Goal: Task Accomplishment & Management: Use online tool/utility

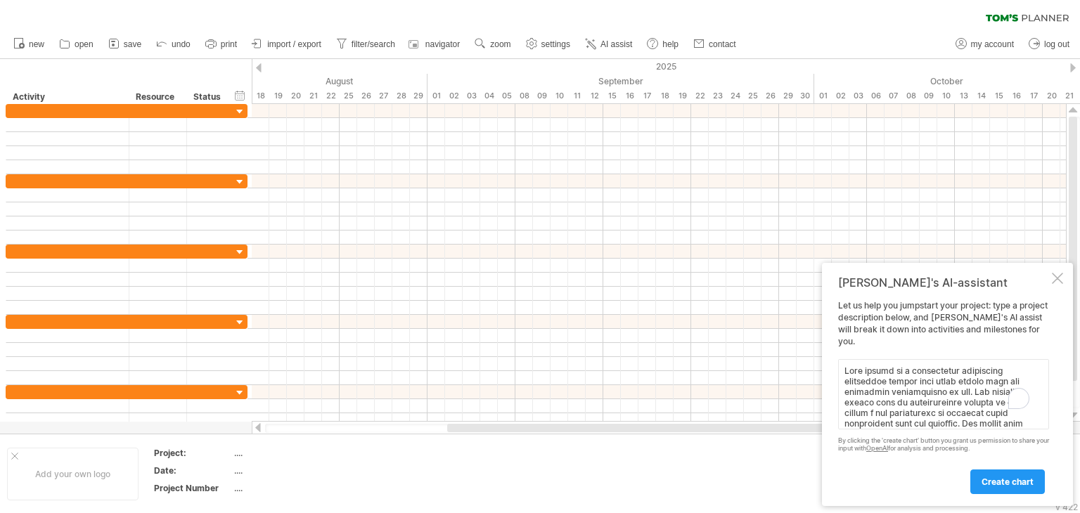
scroll to position [236, 0]
type textarea "This system is a beneficiary assistance management system that helps ensure fai…"
click at [1017, 473] on link "create chart" at bounding box center [1008, 482] width 75 height 25
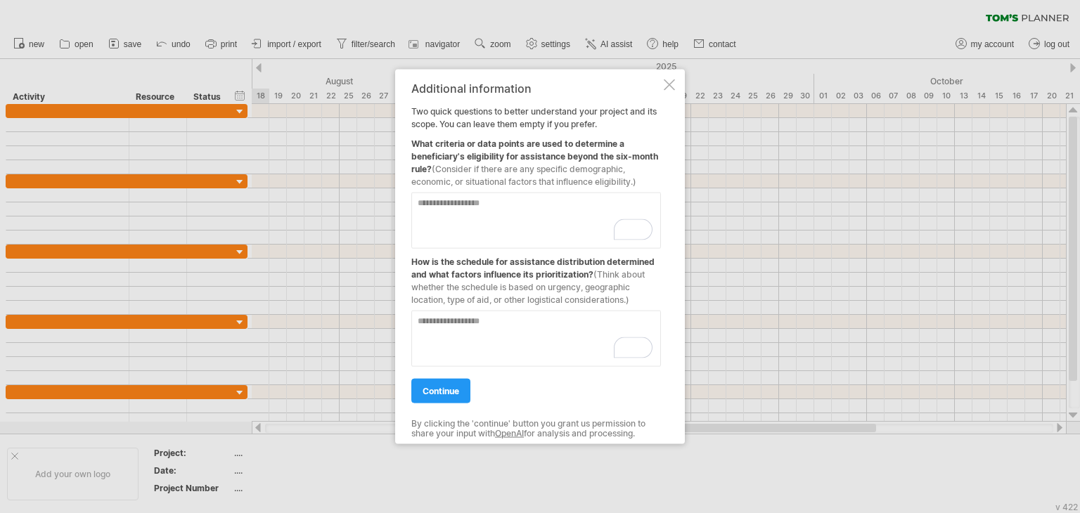
click at [547, 214] on textarea "To enrich screen reader interactions, please activate Accessibility in Grammarl…" at bounding box center [536, 221] width 250 height 56
click at [507, 221] on textarea "To enrich screen reader interactions, please activate Accessibility in Grammarl…" at bounding box center [536, 221] width 250 height 56
click at [512, 324] on textarea "To enrich screen reader interactions, please activate Accessibility in Grammarl…" at bounding box center [536, 339] width 250 height 56
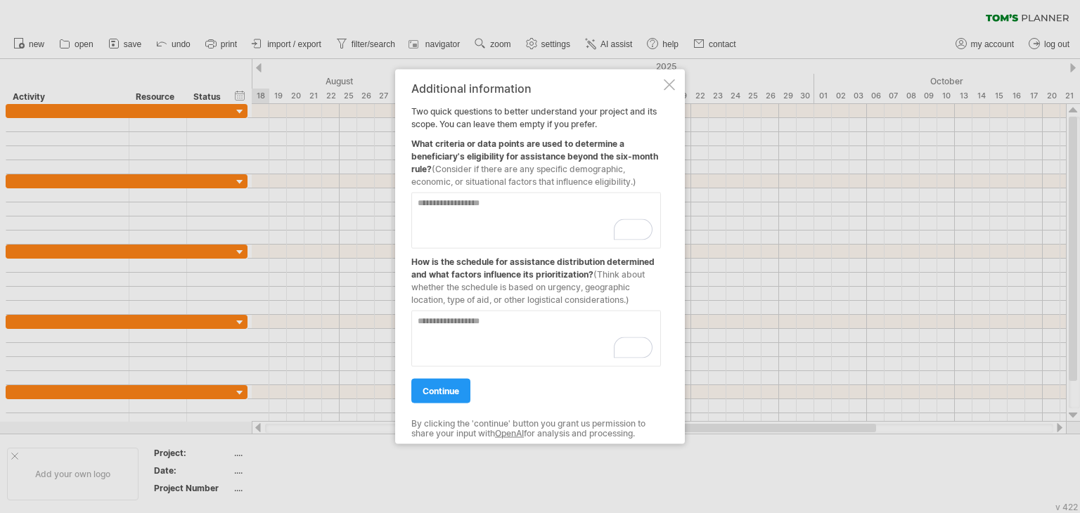
click at [521, 229] on textarea "To enrich screen reader interactions, please activate Accessibility in Grammarl…" at bounding box center [536, 221] width 250 height 56
type textarea "*"
type textarea "**********"
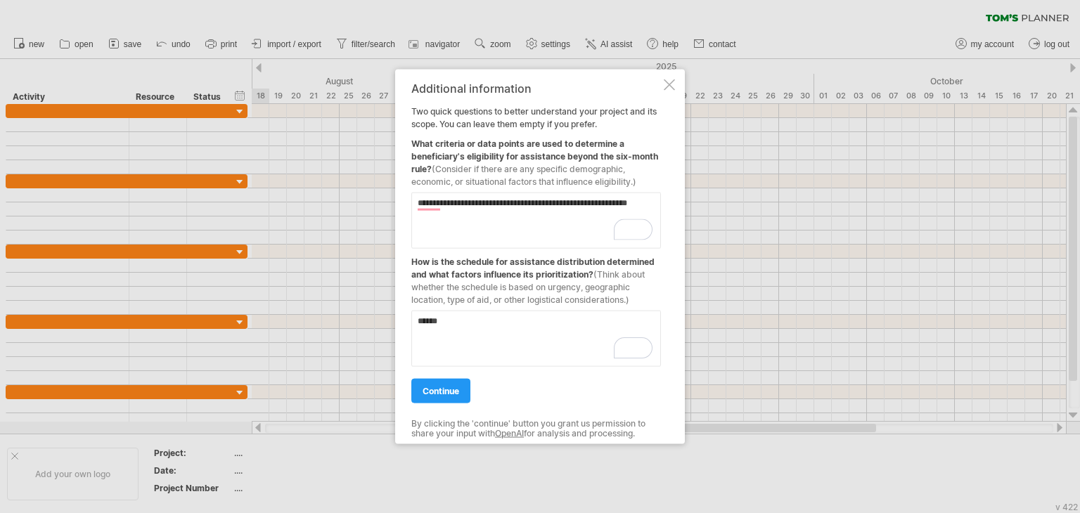
type textarea "*****"
click at [521, 229] on textarea "**********" at bounding box center [536, 221] width 250 height 56
click at [650, 206] on textarea "**********" at bounding box center [536, 221] width 250 height 56
click at [649, 206] on textarea "**********" at bounding box center [536, 221] width 250 height 56
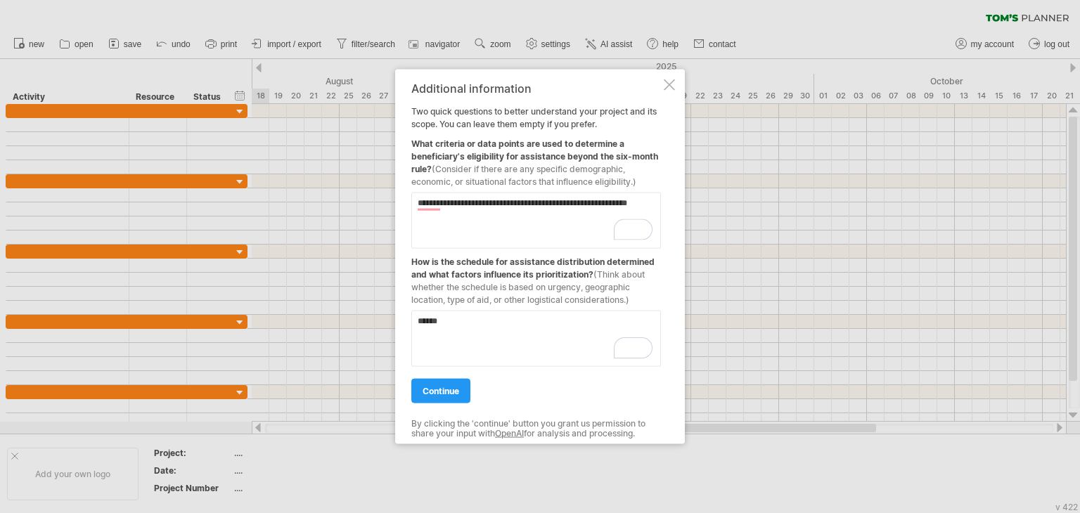
click at [411, 205] on textarea "**********" at bounding box center [536, 221] width 250 height 56
click at [422, 209] on textarea "**********" at bounding box center [536, 221] width 250 height 56
drag, startPoint x: 422, startPoint y: 209, endPoint x: 418, endPoint y: 202, distance: 8.2
click at [418, 202] on textarea "**********" at bounding box center [536, 221] width 250 height 56
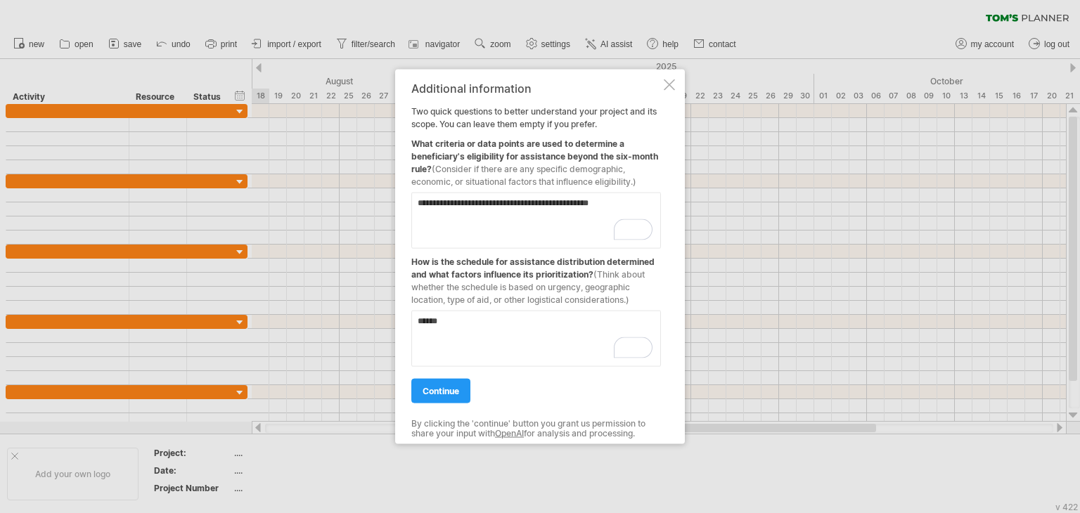
click at [478, 239] on textarea "**********" at bounding box center [536, 221] width 250 height 56
type textarea "**********"
click at [515, 314] on textarea "*****" at bounding box center [536, 339] width 250 height 56
click at [518, 327] on textarea "*****" at bounding box center [536, 339] width 250 height 56
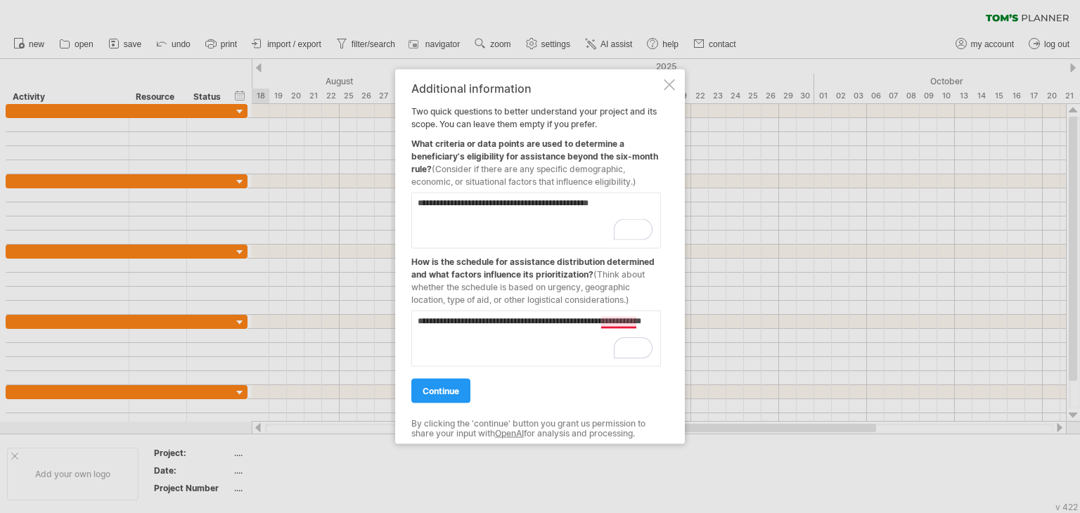
click at [618, 321] on textarea "**********" at bounding box center [536, 339] width 250 height 56
type textarea "**********"
click at [462, 377] on div "continue" at bounding box center [536, 385] width 250 height 36
click at [455, 381] on link "continue" at bounding box center [440, 391] width 59 height 25
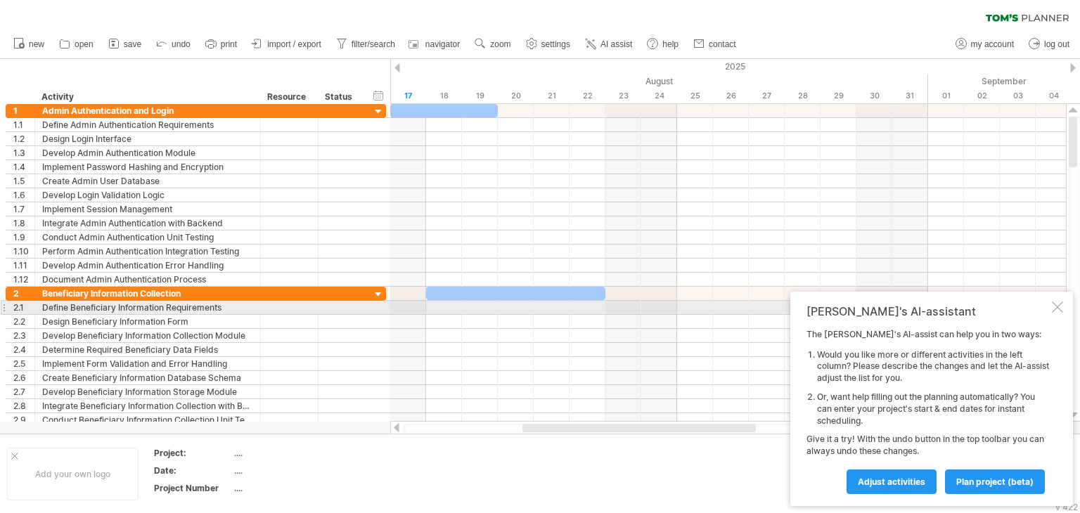
click at [1056, 303] on div at bounding box center [1057, 307] width 11 height 11
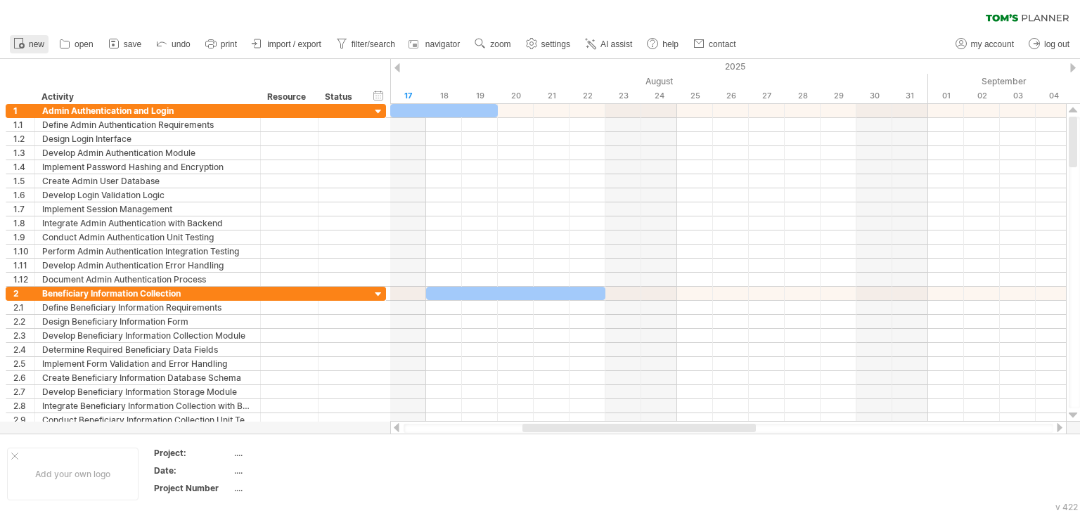
click at [31, 43] on span "new" at bounding box center [36, 44] width 15 height 10
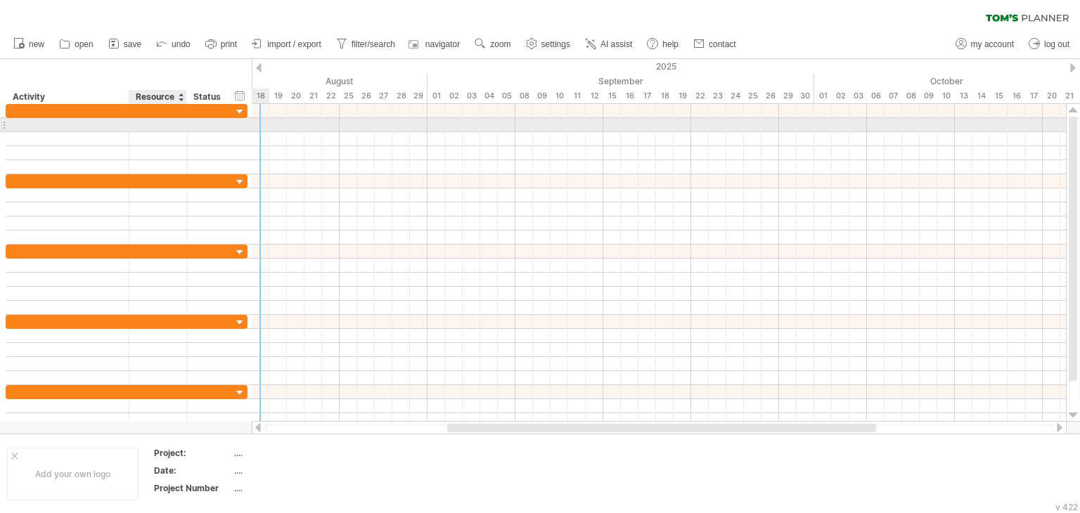
click at [87, 129] on div at bounding box center [67, 124] width 108 height 13
click at [70, 125] on div at bounding box center [67, 124] width 108 height 13
click at [70, 125] on input "text" at bounding box center [67, 124] width 108 height 13
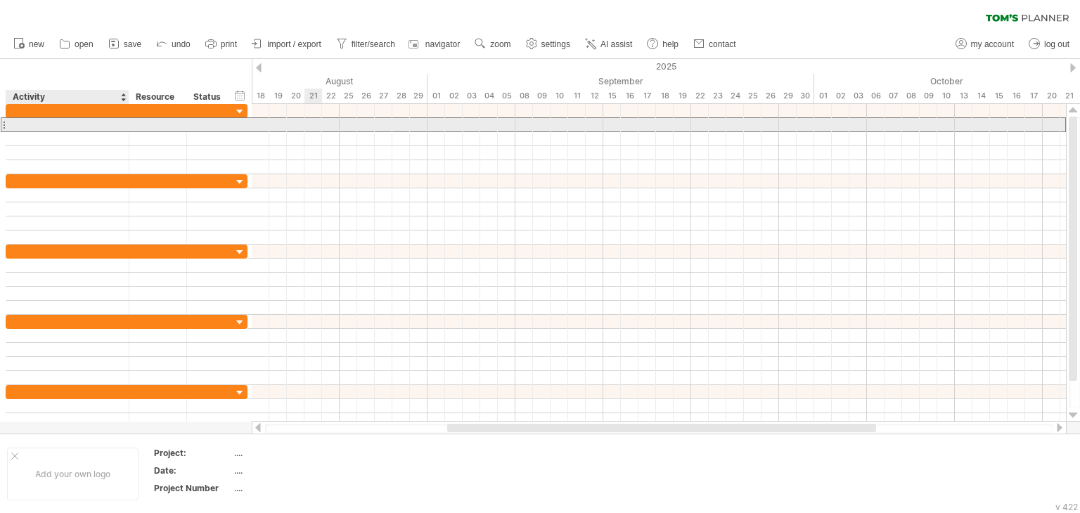
click at [70, 125] on input "text" at bounding box center [67, 124] width 108 height 13
paste input "**********"
type input "**********"
click at [228, 129] on div at bounding box center [230, 125] width 7 height 14
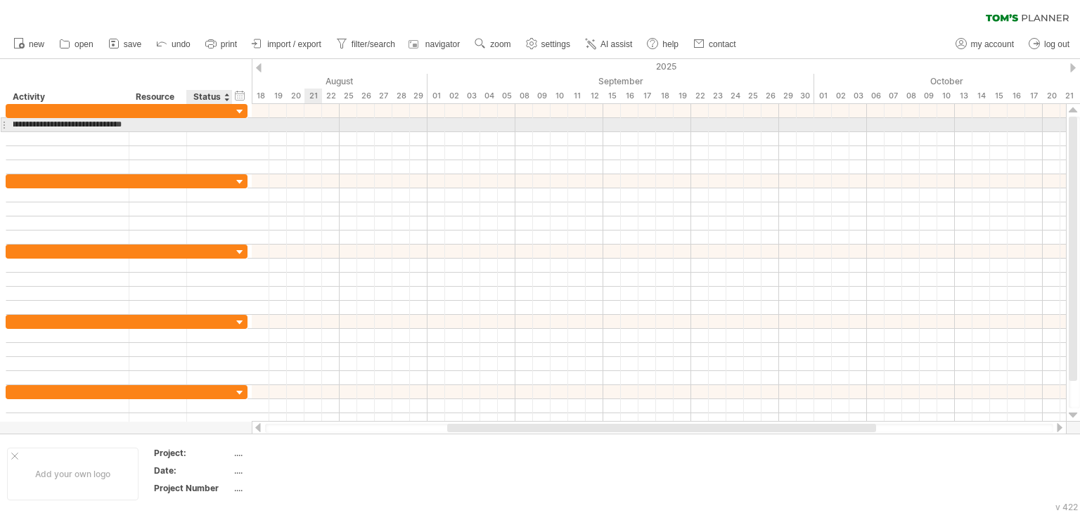
scroll to position [0, 0]
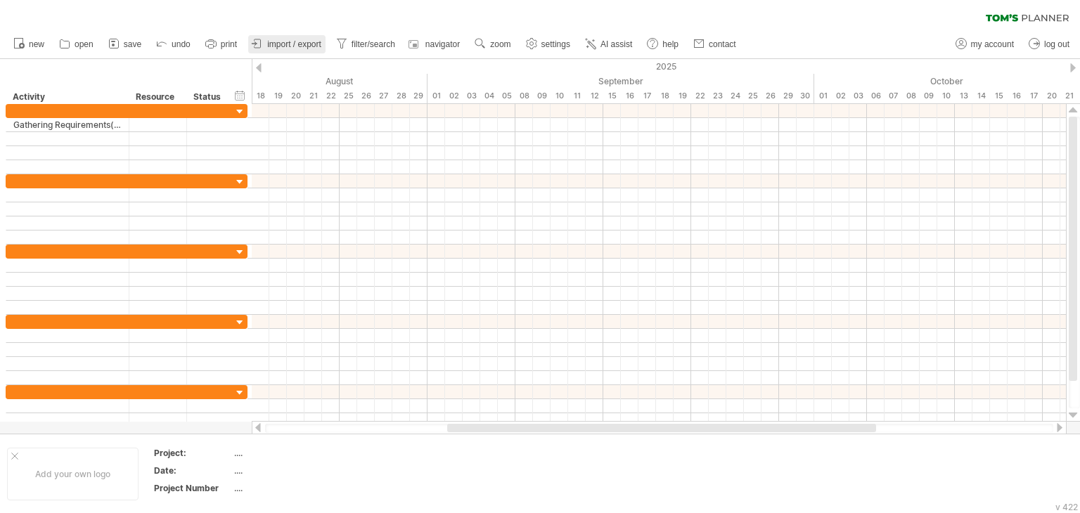
click at [259, 41] on icon at bounding box center [257, 44] width 14 height 14
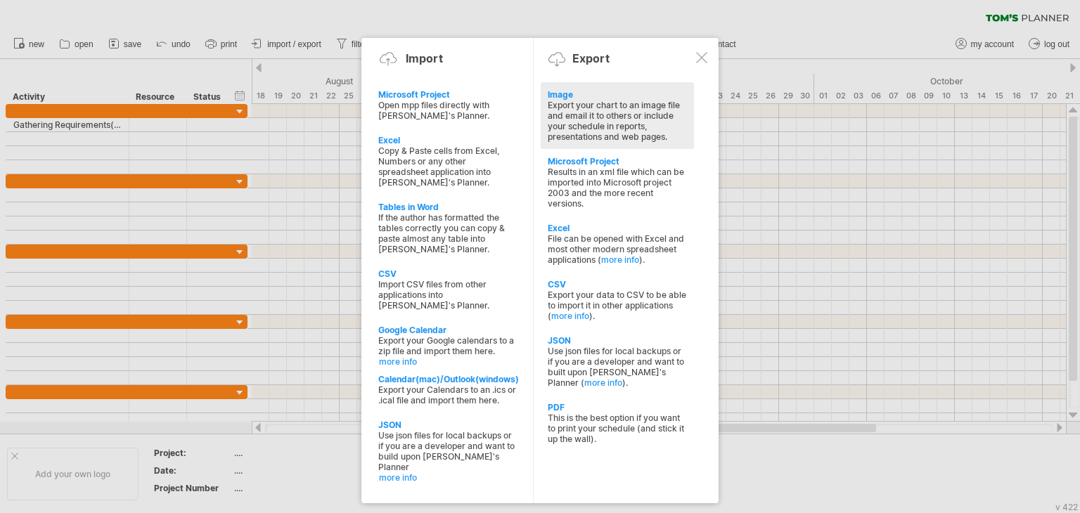
click at [604, 115] on div "Export your chart to an image file and email it to others or include your sched…" at bounding box center [617, 121] width 139 height 42
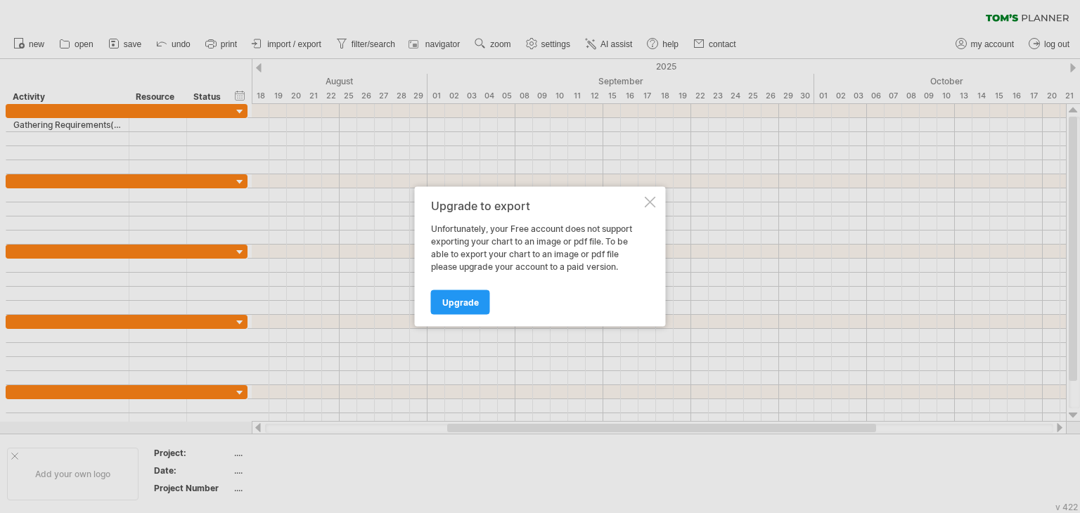
click at [648, 199] on div at bounding box center [650, 202] width 11 height 11
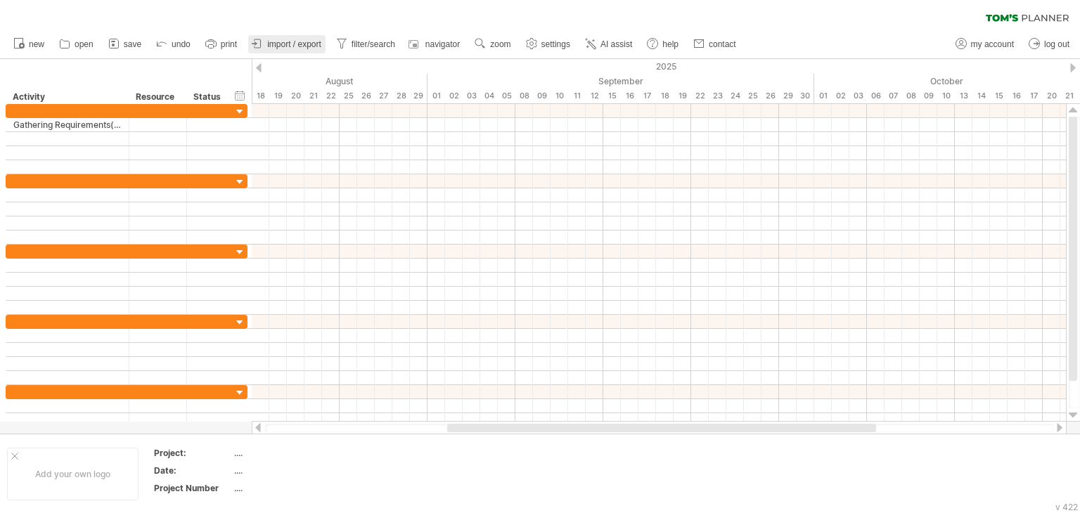
click at [317, 45] on span "import / export" at bounding box center [294, 44] width 54 height 10
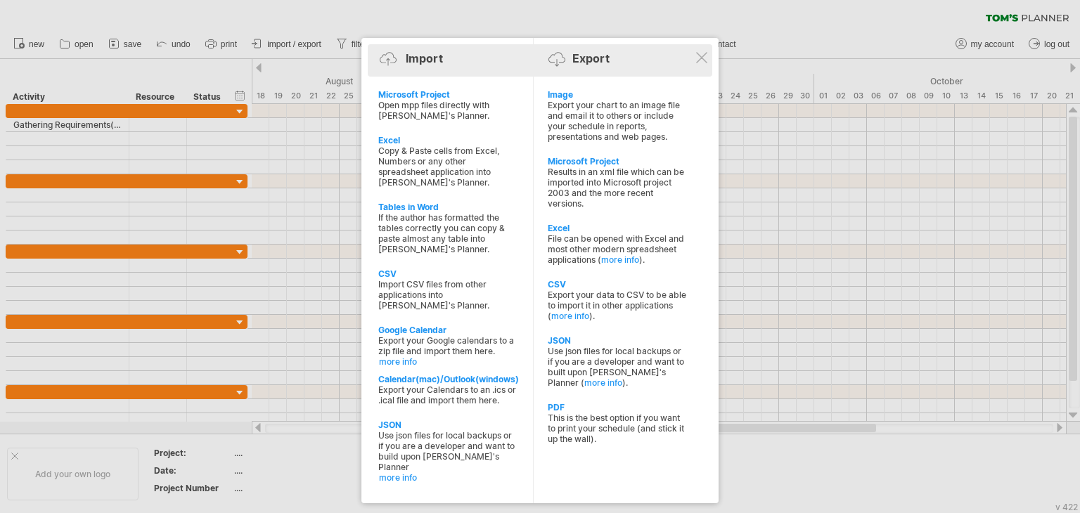
click at [692, 60] on div "Import Export" at bounding box center [540, 61] width 338 height 21
click at [708, 59] on div "Import Export" at bounding box center [540, 60] width 338 height 32
click at [706, 48] on div "Import Export" at bounding box center [540, 60] width 338 height 32
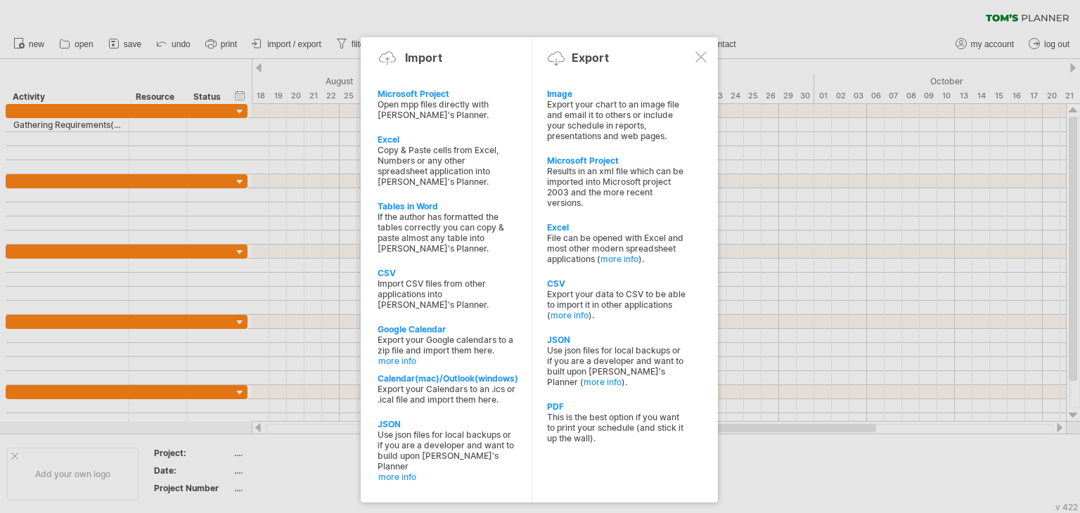
click at [701, 52] on div at bounding box center [701, 56] width 11 height 11
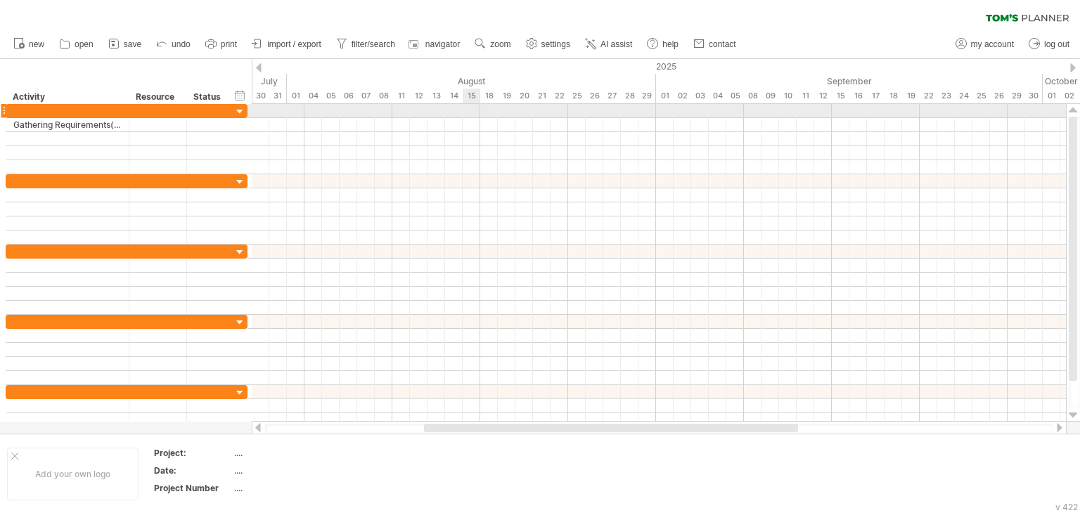
click at [471, 114] on div at bounding box center [659, 111] width 815 height 14
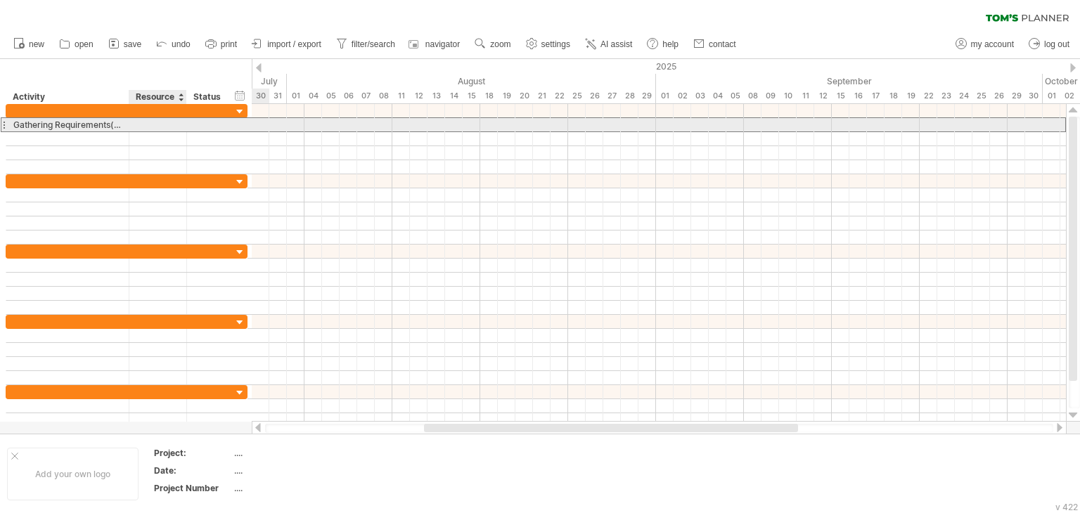
click at [151, 129] on div at bounding box center [157, 124] width 43 height 13
click at [0, 0] on input "text" at bounding box center [0, 0] width 0 height 0
click at [402, 122] on div at bounding box center [659, 125] width 815 height 14
click at [483, 129] on div at bounding box center [659, 125] width 815 height 14
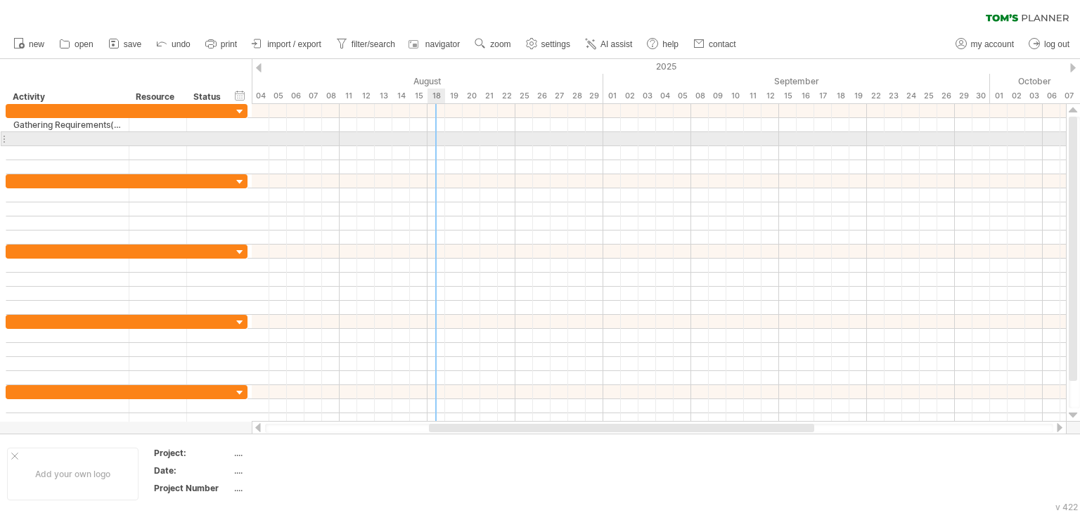
click at [429, 135] on div at bounding box center [659, 139] width 815 height 14
click at [421, 139] on div at bounding box center [659, 139] width 815 height 14
click at [416, 138] on div at bounding box center [659, 139] width 815 height 14
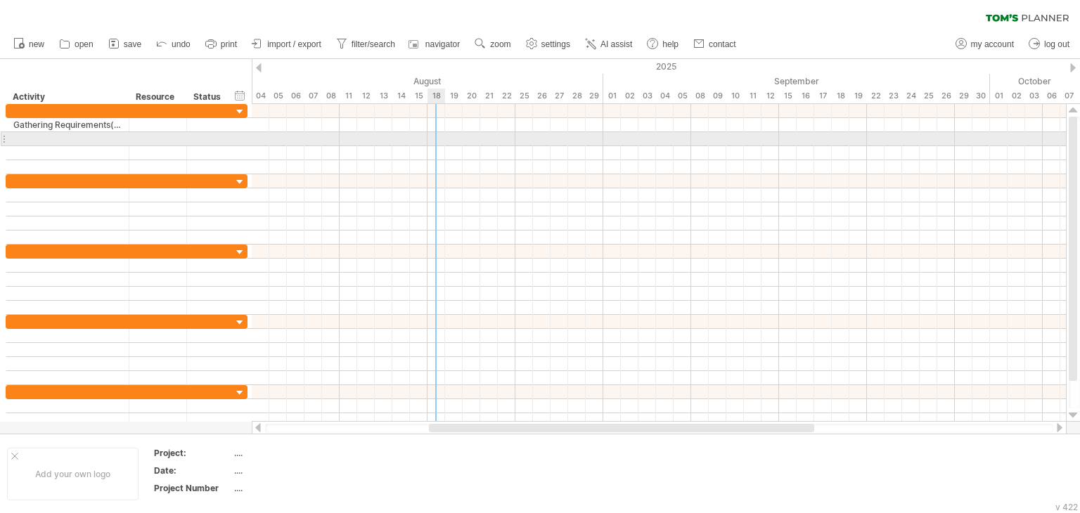
click at [445, 134] on div at bounding box center [659, 139] width 815 height 14
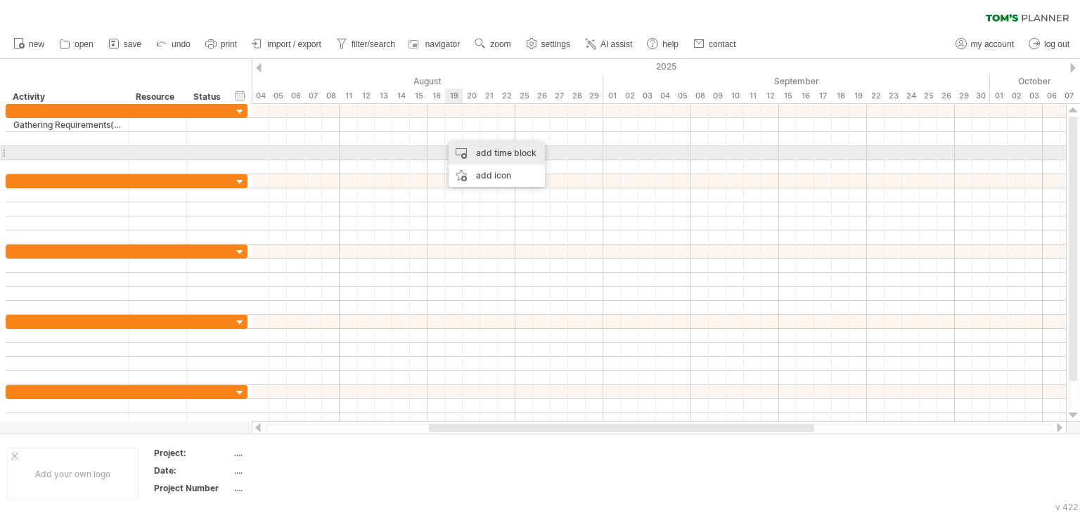
click at [505, 155] on div "add time block" at bounding box center [497, 153] width 96 height 23
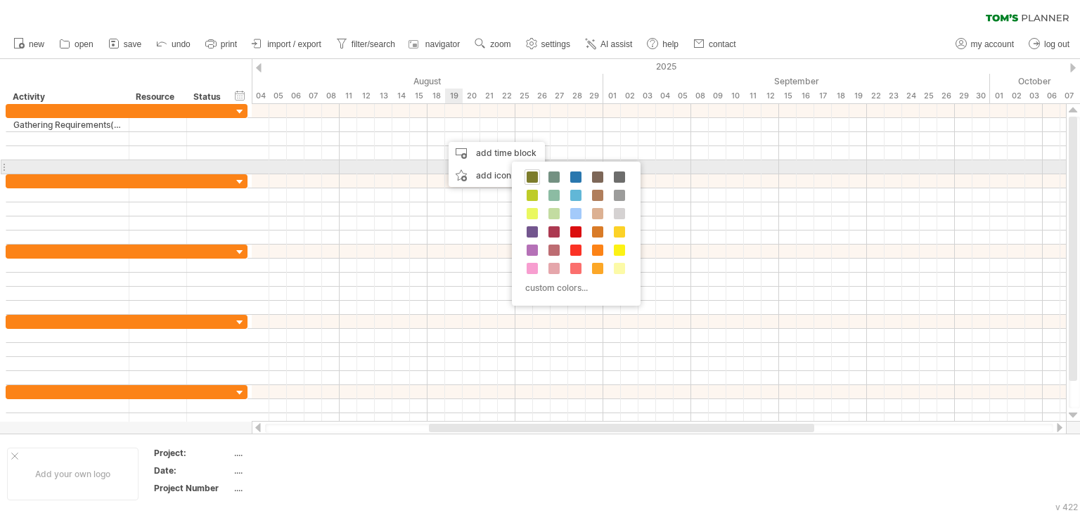
click at [537, 174] on span at bounding box center [532, 177] width 11 height 11
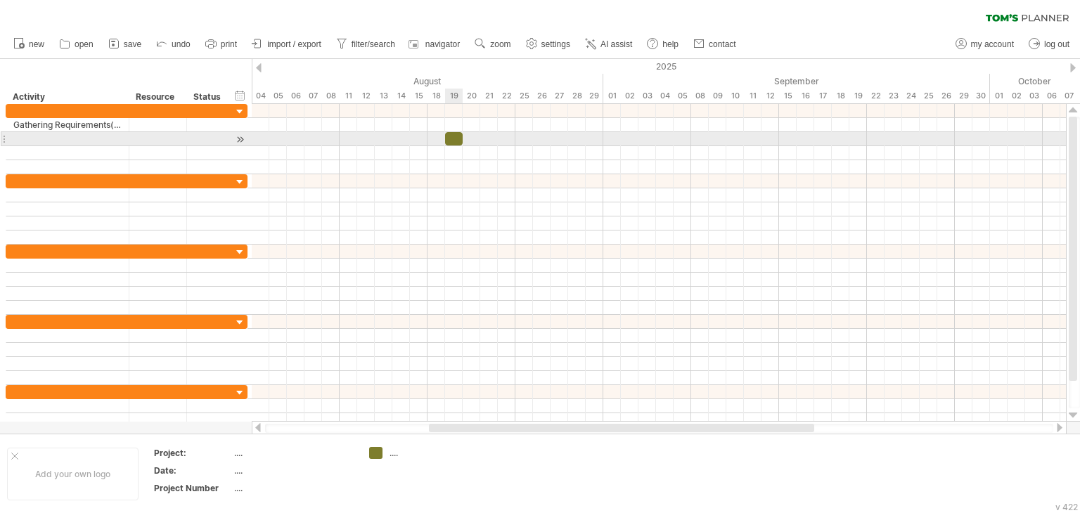
click at [455, 138] on div at bounding box center [454, 138] width 18 height 13
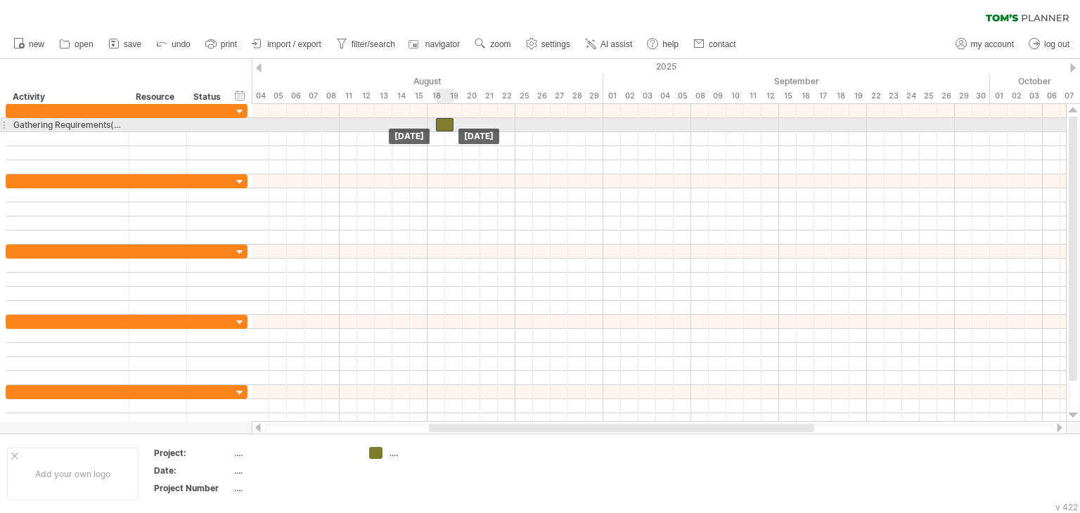
drag, startPoint x: 452, startPoint y: 141, endPoint x: 439, endPoint y: 127, distance: 18.9
drag, startPoint x: 448, startPoint y: 125, endPoint x: 437, endPoint y: 125, distance: 11.3
click at [437, 125] on div at bounding box center [437, 124] width 18 height 13
click at [438, 124] on div at bounding box center [437, 124] width 18 height 13
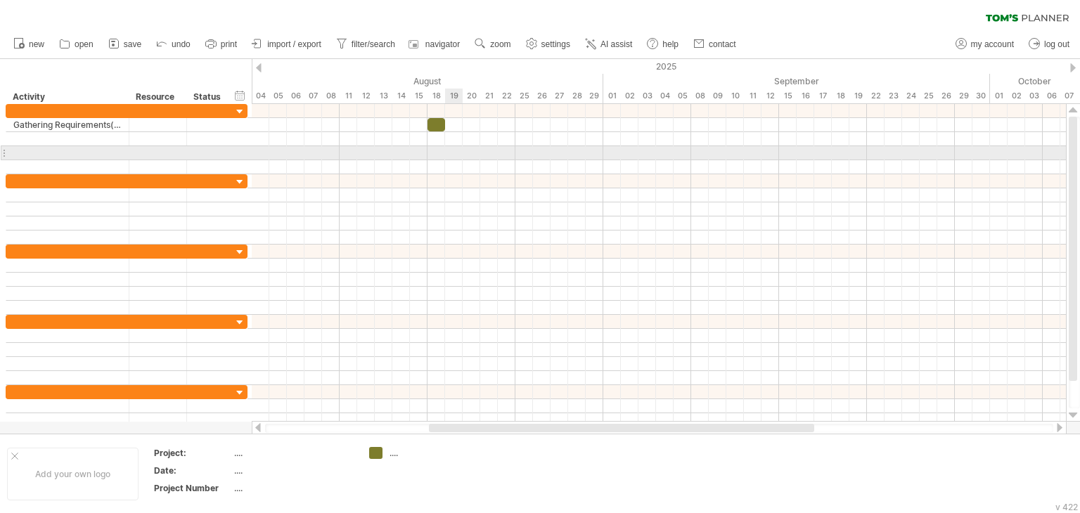
click at [469, 177] on div at bounding box center [659, 181] width 815 height 14
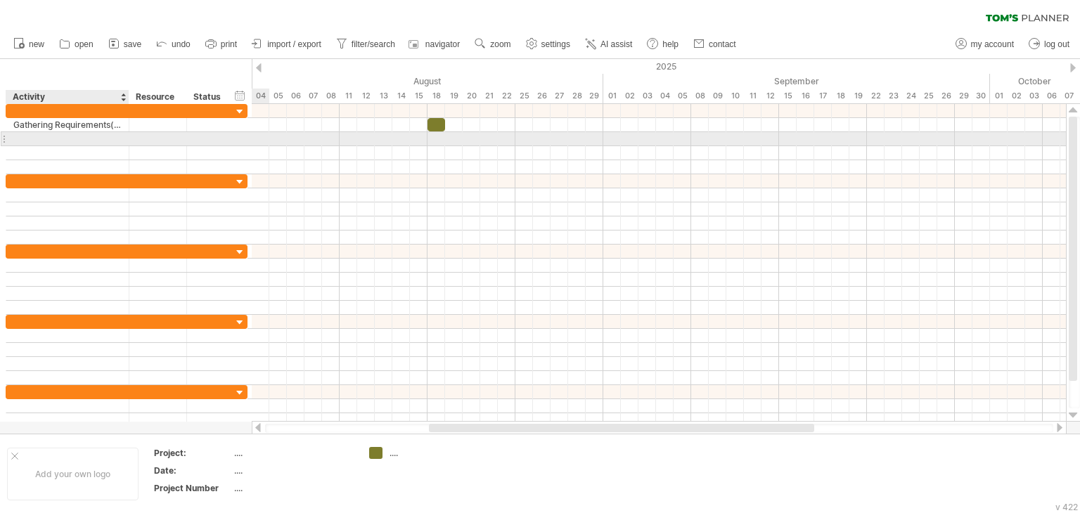
click at [76, 136] on div at bounding box center [67, 138] width 108 height 13
click at [76, 136] on input "text" at bounding box center [67, 138] width 108 height 13
click at [39, 139] on div at bounding box center [67, 138] width 108 height 13
click at [87, 136] on div "System Flowcharts" at bounding box center [67, 138] width 108 height 13
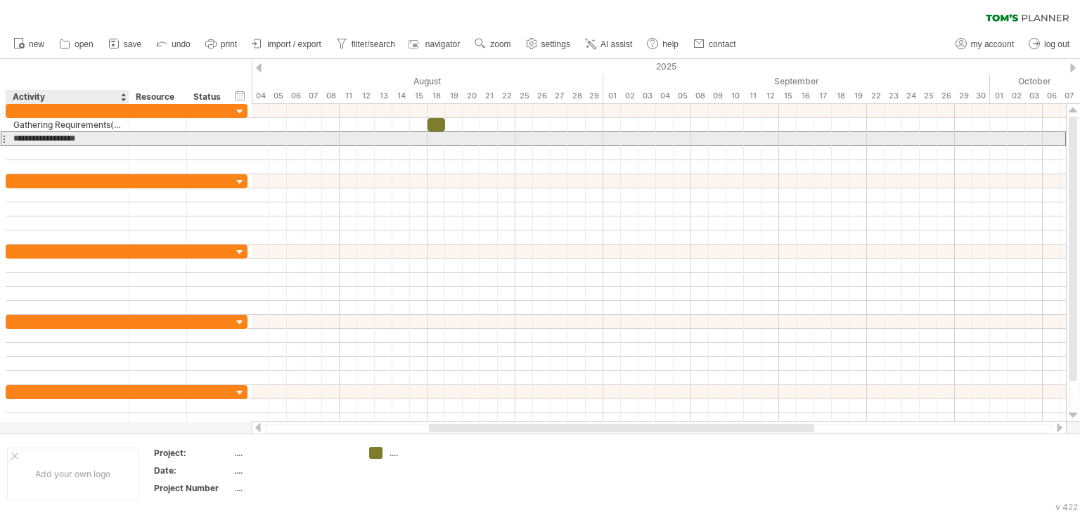
click at [102, 139] on input "**********" at bounding box center [67, 138] width 108 height 13
type input "**********"
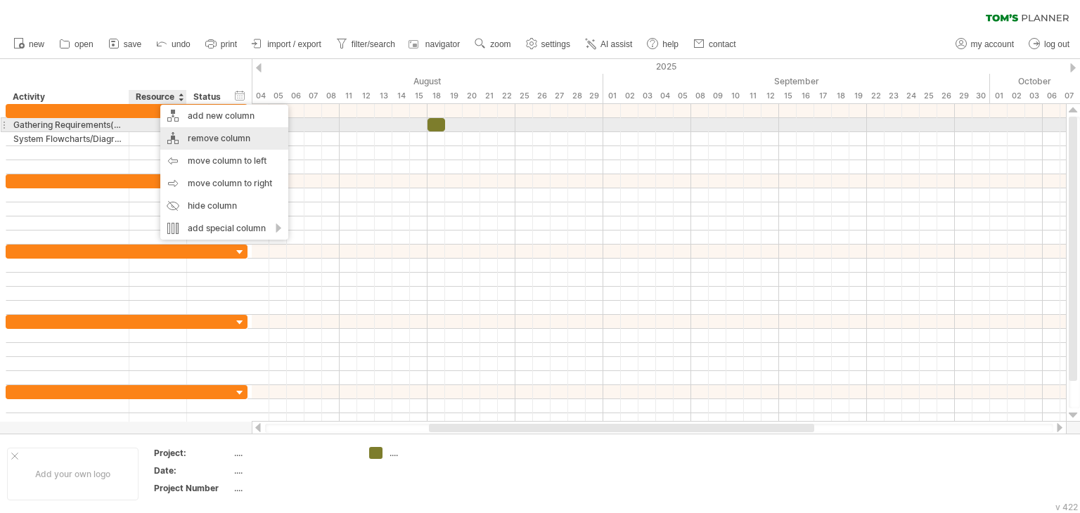
click at [182, 132] on div "remove column" at bounding box center [224, 138] width 128 height 23
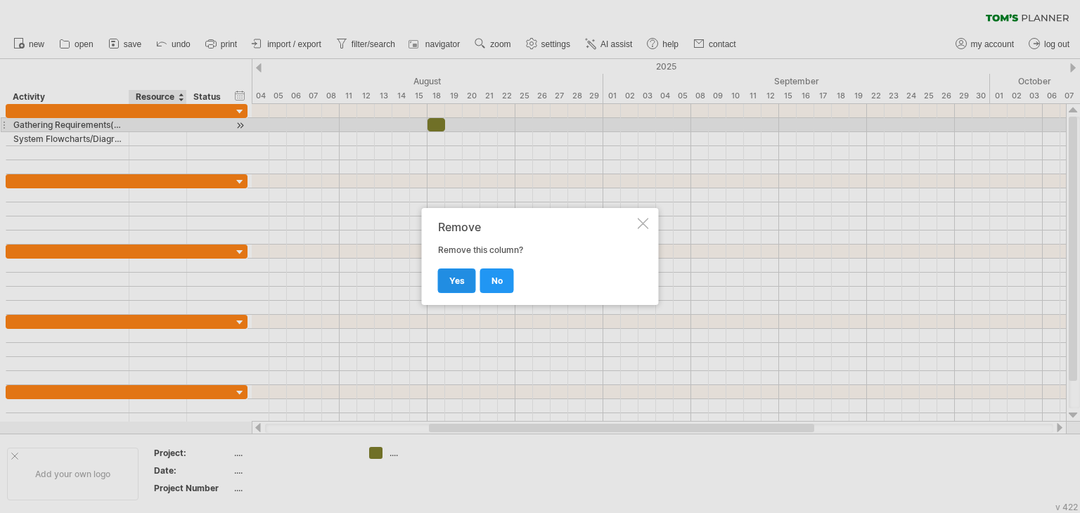
click at [457, 277] on span "yes" at bounding box center [456, 281] width 15 height 11
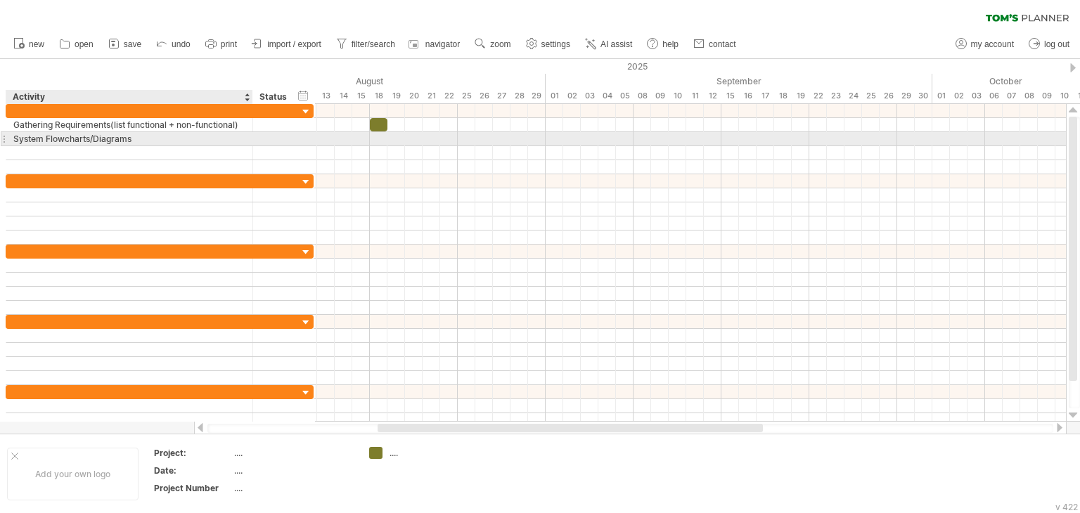
drag, startPoint x: 127, startPoint y: 133, endPoint x: 250, endPoint y: 136, distance: 123.8
click at [250, 136] on div at bounding box center [251, 139] width 7 height 14
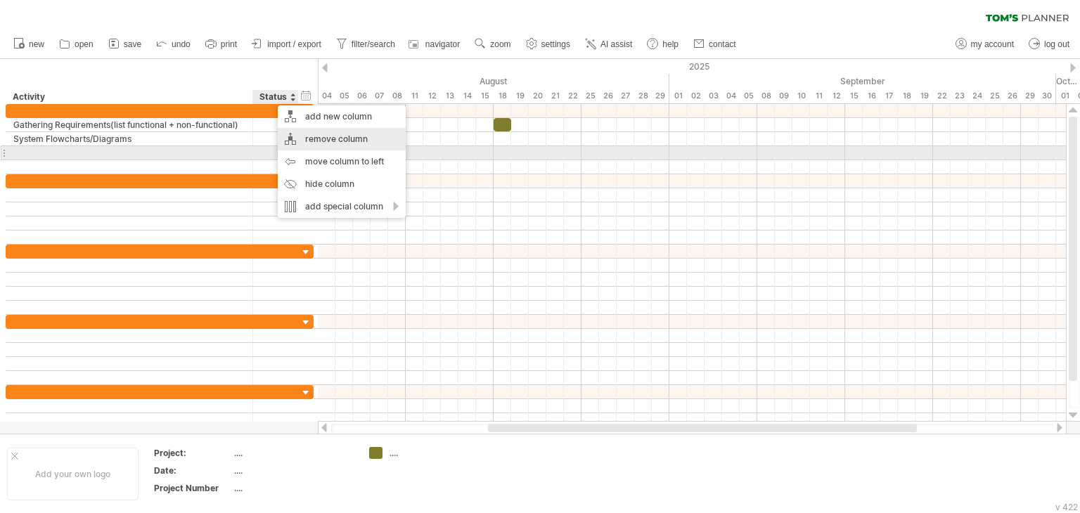
click at [331, 148] on div "remove column" at bounding box center [342, 139] width 128 height 23
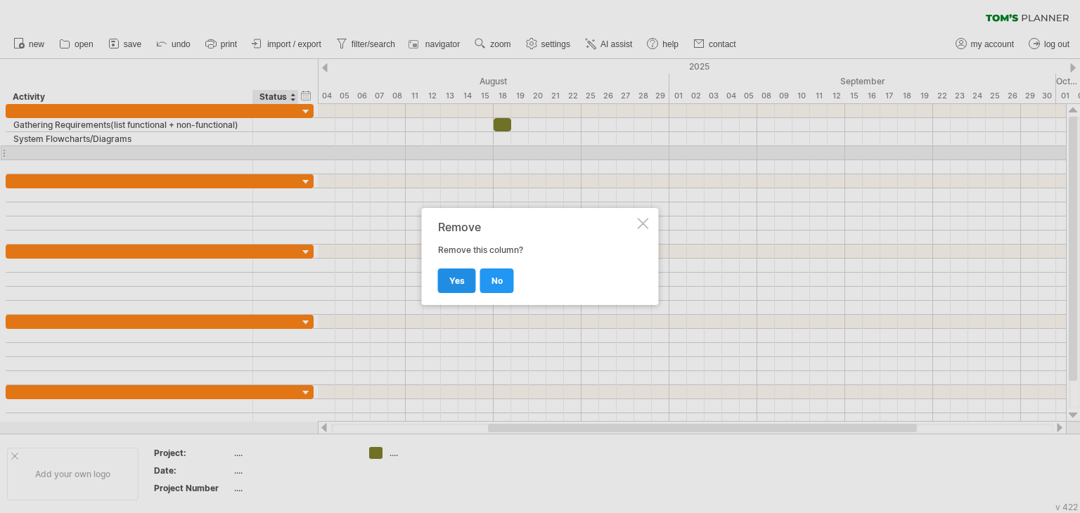
click at [455, 281] on span "yes" at bounding box center [456, 281] width 15 height 11
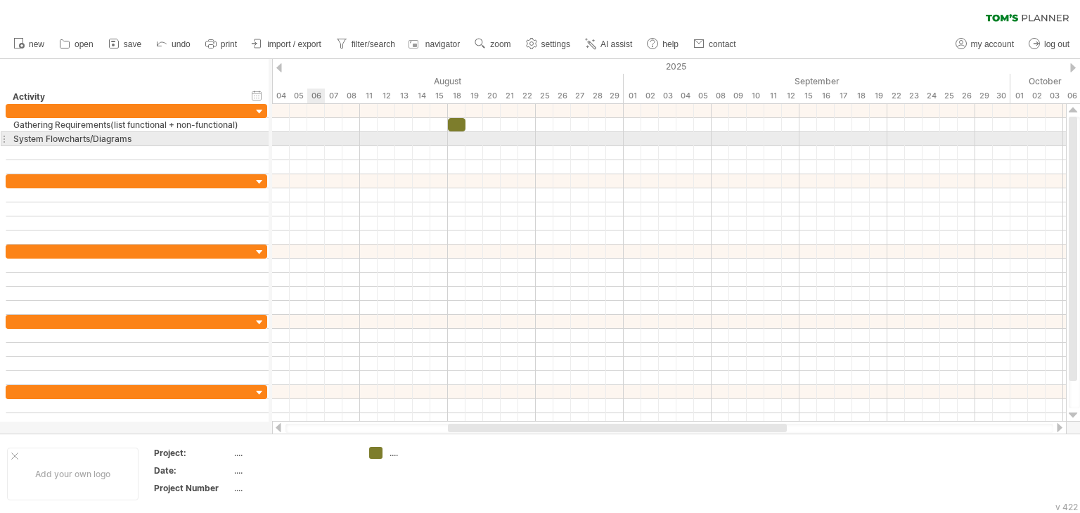
click at [265, 139] on div at bounding box center [266, 138] width 4 height 13
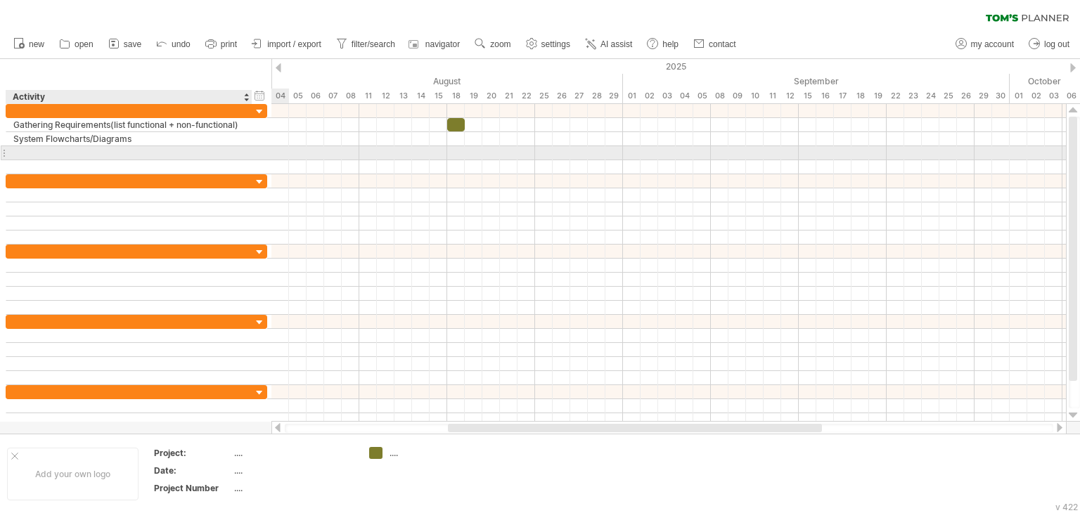
click at [158, 150] on div at bounding box center [128, 152] width 231 height 13
click at [158, 150] on input "text" at bounding box center [128, 152] width 231 height 13
drag, startPoint x: 158, startPoint y: 149, endPoint x: 141, endPoint y: 158, distance: 18.6
click at [153, 152] on div at bounding box center [128, 152] width 231 height 13
type input "**********"
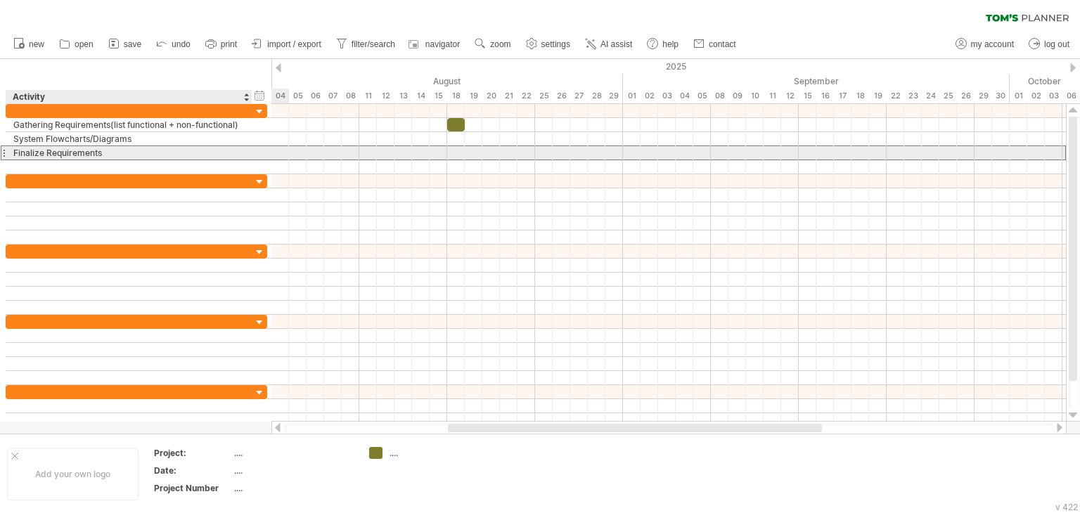
click at [141, 157] on div "Finalize Requirements" at bounding box center [128, 152] width 231 height 13
type input "**********"
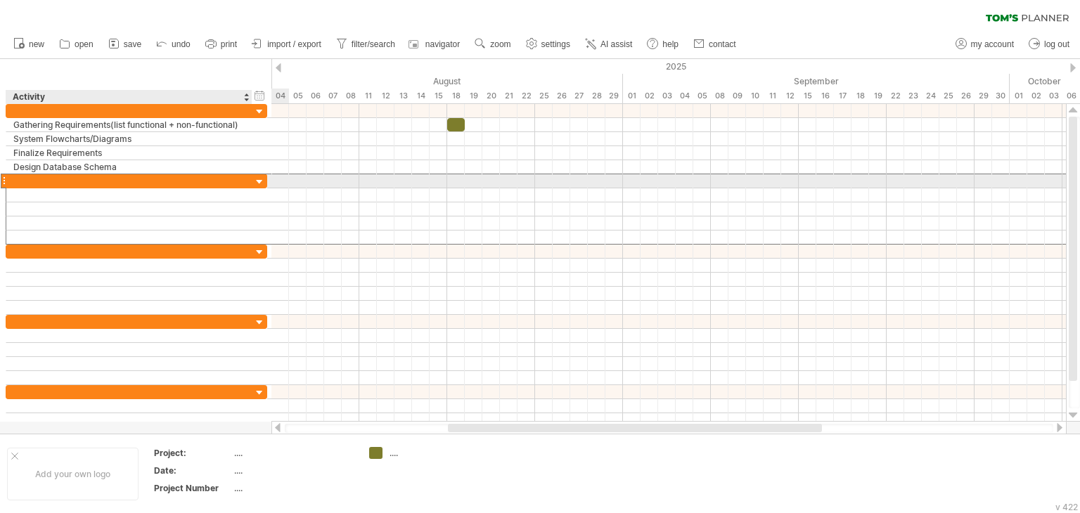
click at [118, 181] on div at bounding box center [128, 180] width 231 height 13
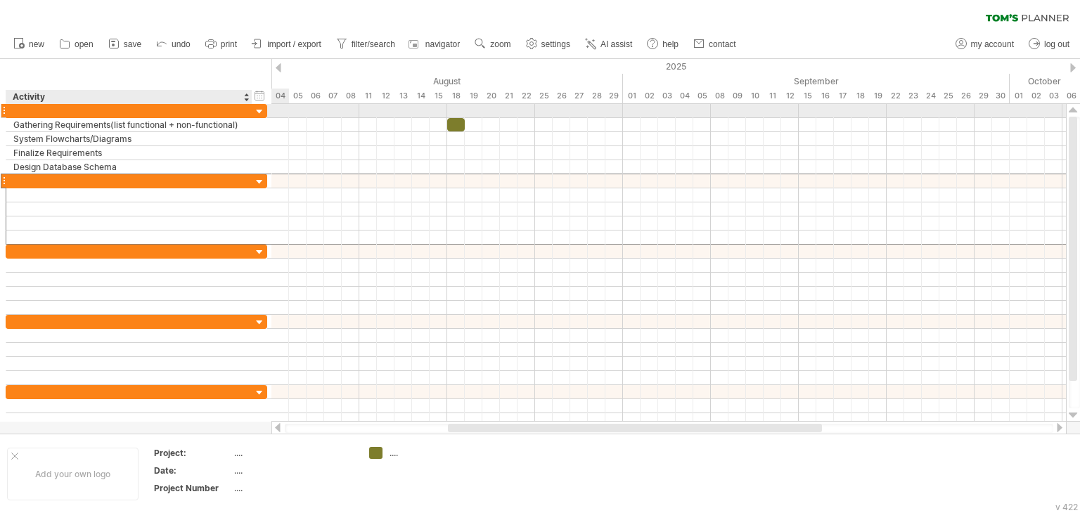
click at [120, 104] on div at bounding box center [128, 110] width 231 height 13
click at [120, 104] on input "text" at bounding box center [128, 110] width 231 height 13
type input "**********"
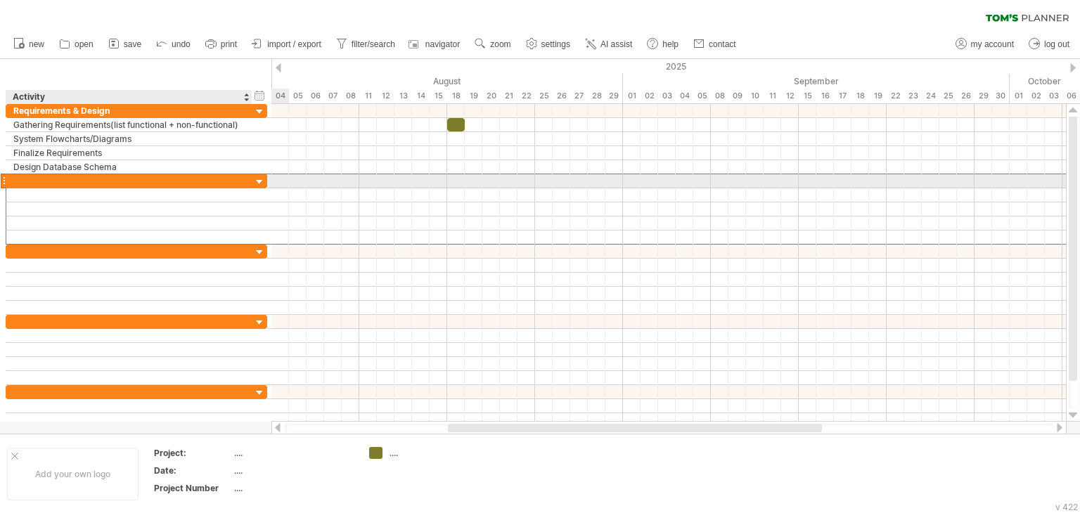
click at [98, 184] on div at bounding box center [128, 180] width 231 height 13
type input "*********"
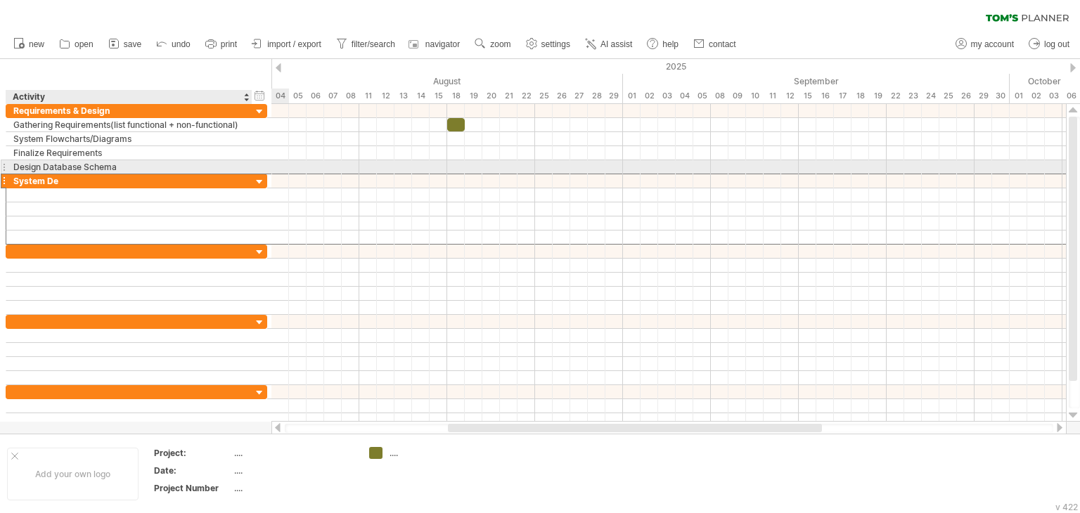
click at [130, 163] on div "Design Database Schema" at bounding box center [128, 166] width 231 height 13
click at [0, 0] on input "**********" at bounding box center [0, 0] width 0 height 0
click at [160, 163] on div "Design Database Schema" at bounding box center [128, 166] width 231 height 13
click at [13, 162] on input "**********" at bounding box center [128, 166] width 231 height 13
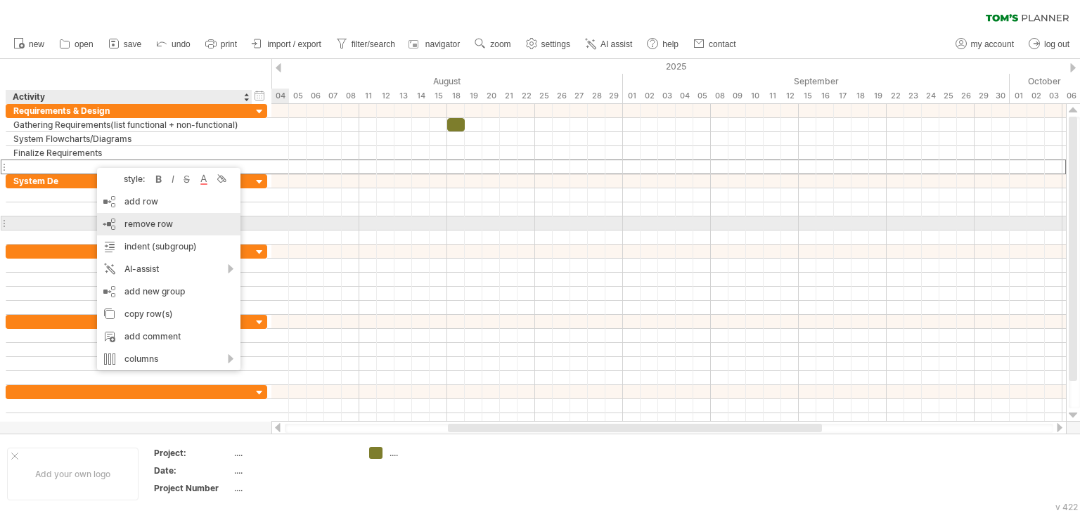
click at [181, 223] on div "remove row remove selected rows" at bounding box center [168, 224] width 143 height 23
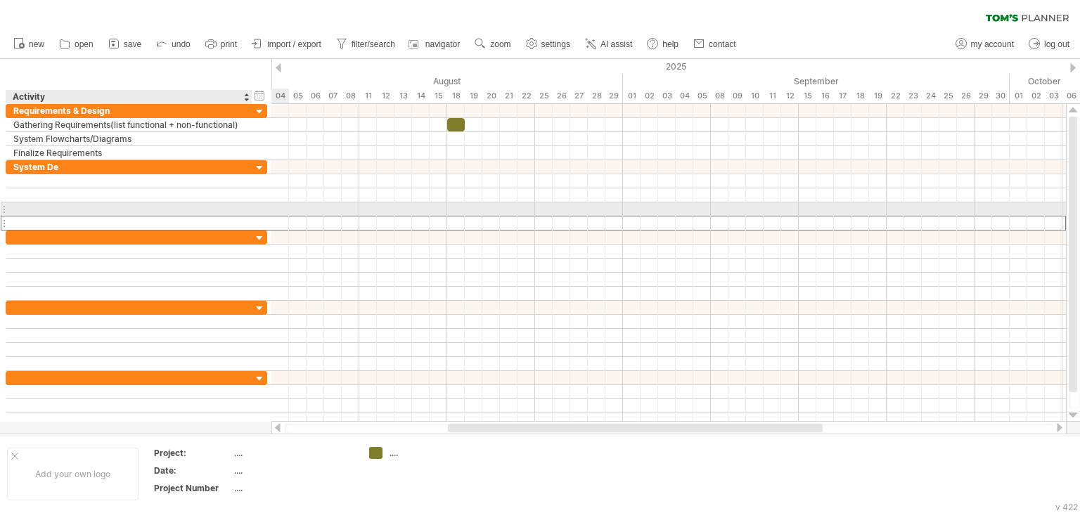
click at [181, 223] on div at bounding box center [128, 223] width 231 height 13
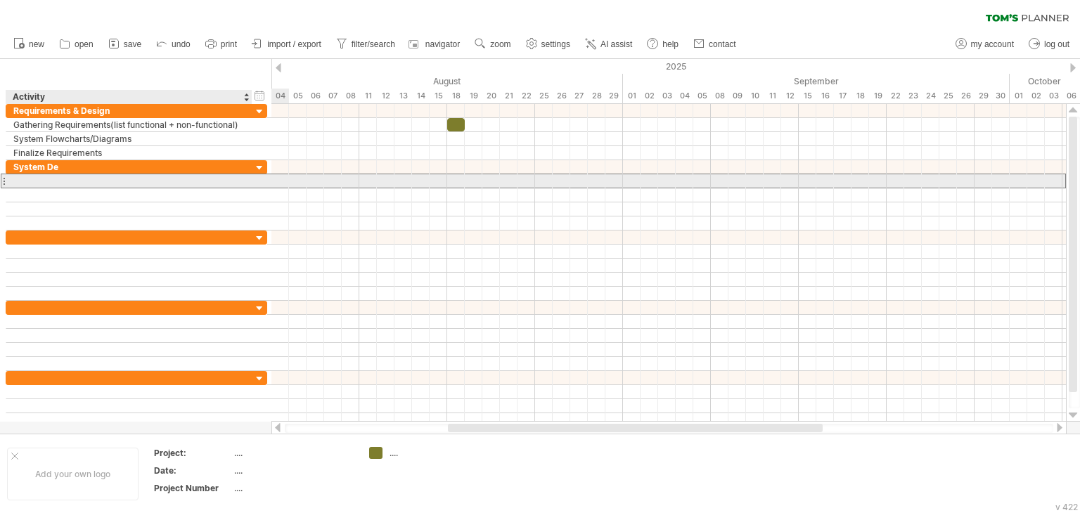
click at [98, 181] on div at bounding box center [128, 180] width 231 height 13
click at [98, 180] on input "text" at bounding box center [128, 180] width 231 height 13
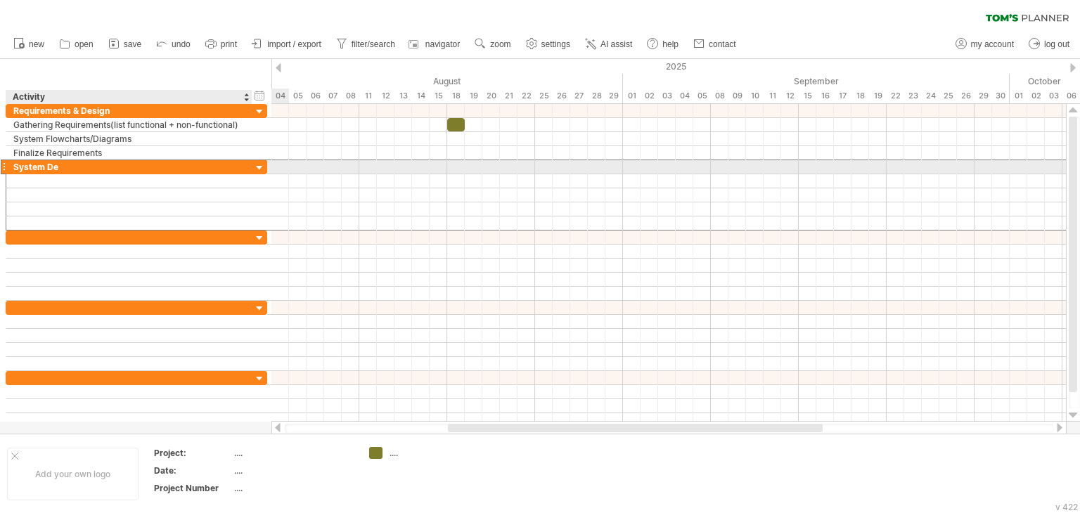
click at [97, 170] on div "System De" at bounding box center [128, 166] width 231 height 13
click at [0, 0] on input "*********" at bounding box center [0, 0] width 0 height 0
click at [97, 170] on input "*********" at bounding box center [128, 166] width 231 height 13
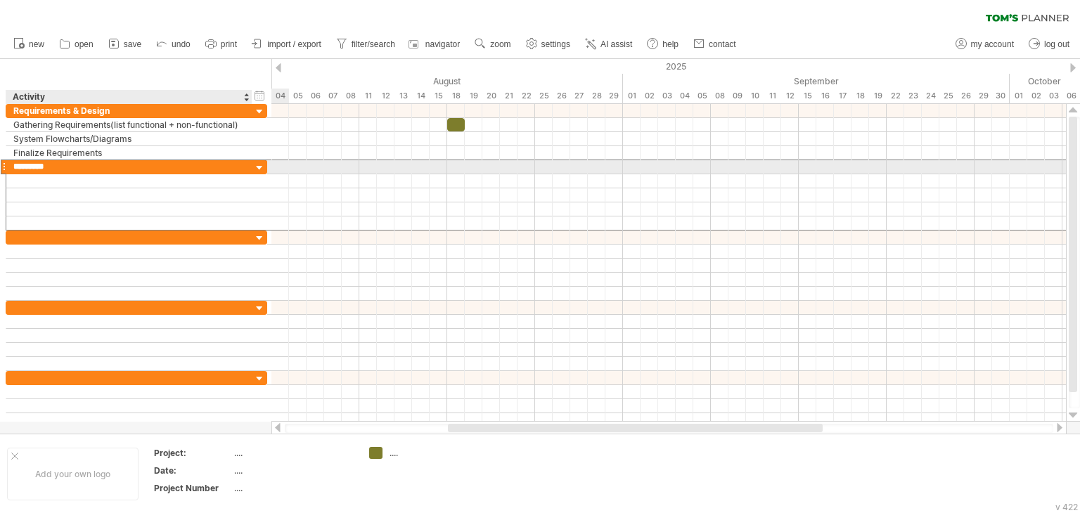
click at [97, 170] on input "*********" at bounding box center [128, 166] width 231 height 13
click at [49, 161] on input "*********" at bounding box center [128, 166] width 231 height 13
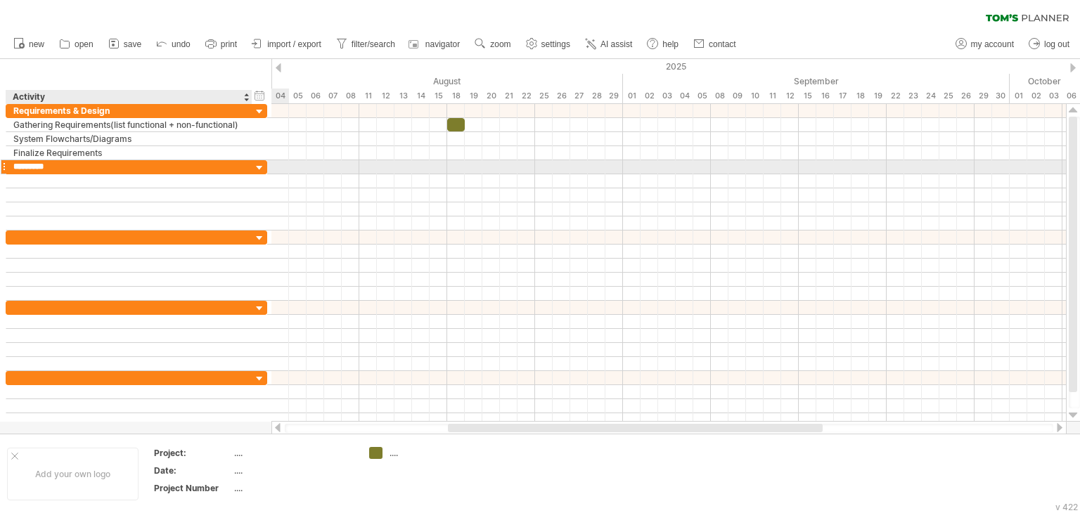
click at [56, 163] on input "*********" at bounding box center [128, 166] width 231 height 13
click at [63, 163] on input "*********" at bounding box center [128, 166] width 231 height 13
click at [97, 167] on div "System De" at bounding box center [128, 166] width 231 height 13
type input "**********"
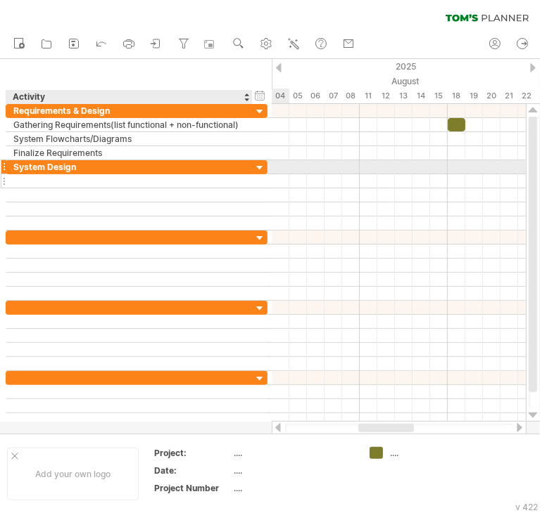
click at [111, 174] on div at bounding box center [128, 180] width 231 height 13
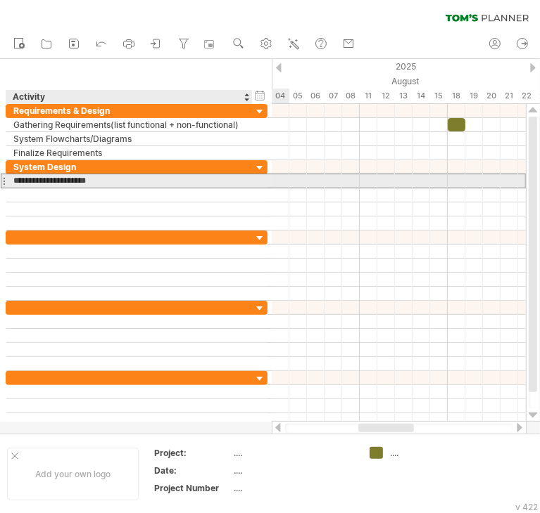
type input "**********"
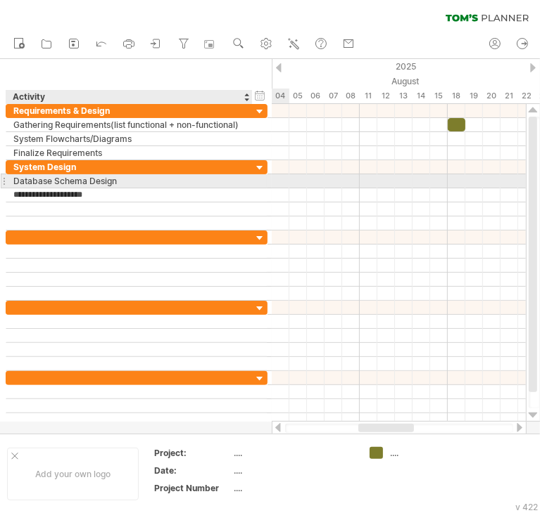
type input "**********"
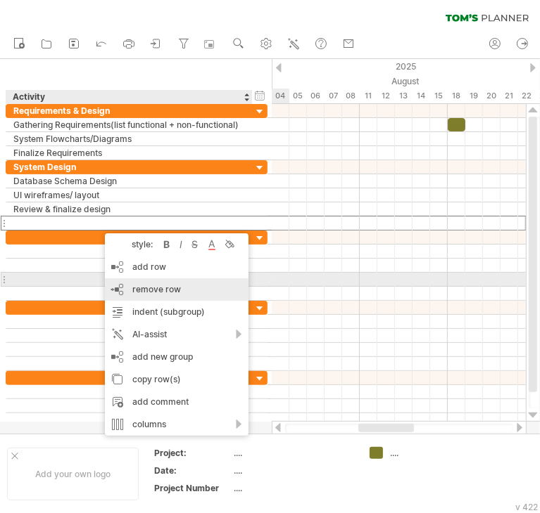
click at [159, 284] on span "remove row" at bounding box center [156, 289] width 49 height 11
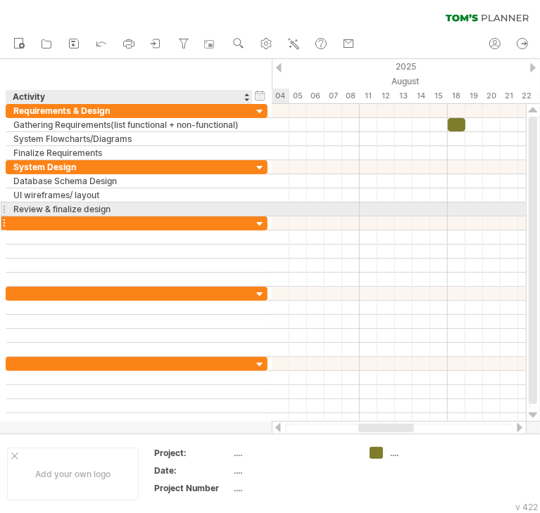
click at [147, 217] on div at bounding box center [128, 223] width 231 height 13
click at [0, 0] on input "text" at bounding box center [0, 0] width 0 height 0
type input "**********"
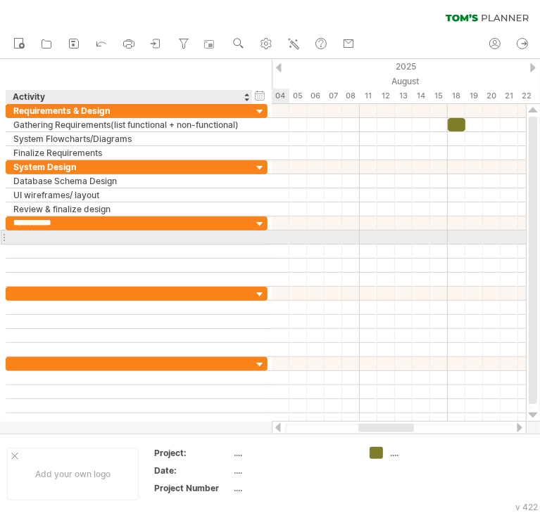
click at [138, 236] on div at bounding box center [128, 237] width 231 height 13
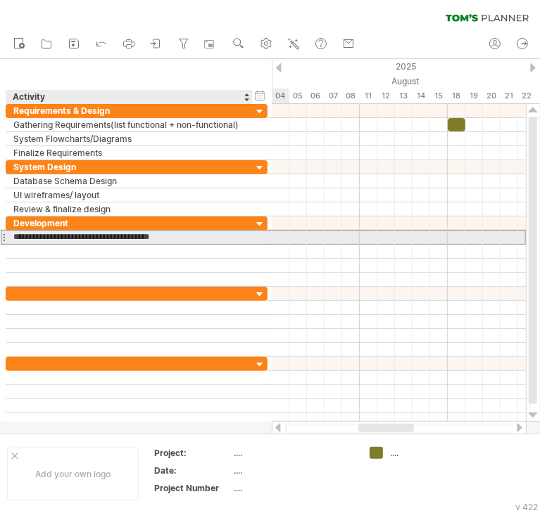
type input "**********"
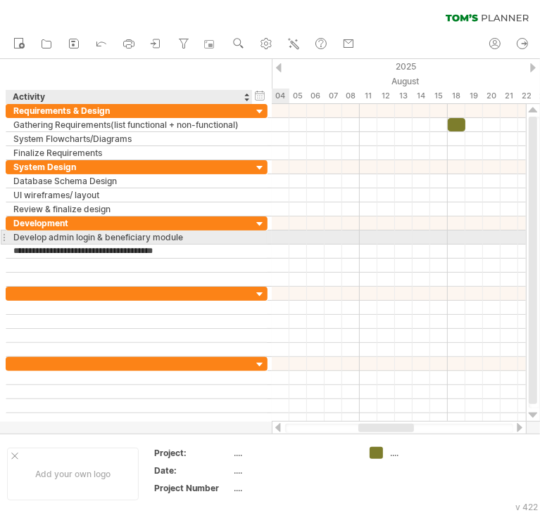
type input "**********"
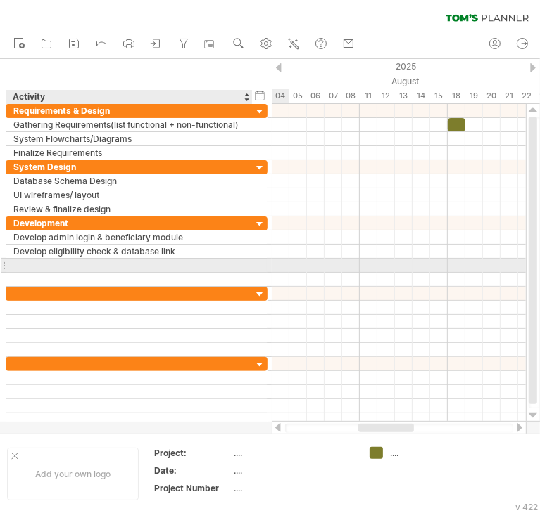
click at [183, 264] on div at bounding box center [128, 265] width 231 height 13
type input "*"
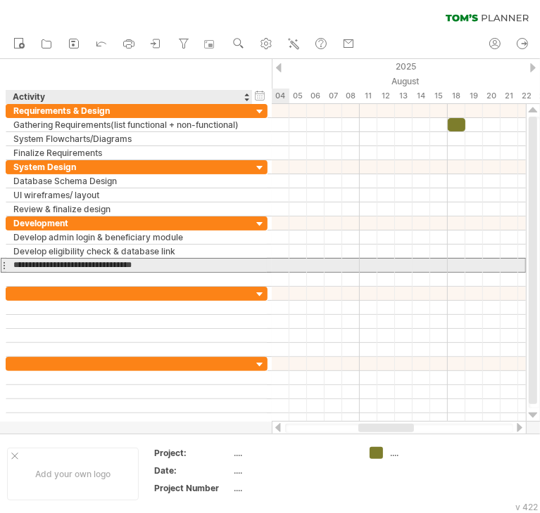
type input "**********"
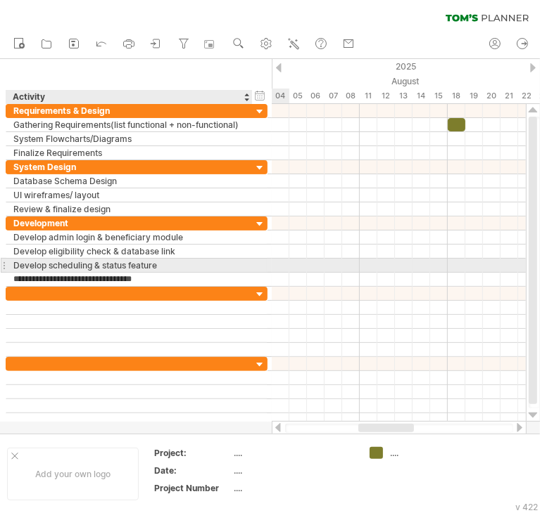
type input "**********"
type input "*******"
type input "**********"
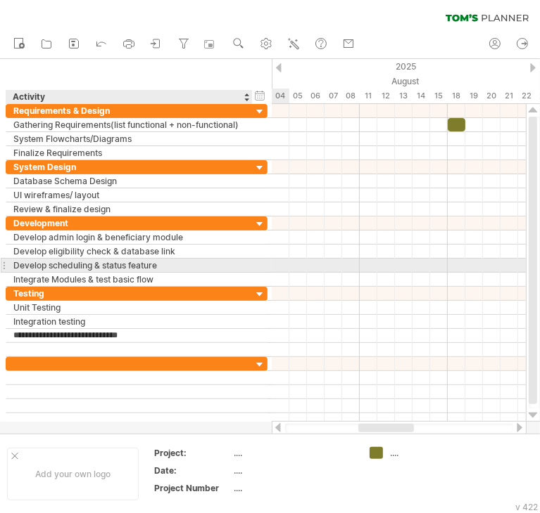
type input "**********"
type input "*"
type input "**********"
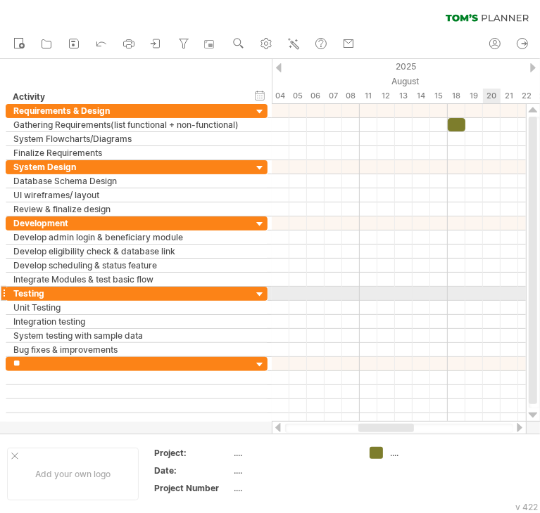
type input "*"
type input "**********"
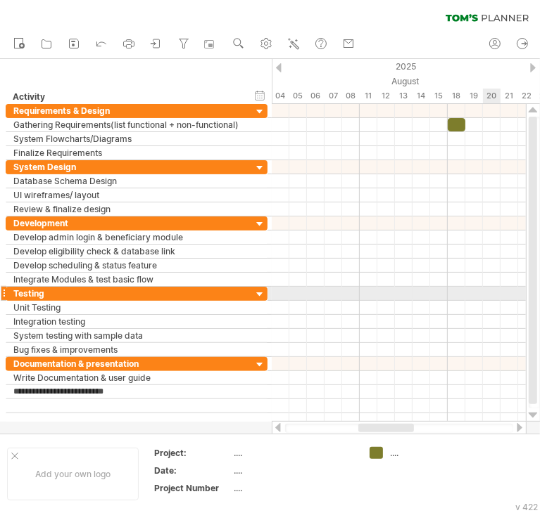
type input "**********"
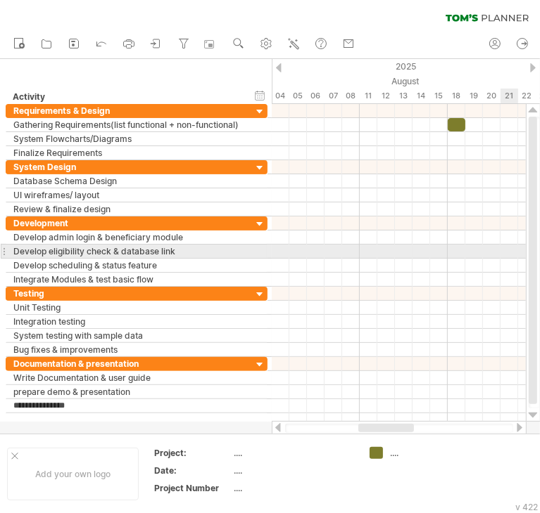
click at [505, 254] on div at bounding box center [399, 252] width 254 height 14
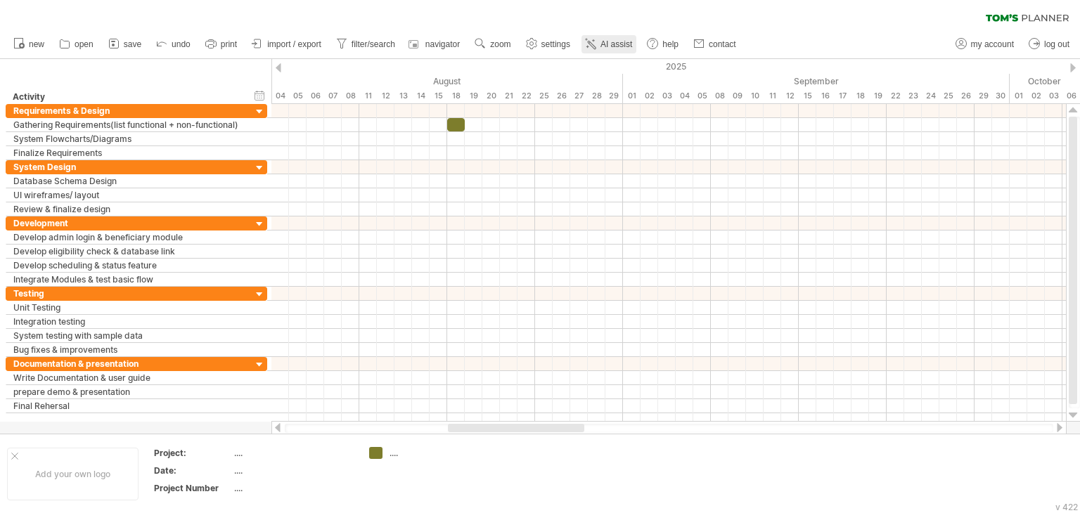
click at [613, 46] on span "AI assist" at bounding box center [617, 44] width 32 height 10
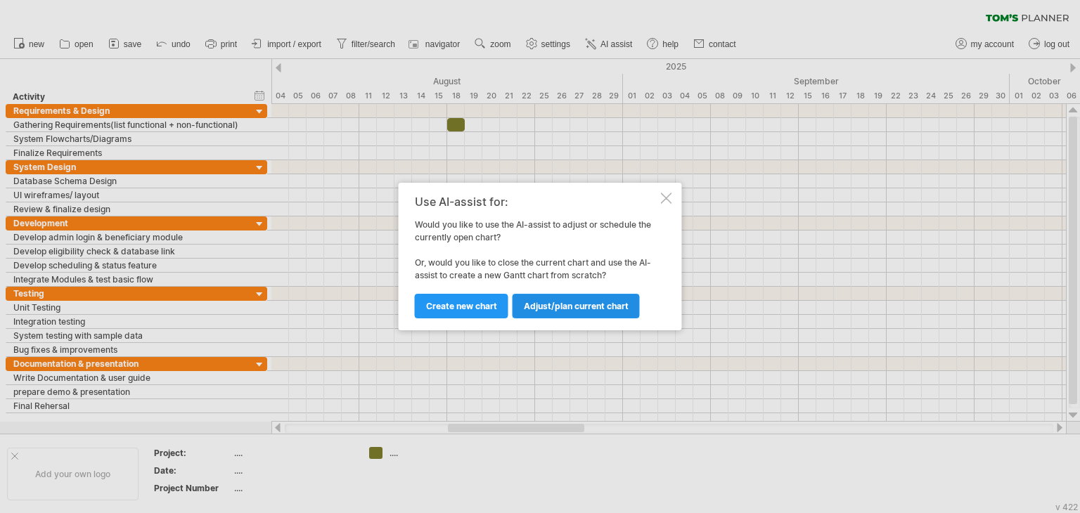
click at [587, 310] on span "Adjust/plan current chart" at bounding box center [576, 306] width 105 height 11
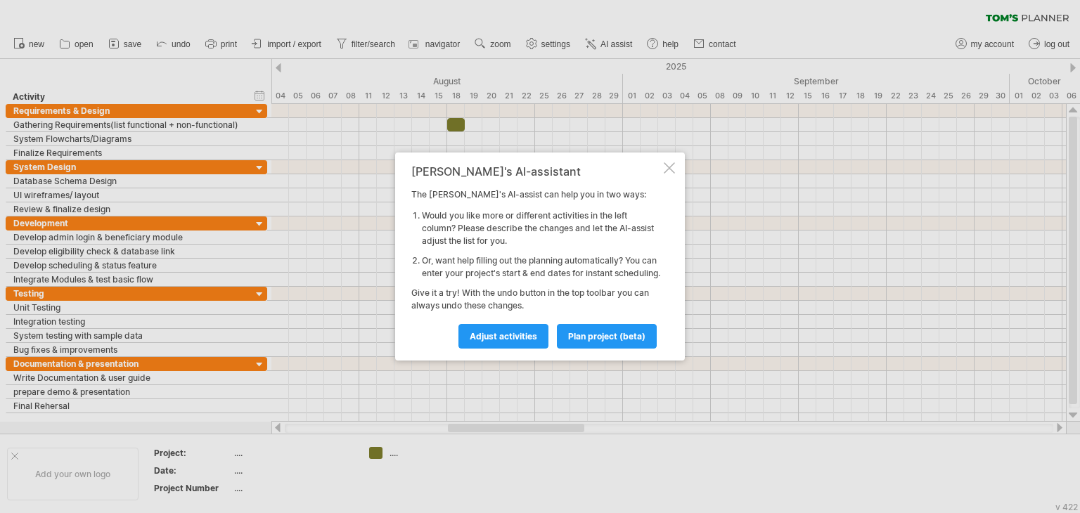
click at [440, 263] on li "Or, want help filling out the planning automatically? You can enter your projec…" at bounding box center [541, 267] width 239 height 25
click at [582, 341] on span "plan project (beta)" at bounding box center [606, 336] width 77 height 11
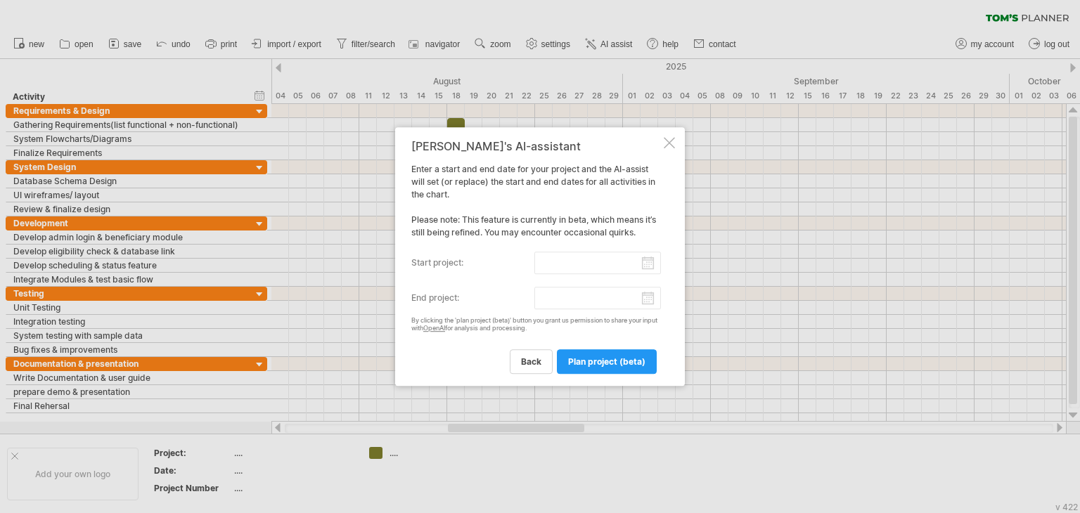
click at [574, 262] on input "start project:" at bounding box center [598, 263] width 127 height 23
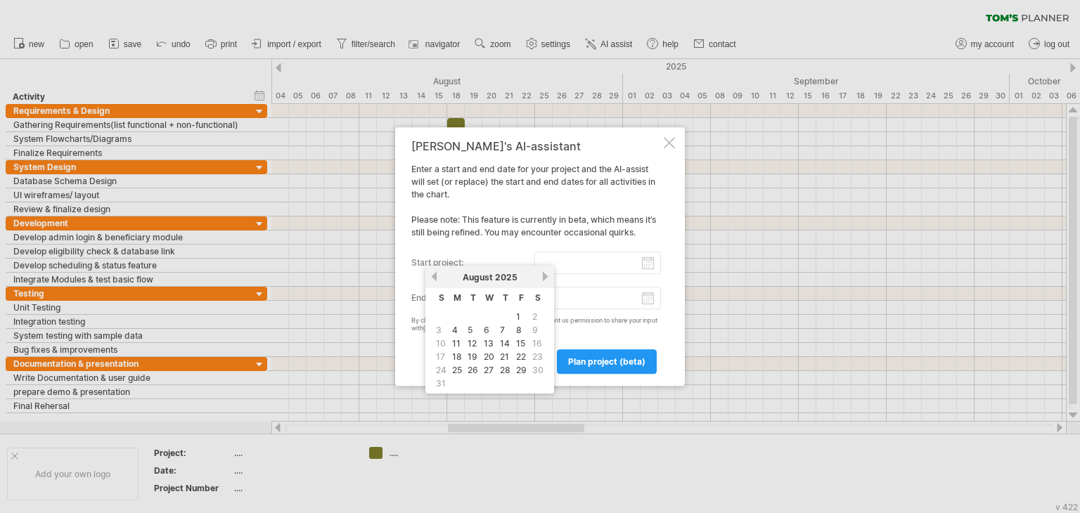
click at [531, 341] on span "16" at bounding box center [537, 343] width 13 height 13
click at [531, 338] on span "16" at bounding box center [537, 343] width 13 height 13
click at [523, 340] on link "15" at bounding box center [521, 343] width 12 height 13
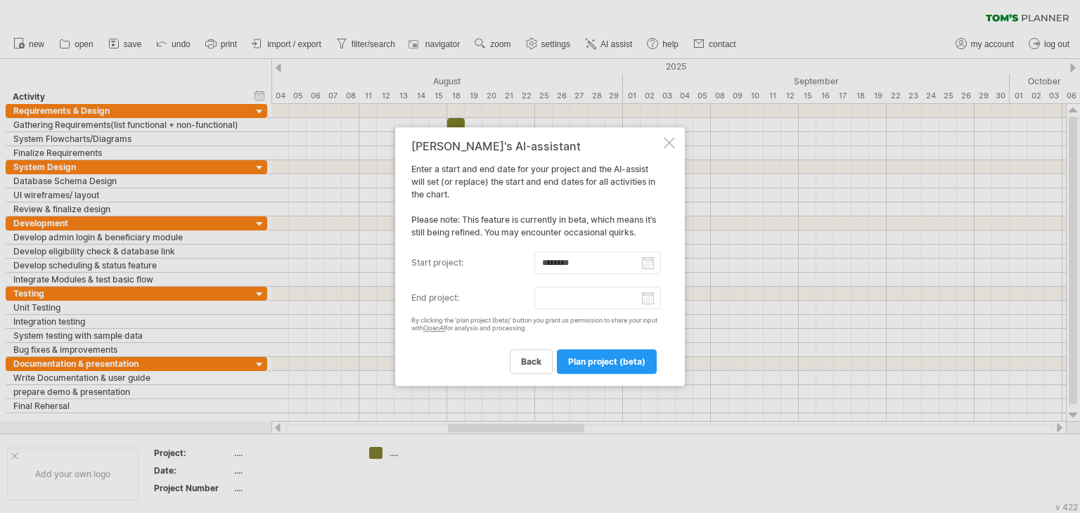
click at [608, 259] on input "********" at bounding box center [598, 263] width 127 height 23
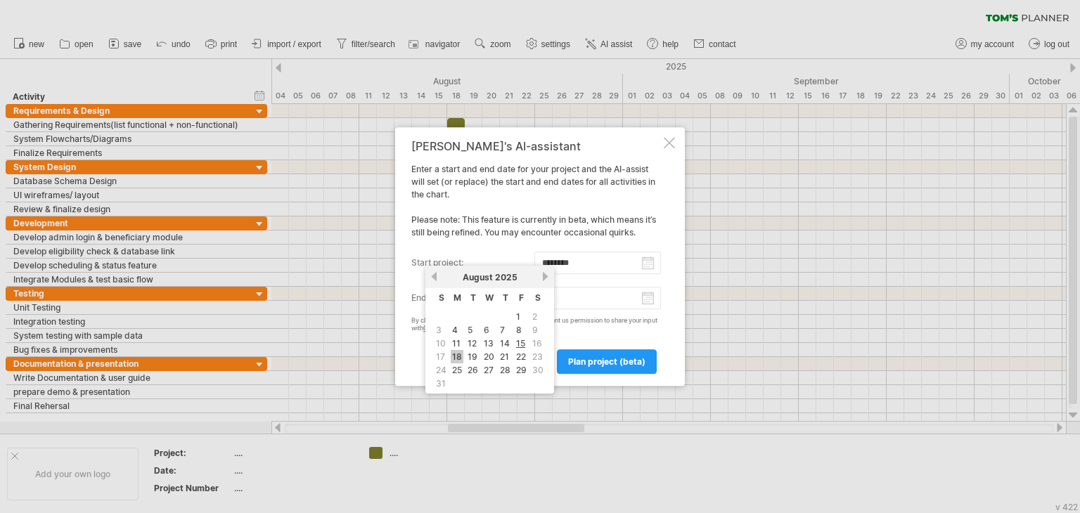
click at [460, 356] on link "18" at bounding box center [457, 356] width 13 height 13
type input "********"
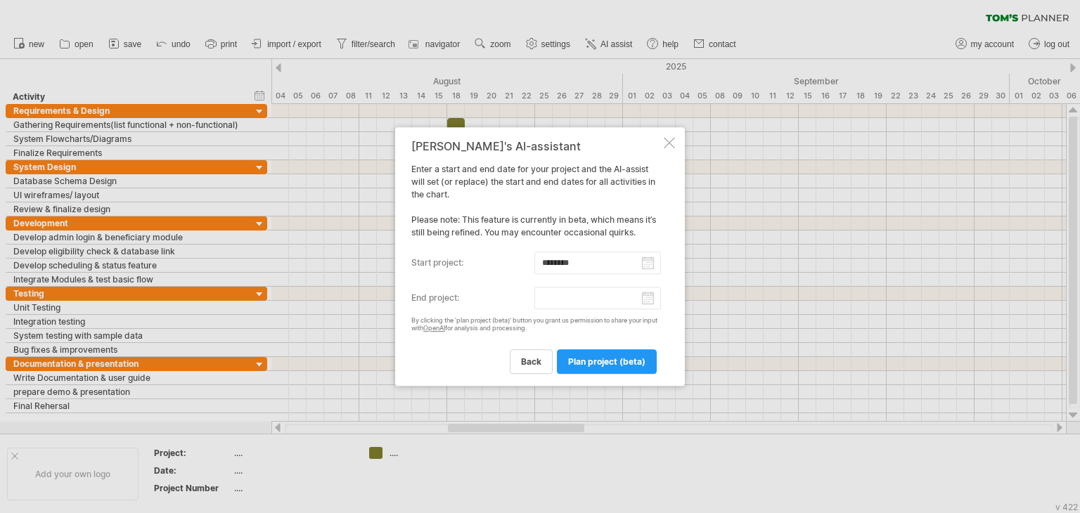
click at [599, 302] on input "end project:" at bounding box center [598, 298] width 127 height 23
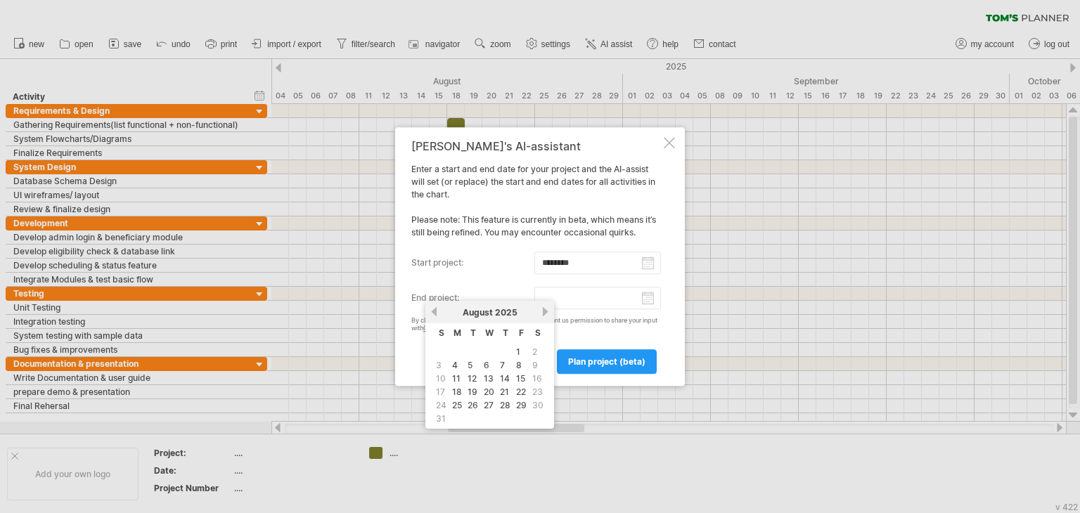
click at [533, 313] on div "August 2025" at bounding box center [490, 312] width 102 height 11
click at [540, 313] on link "next" at bounding box center [545, 312] width 11 height 11
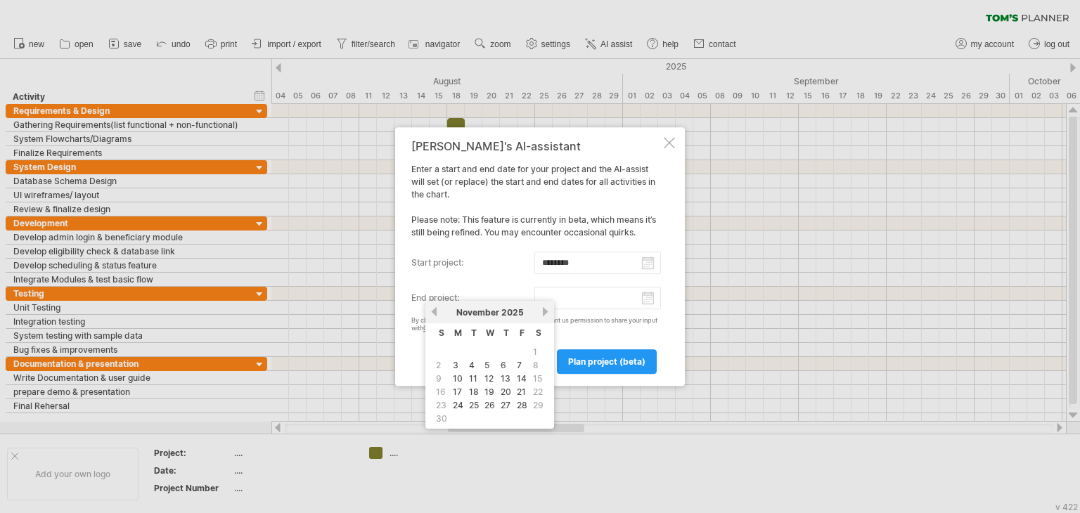
click at [540, 313] on link "next" at bounding box center [545, 312] width 11 height 11
click at [467, 378] on link "16" at bounding box center [473, 378] width 13 height 13
type input "********"
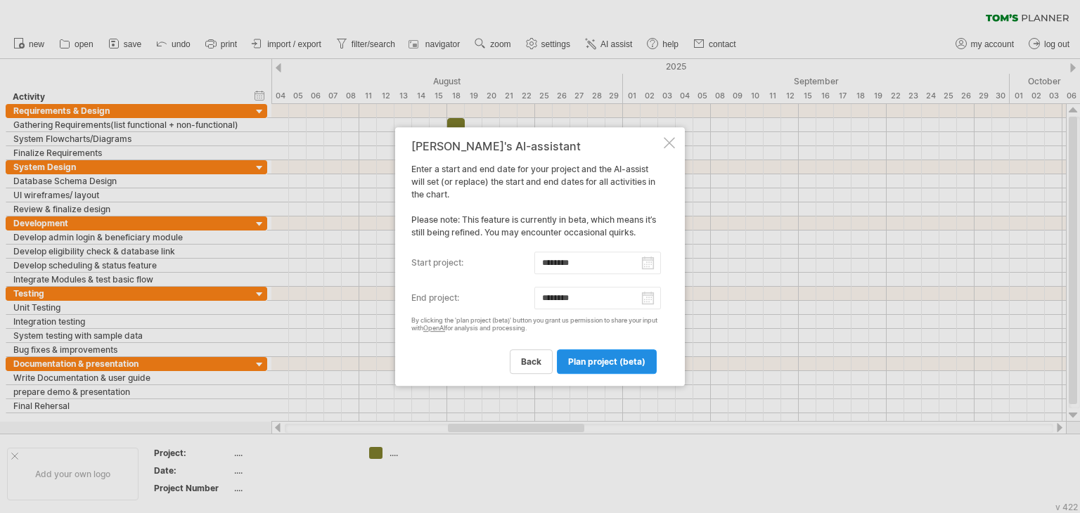
click at [594, 370] on link "plan project (beta)" at bounding box center [607, 362] width 100 height 25
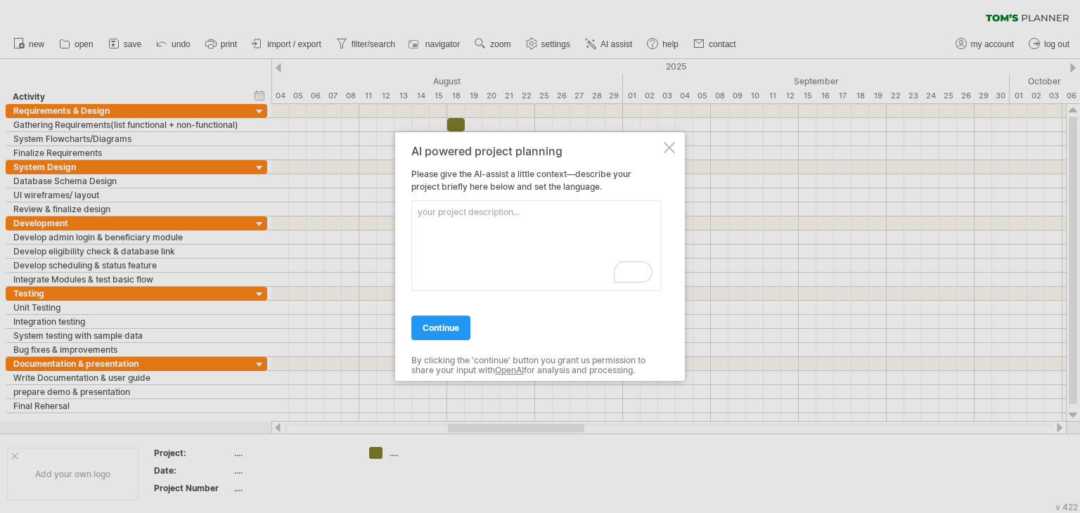
click at [495, 203] on textarea "To enrich screen reader interactions, please activate Accessibility in Grammarl…" at bounding box center [536, 245] width 250 height 91
click at [553, 237] on textarea "its a assis" at bounding box center [536, 245] width 250 height 91
paste textarea "This system is a beneficiary assistance management system that helps ensure fai…"
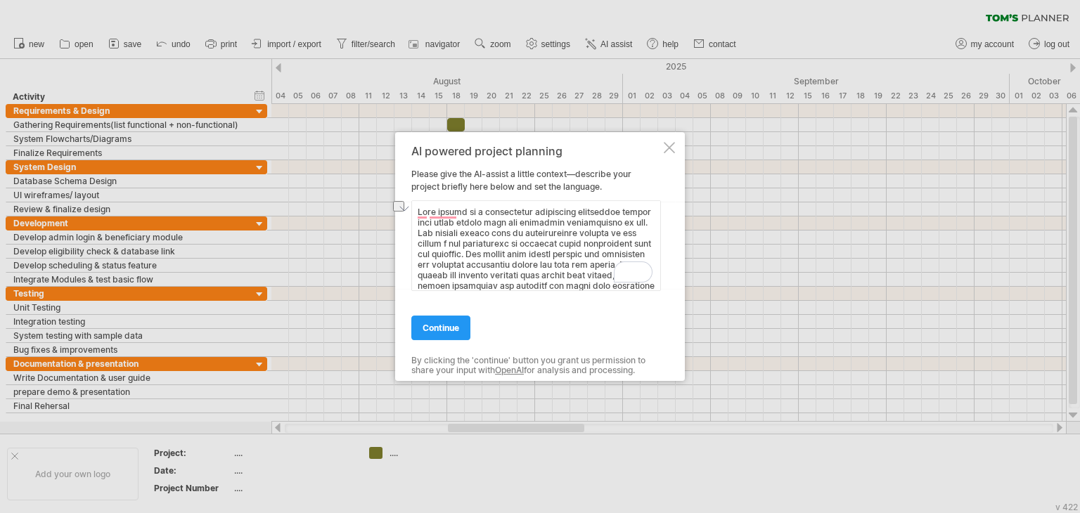
scroll to position [162, 0]
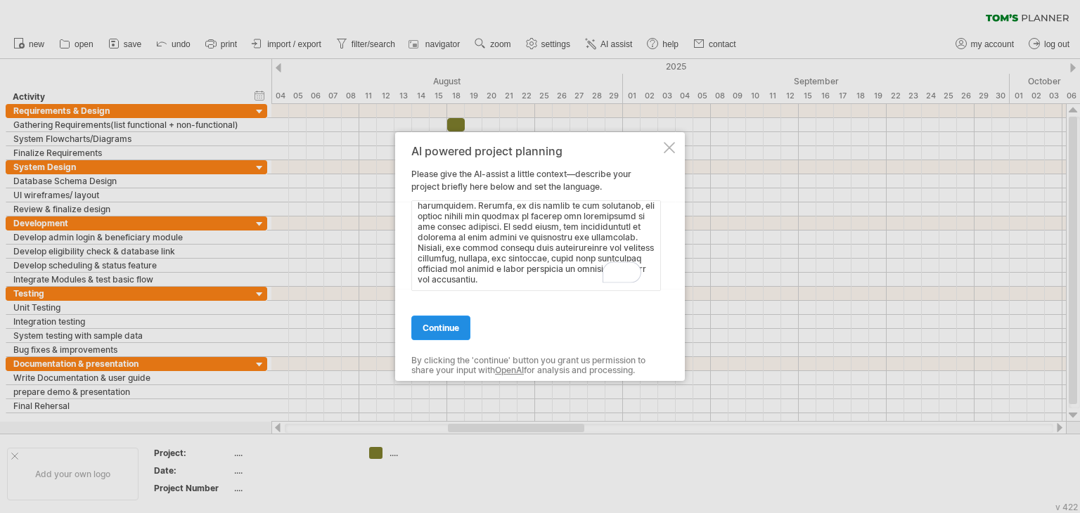
type textarea "This system is a beneficiary assistance management system that helps ensure fai…"
click at [459, 323] on span "continue" at bounding box center [441, 328] width 37 height 11
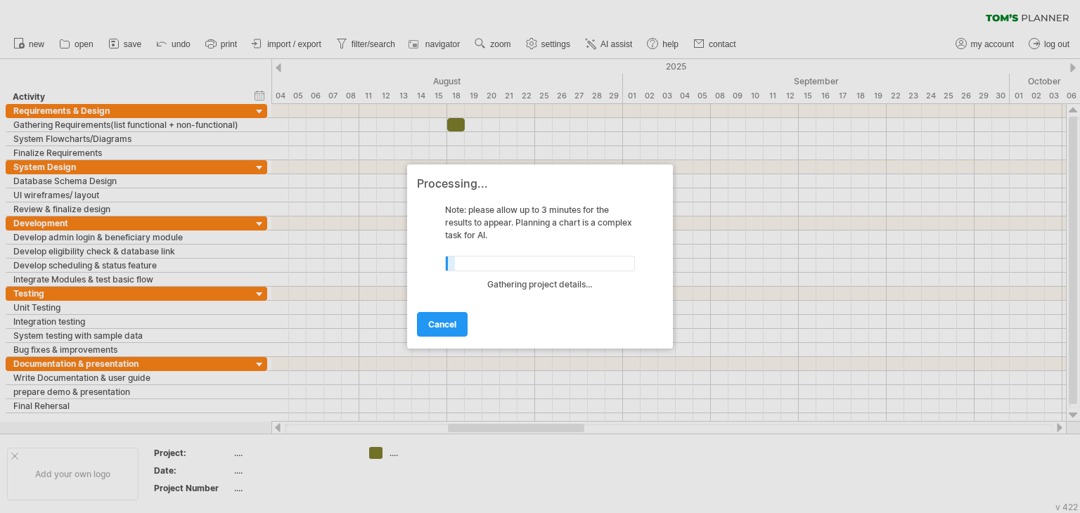
click at [501, 265] on div at bounding box center [540, 263] width 190 height 15
click at [534, 280] on div "Scanning project scope…" at bounding box center [540, 290] width 190 height 22
click at [538, 284] on div "Scanning project scope…" at bounding box center [540, 290] width 190 height 22
click at [535, 306] on div "cancel" at bounding box center [540, 318] width 246 height 36
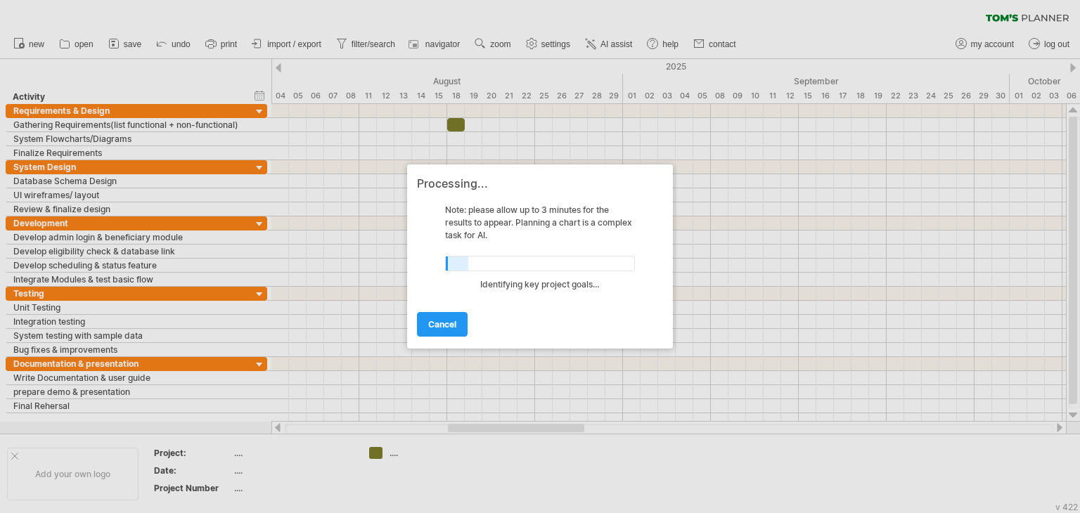
click at [535, 306] on div "cancel" at bounding box center [540, 318] width 246 height 36
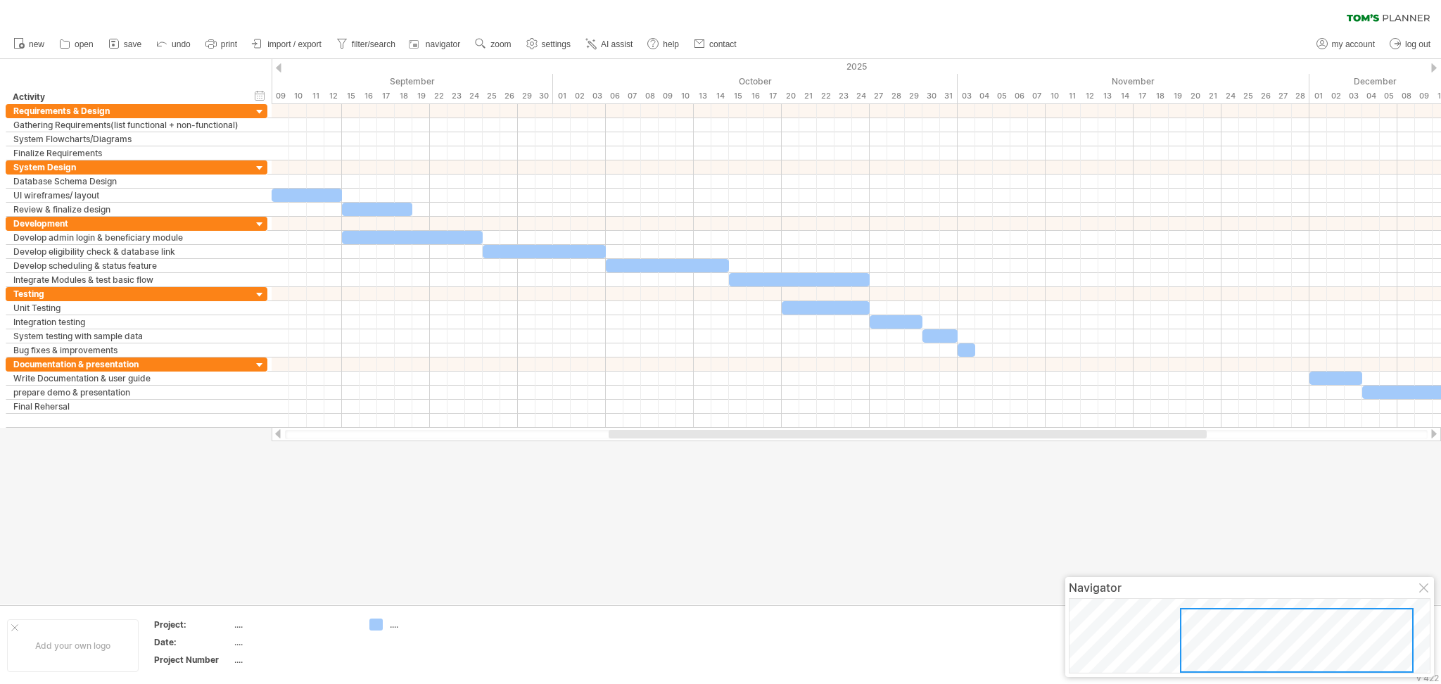
click at [383, 433] on div at bounding box center [856, 434] width 1142 height 9
click at [1080, 513] on div at bounding box center [720, 331] width 1441 height 545
click at [1080, 513] on div "Navigator" at bounding box center [1249, 587] width 362 height 14
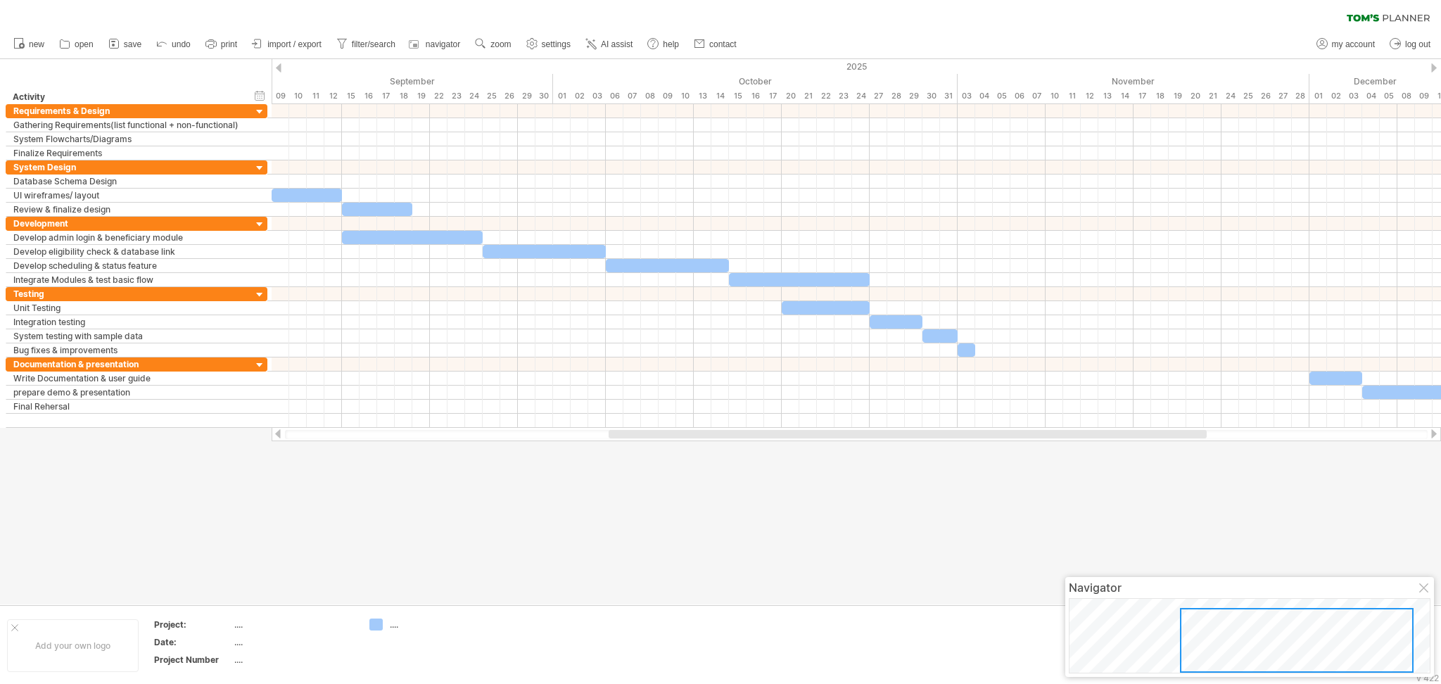
click at [1080, 513] on div at bounding box center [1424, 588] width 11 height 11
click at [1080, 513] on div at bounding box center [720, 331] width 1441 height 545
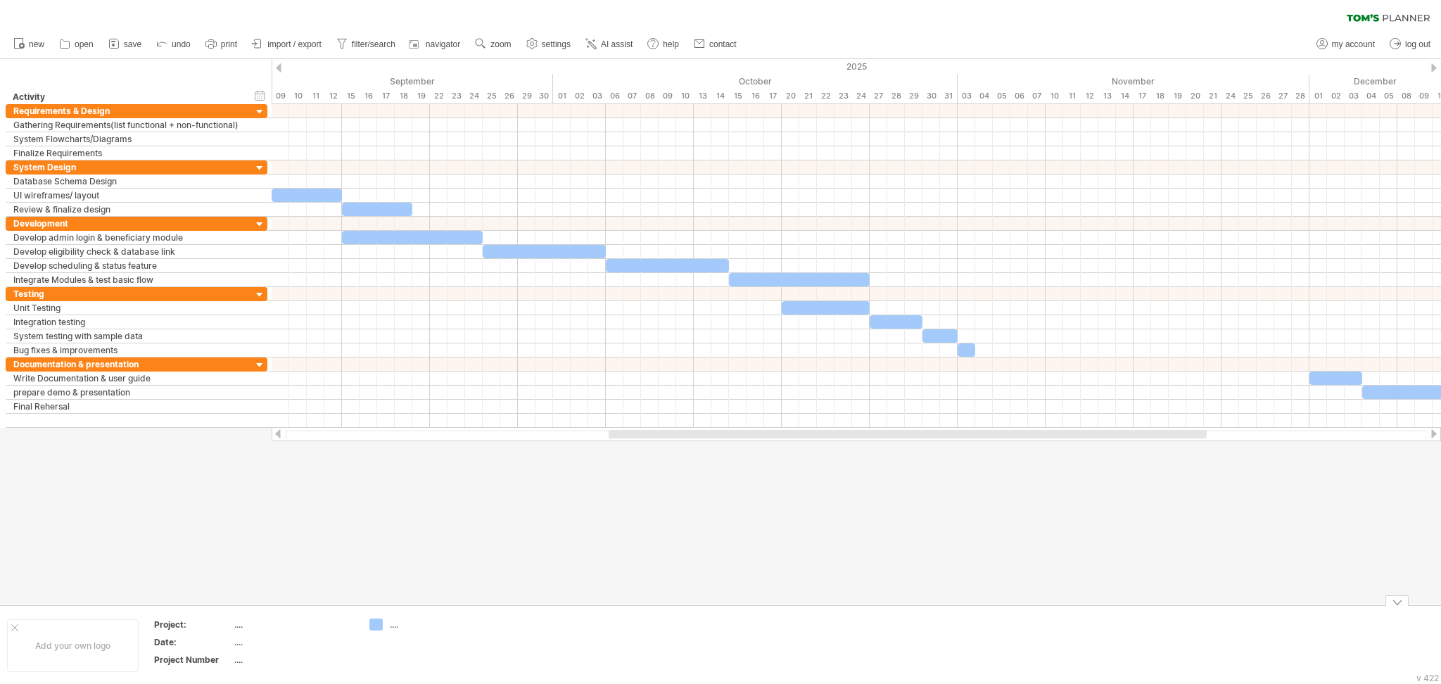
drag, startPoint x: 331, startPoint y: 635, endPoint x: 394, endPoint y: 573, distance: 88.5
click at [345, 513] on tbody "Project: .... Date: .... Project Number ...." at bounding box center [254, 644] width 200 height 51
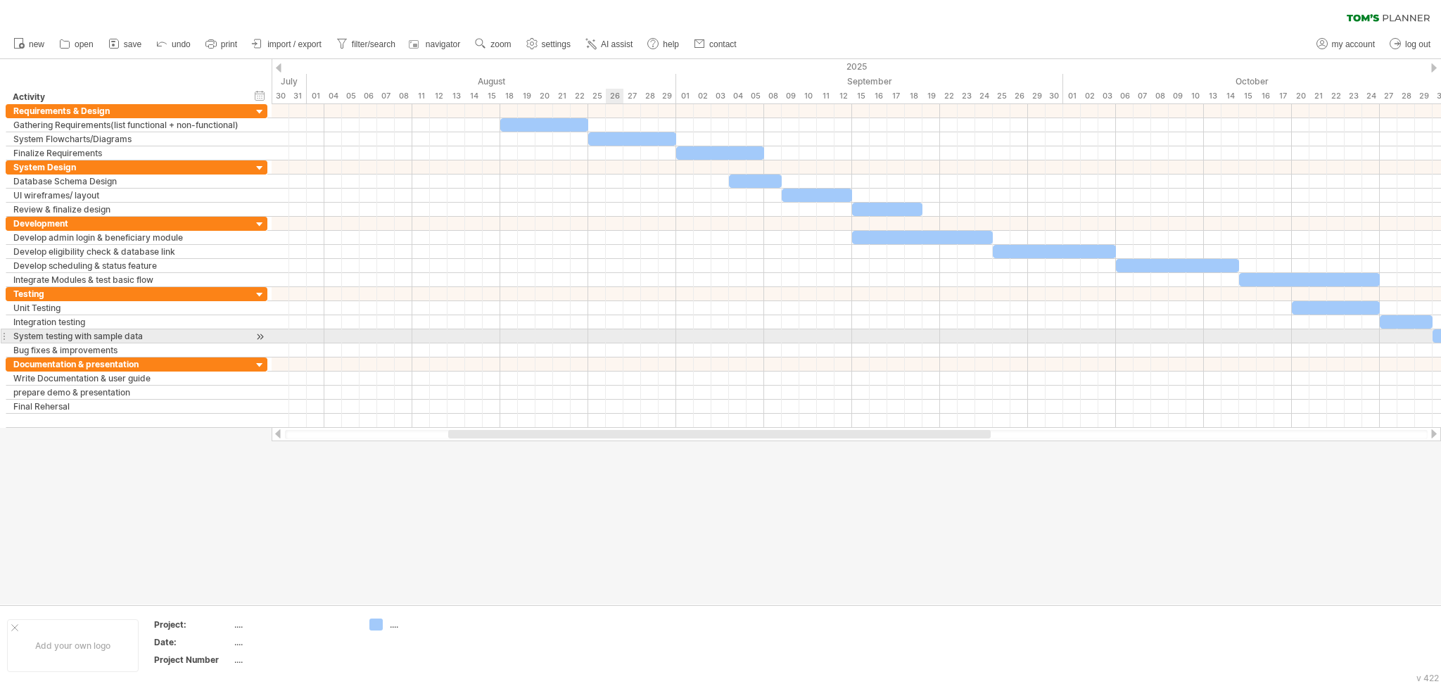
click at [620, 335] on div at bounding box center [856, 336] width 1169 height 14
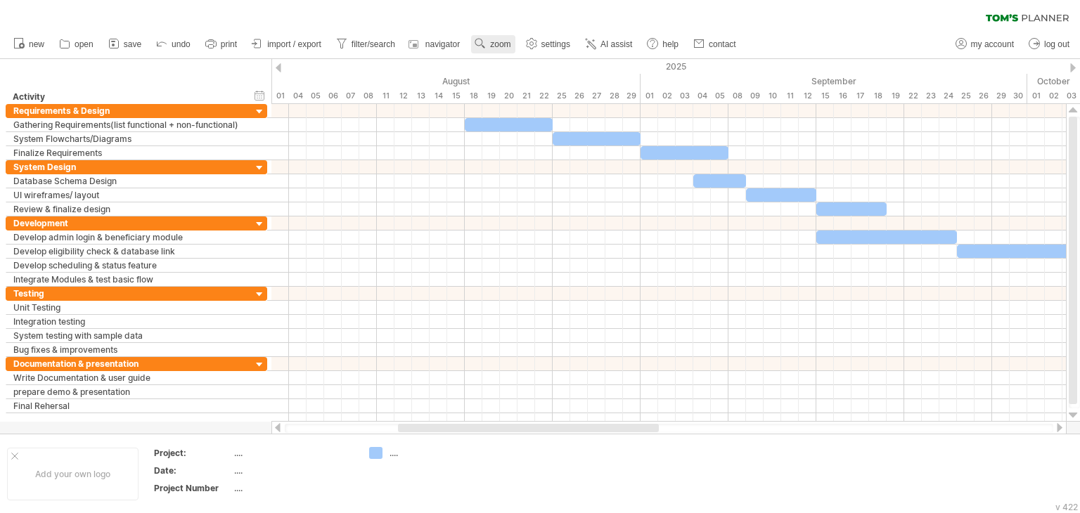
click at [502, 39] on span "zoom" at bounding box center [500, 44] width 20 height 10
click at [551, 78] on div "Week" at bounding box center [548, 79] width 78 height 23
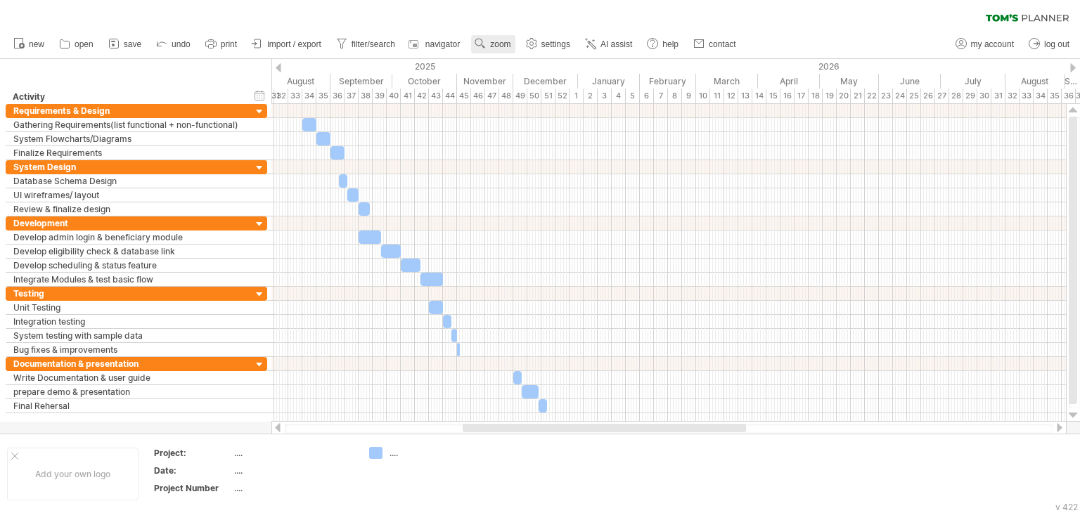
click at [515, 43] on link "zoom" at bounding box center [493, 44] width 44 height 18
click at [569, 100] on div "Day" at bounding box center [562, 106] width 78 height 23
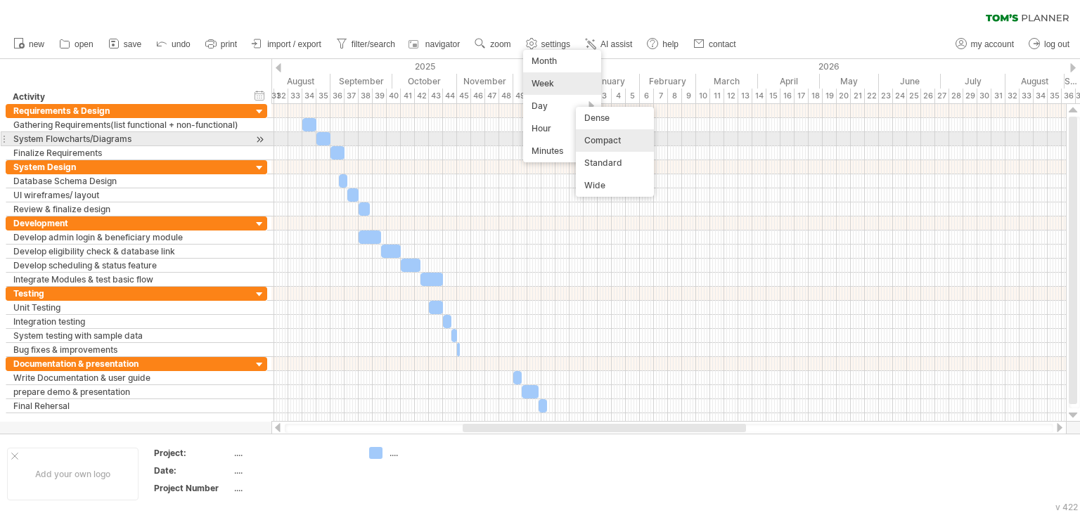
click at [611, 134] on div "Compact" at bounding box center [615, 140] width 78 height 23
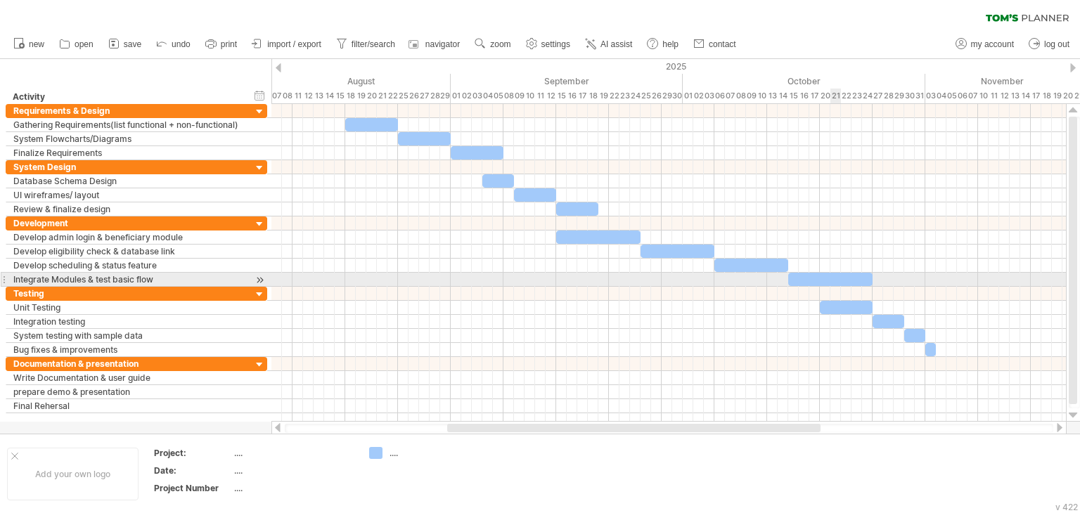
click at [833, 274] on div at bounding box center [831, 279] width 84 height 13
click at [855, 274] on div at bounding box center [831, 279] width 84 height 13
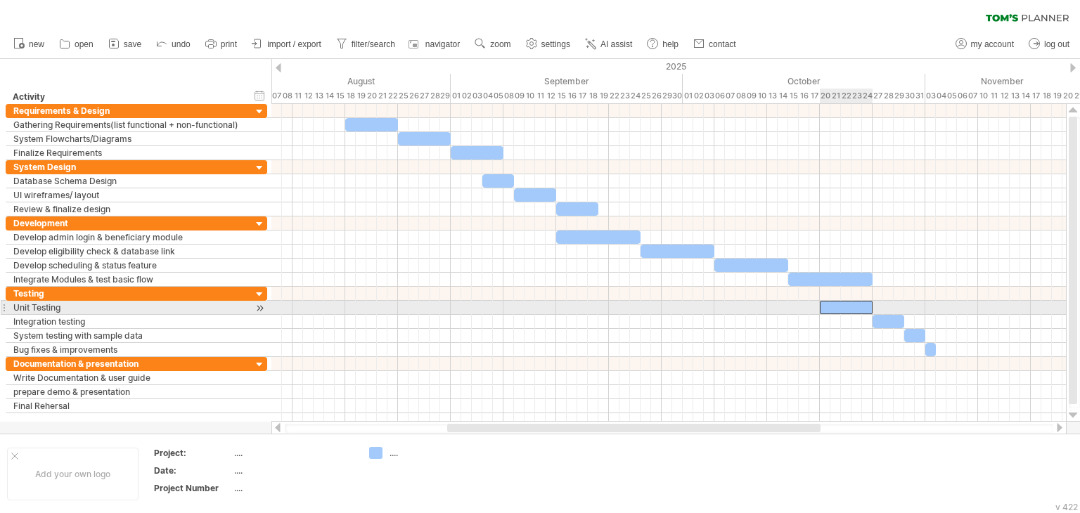
click at [858, 305] on div at bounding box center [846, 307] width 53 height 13
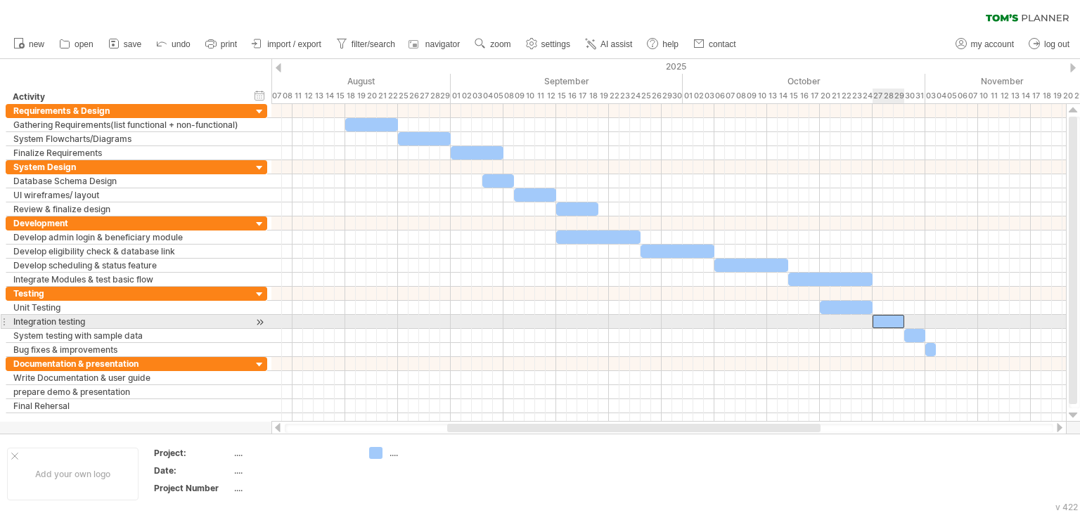
click at [892, 319] on div at bounding box center [889, 321] width 32 height 13
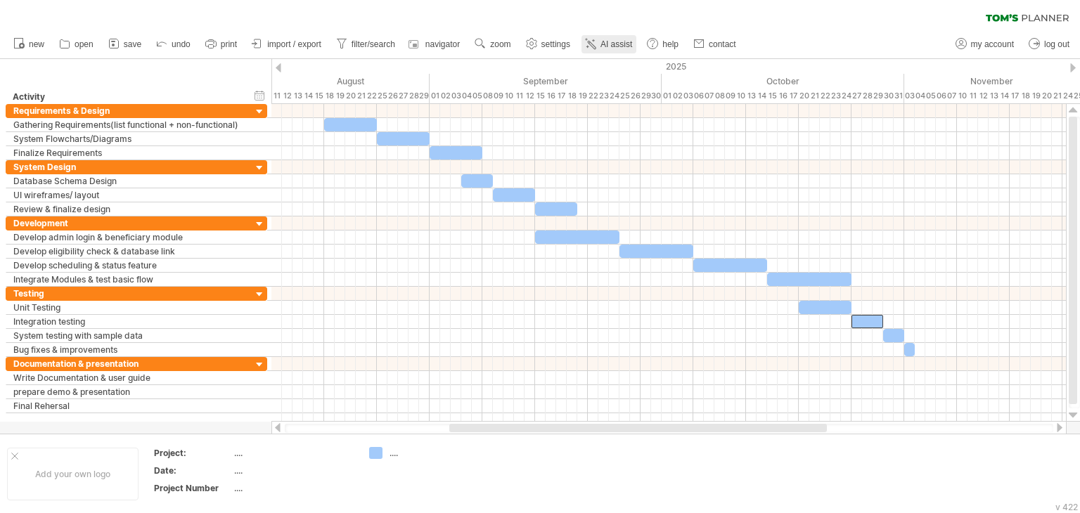
click at [594, 46] on icon at bounding box center [591, 44] width 14 height 14
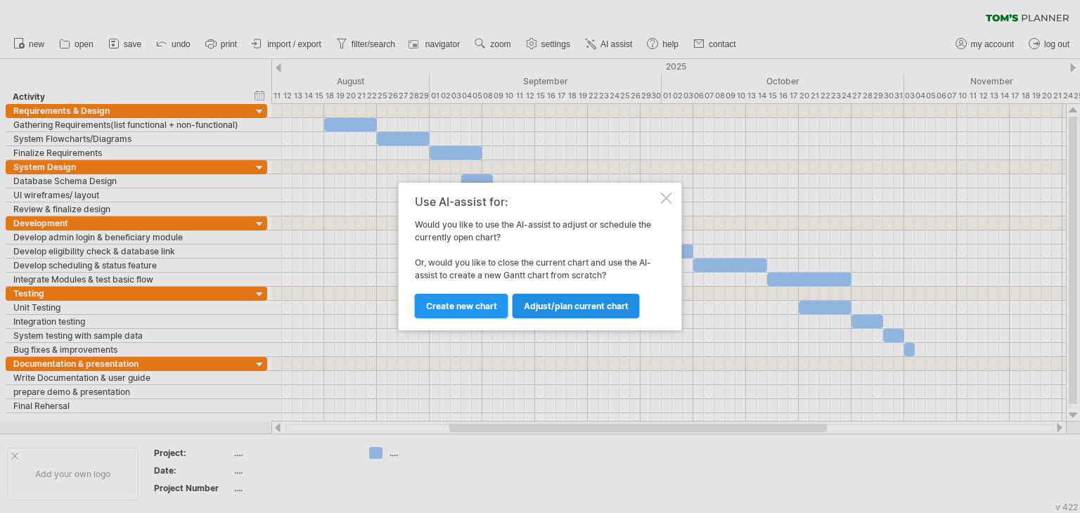
click at [569, 311] on span "Adjust/plan current chart" at bounding box center [576, 306] width 105 height 11
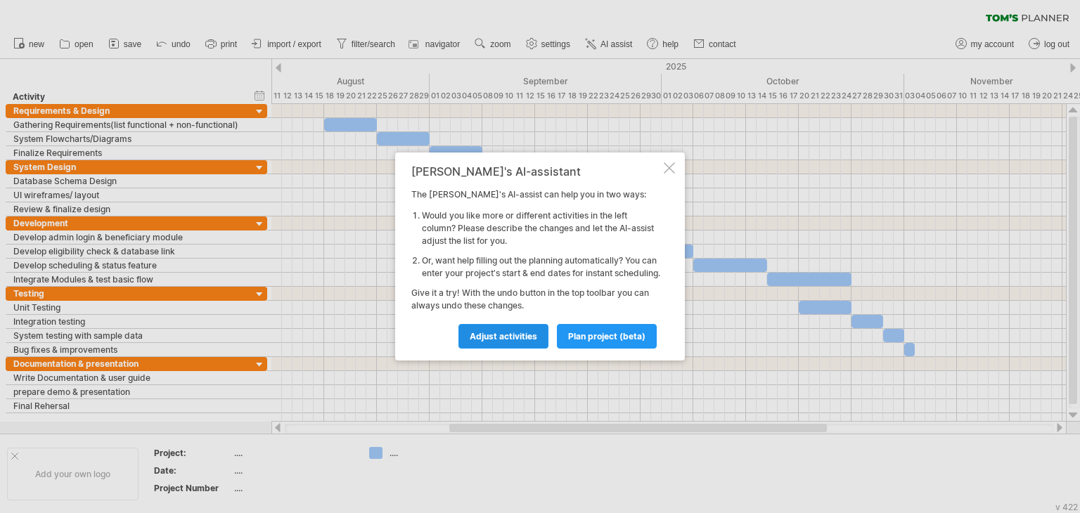
click at [546, 347] on link "Adjust activities" at bounding box center [504, 336] width 90 height 25
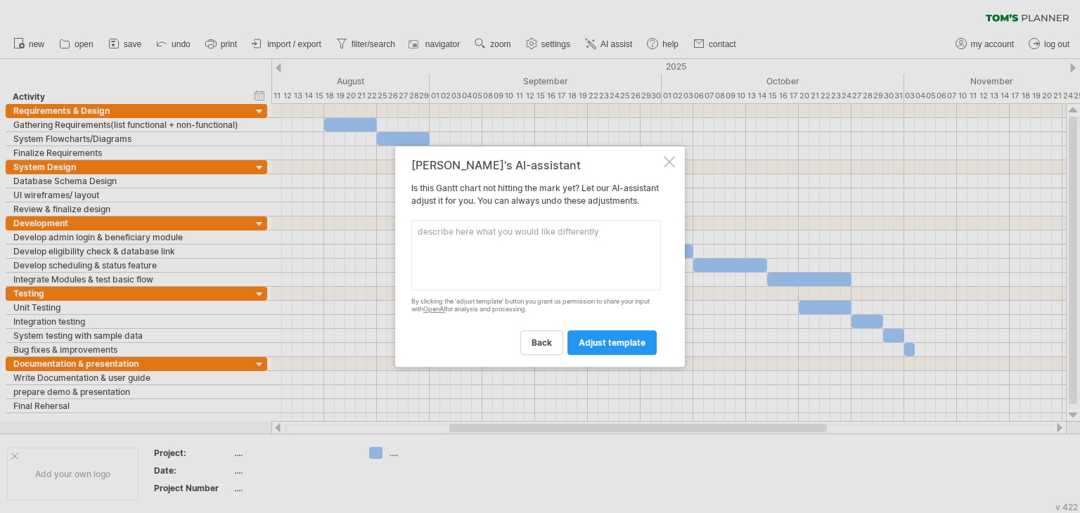
click at [546, 347] on span "back" at bounding box center [542, 343] width 20 height 11
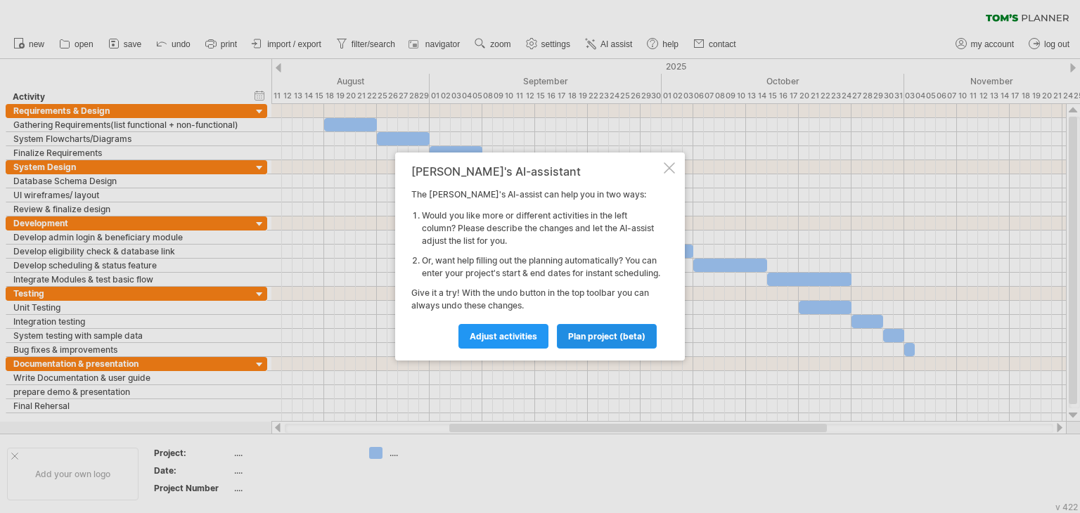
click at [593, 342] on span "plan project (beta)" at bounding box center [606, 336] width 77 height 11
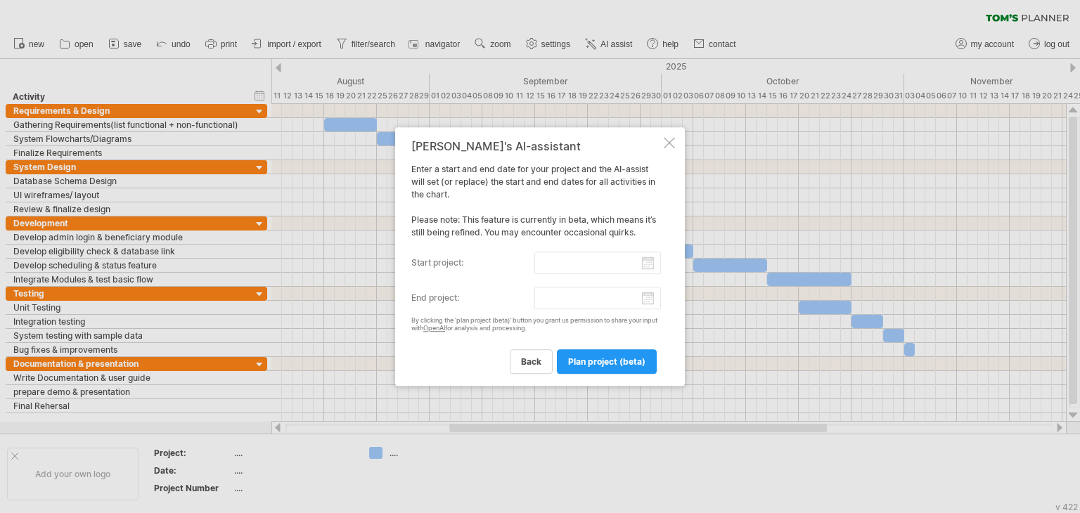
click at [582, 255] on input "start project:" at bounding box center [598, 263] width 127 height 23
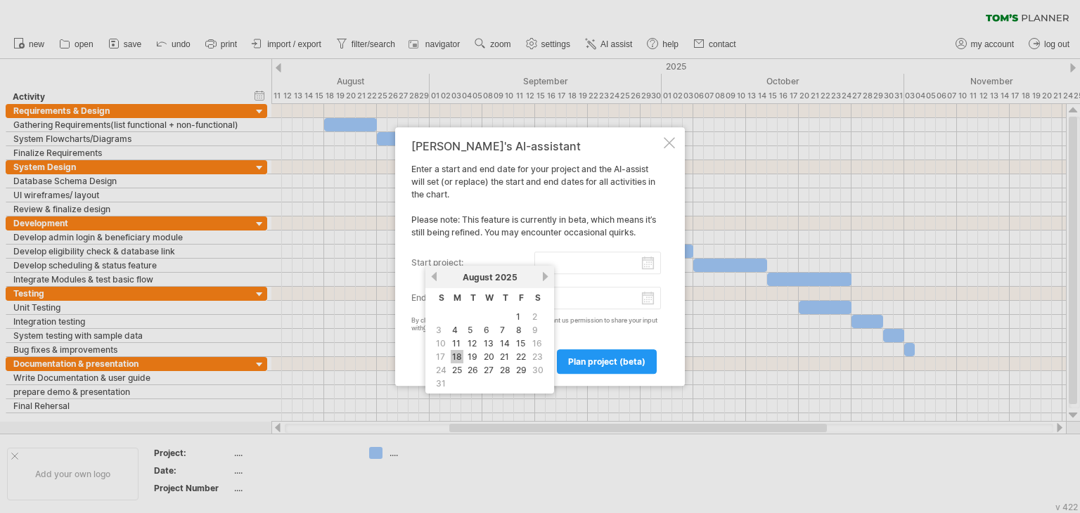
click at [459, 355] on link "18" at bounding box center [457, 356] width 13 height 13
type input "********"
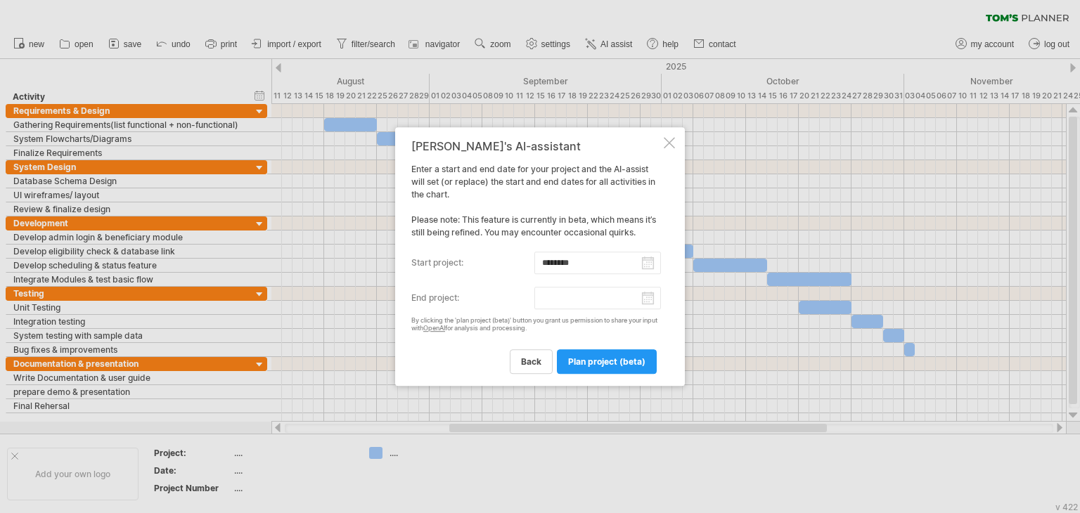
click at [459, 355] on div "back plan project (beta)" at bounding box center [536, 356] width 250 height 36
click at [594, 285] on div "Tom's AI-assistant Enter a start and end date for your project and the AI-assis…" at bounding box center [536, 257] width 250 height 234
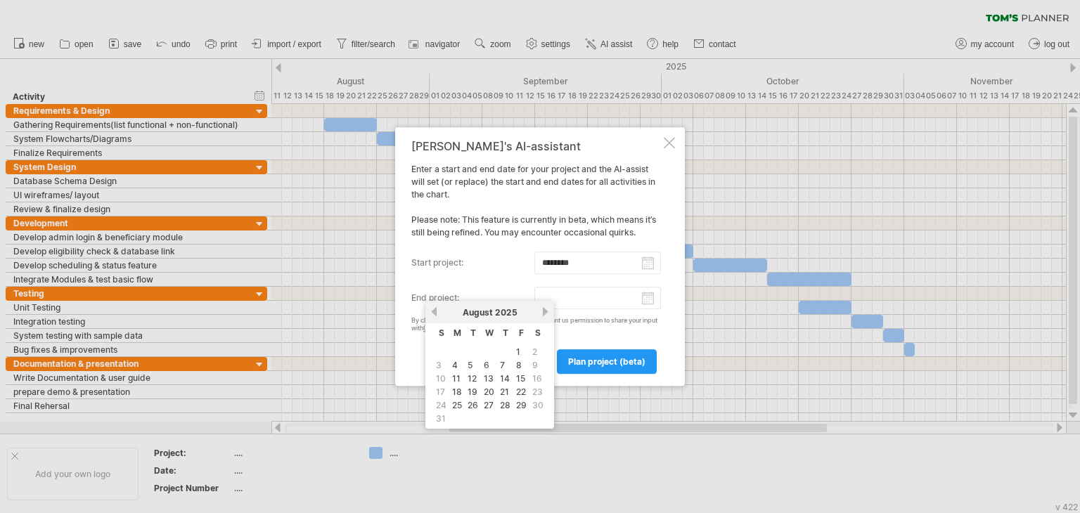
click at [633, 300] on input "end project:" at bounding box center [598, 298] width 127 height 23
click at [541, 310] on link "next" at bounding box center [545, 312] width 11 height 11
click at [436, 312] on link "previous" at bounding box center [434, 312] width 11 height 11
click at [540, 312] on link "next" at bounding box center [545, 312] width 11 height 11
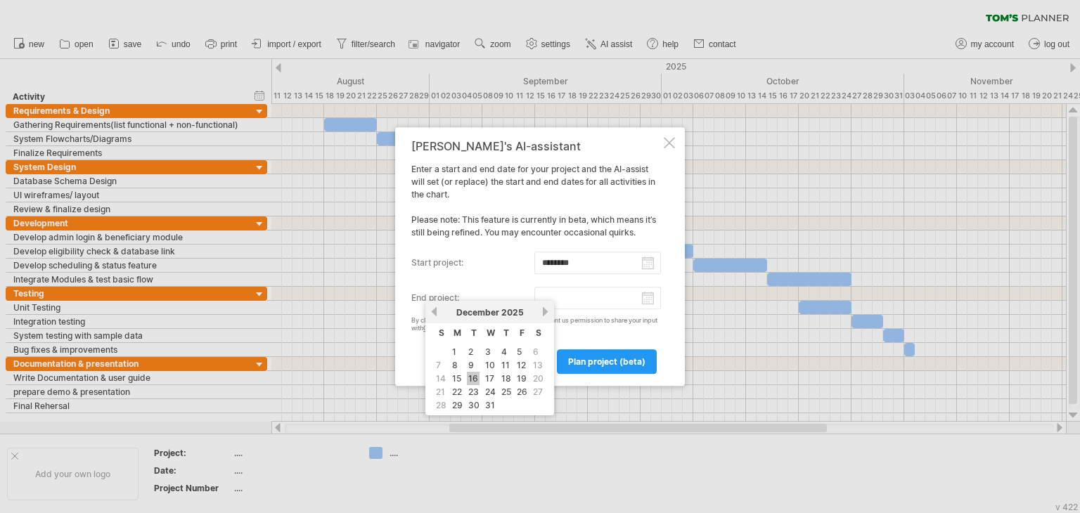
click at [473, 375] on link "16" at bounding box center [473, 378] width 13 height 13
type input "********"
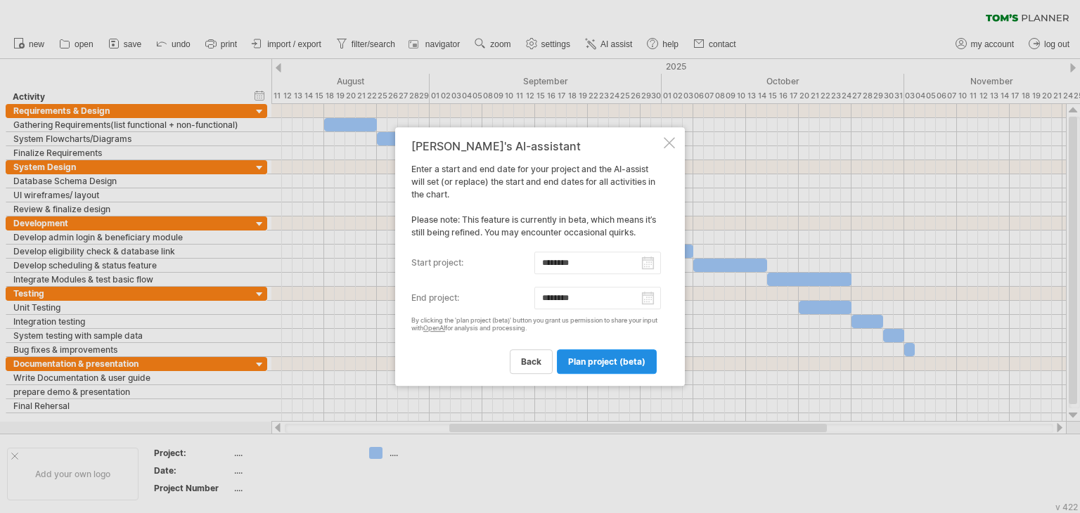
click at [573, 359] on span "plan project (beta)" at bounding box center [606, 362] width 77 height 11
click at [573, 359] on div at bounding box center [540, 256] width 1080 height 513
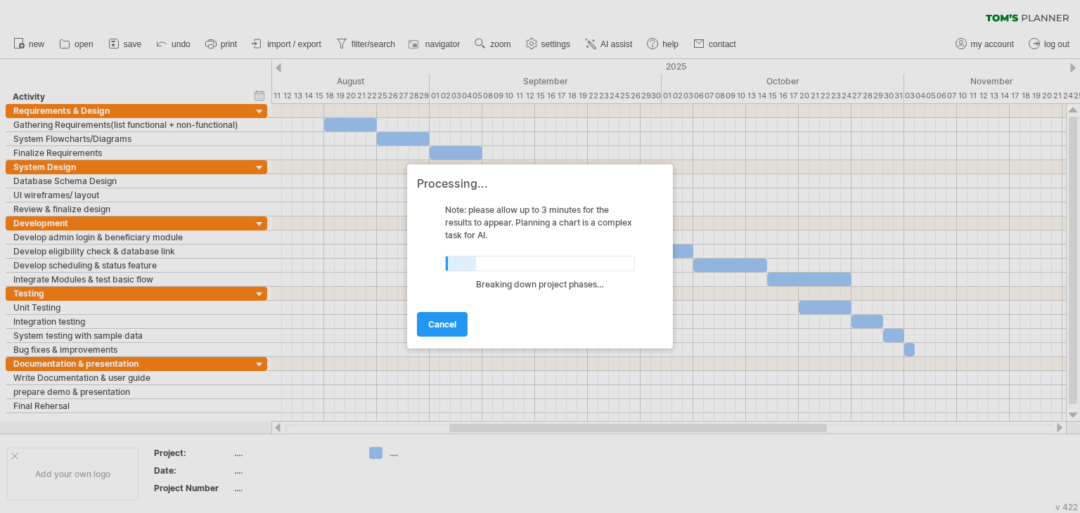
click at [511, 265] on div at bounding box center [540, 263] width 190 height 15
click at [539, 293] on div "Breaking down project phases…" at bounding box center [540, 290] width 190 height 22
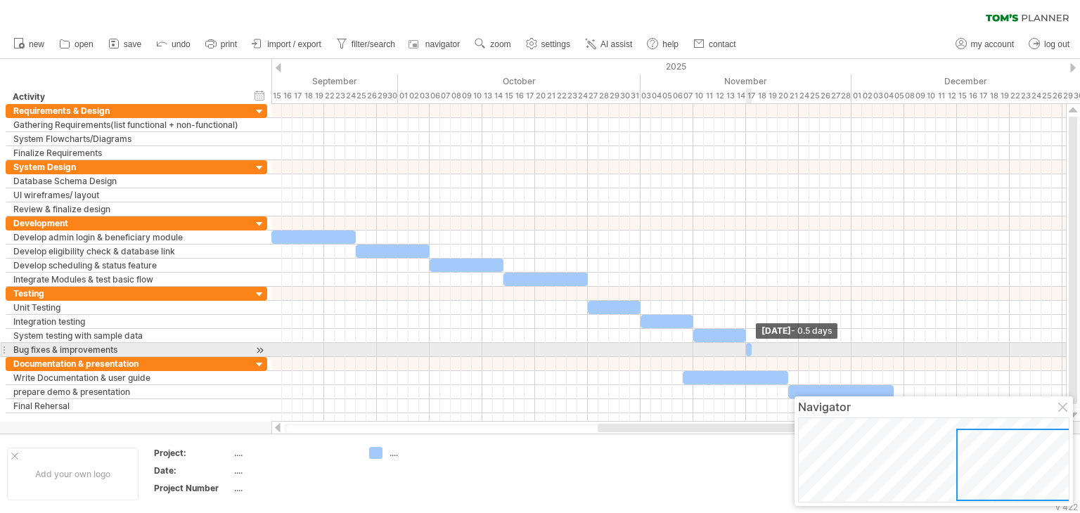
click at [751, 352] on span at bounding box center [752, 349] width 6 height 13
click at [749, 350] on span at bounding box center [752, 349] width 6 height 13
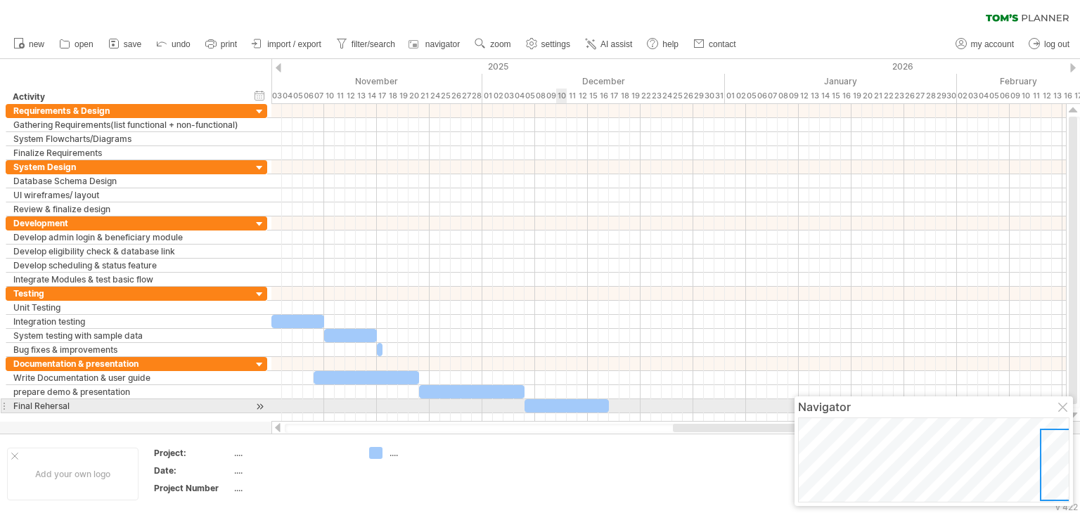
click at [565, 405] on div at bounding box center [567, 406] width 84 height 13
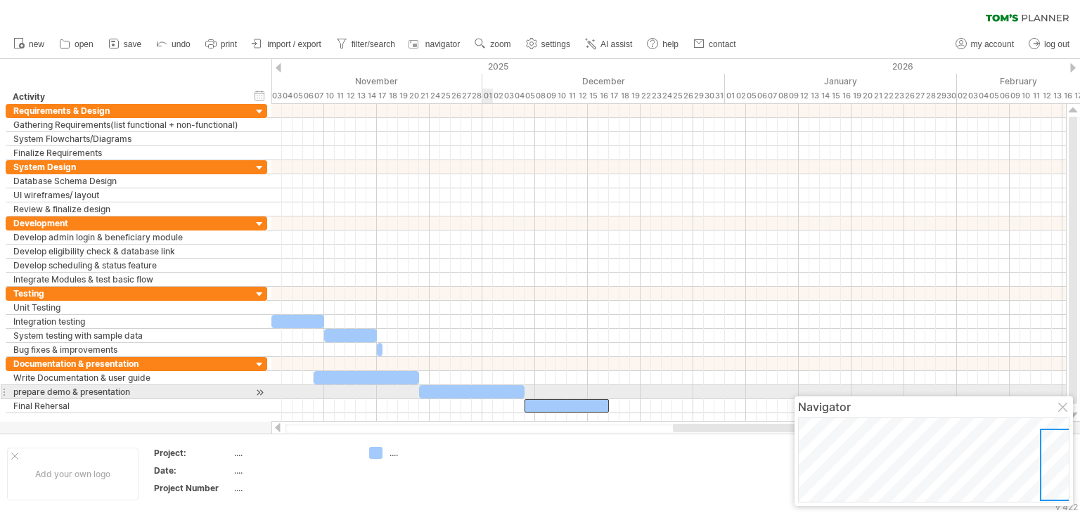
click at [484, 390] on div at bounding box center [472, 391] width 106 height 13
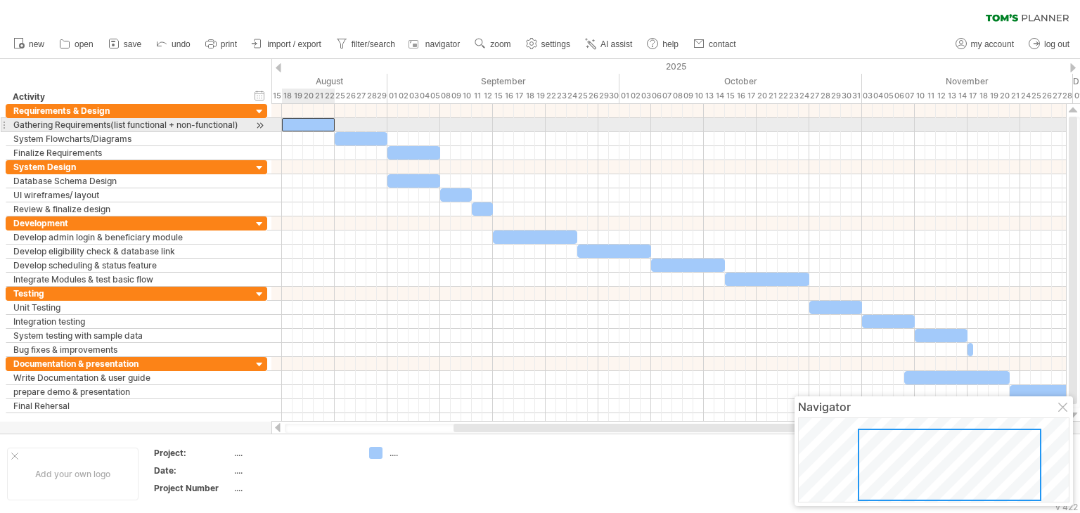
click at [295, 121] on div at bounding box center [308, 124] width 53 height 13
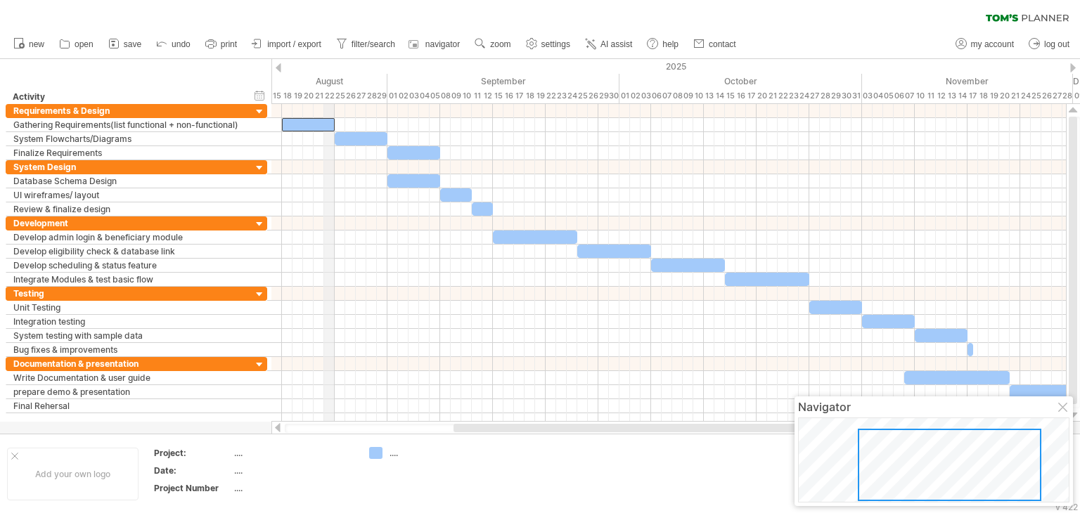
click at [333, 94] on div "22" at bounding box center [329, 96] width 11 height 15
click at [332, 94] on div "22" at bounding box center [329, 96] width 11 height 15
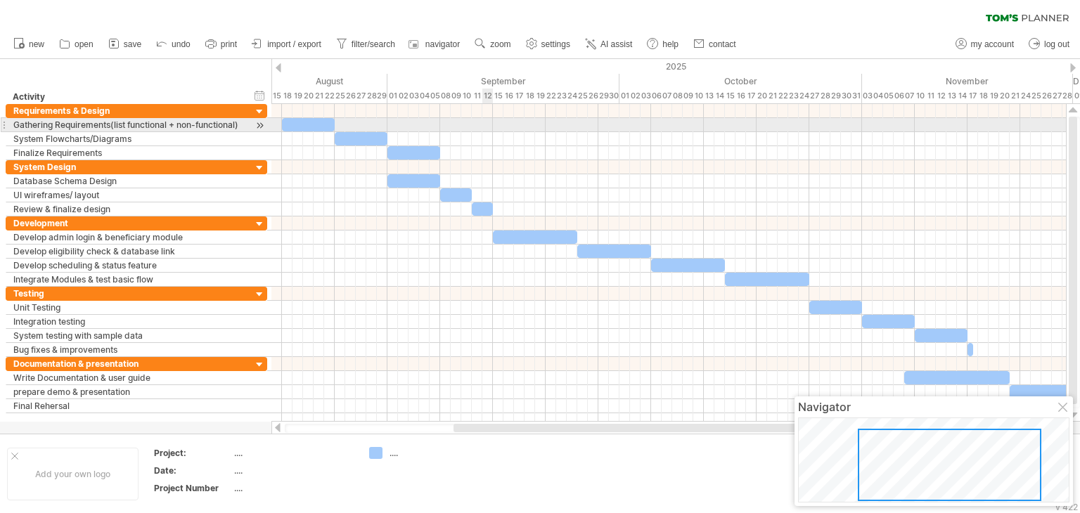
click at [484, 129] on div at bounding box center [669, 125] width 795 height 14
click at [329, 123] on div at bounding box center [308, 124] width 53 height 13
click at [332, 123] on span at bounding box center [335, 124] width 6 height 13
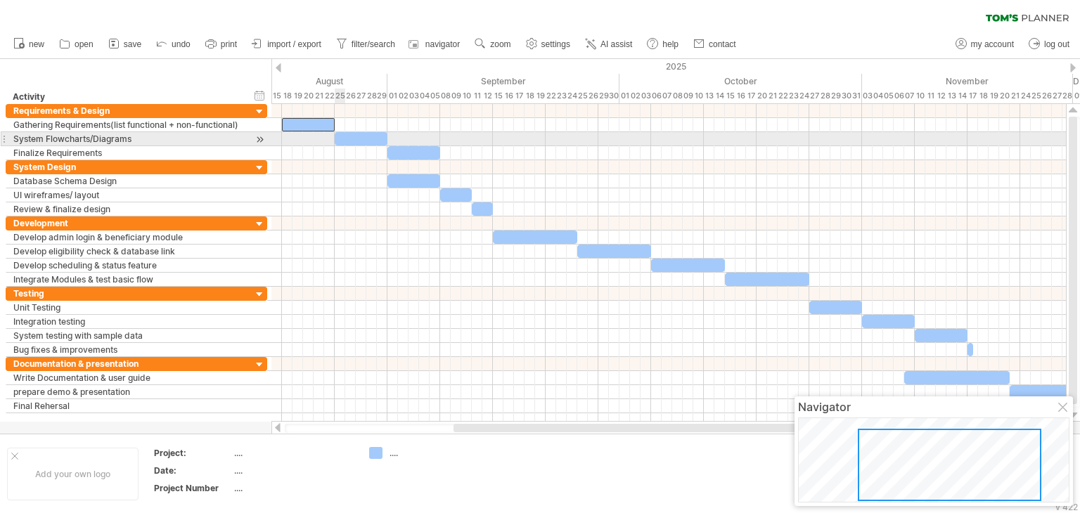
click at [344, 141] on div at bounding box center [361, 138] width 53 height 13
drag, startPoint x: 387, startPoint y: 135, endPoint x: 374, endPoint y: 136, distance: 12.7
click at [374, 136] on span at bounding box center [377, 138] width 6 height 13
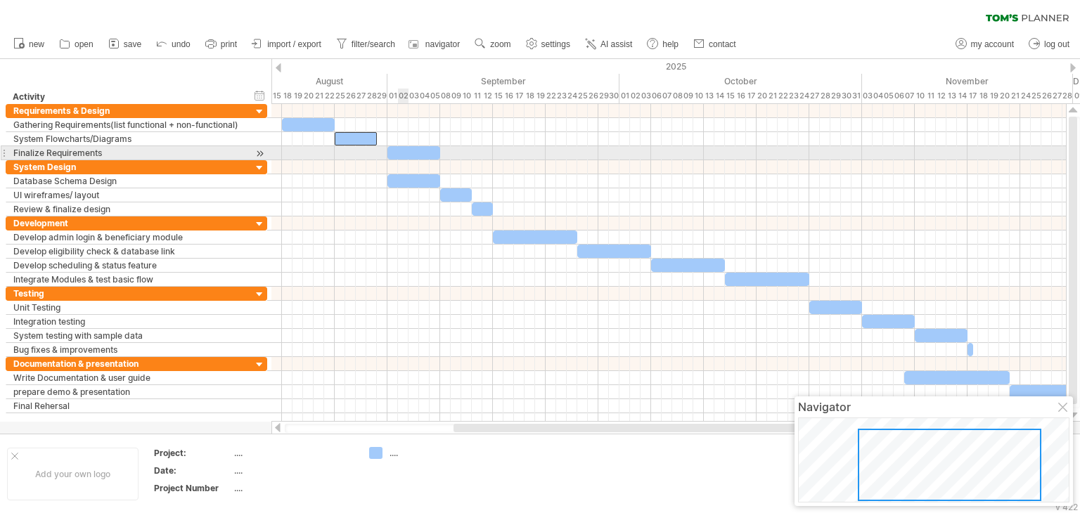
click at [402, 151] on div at bounding box center [414, 152] width 53 height 13
click at [391, 151] on div at bounding box center [414, 152] width 53 height 13
drag, startPoint x: 386, startPoint y: 151, endPoint x: 374, endPoint y: 148, distance: 12.1
click at [374, 148] on span at bounding box center [377, 152] width 6 height 13
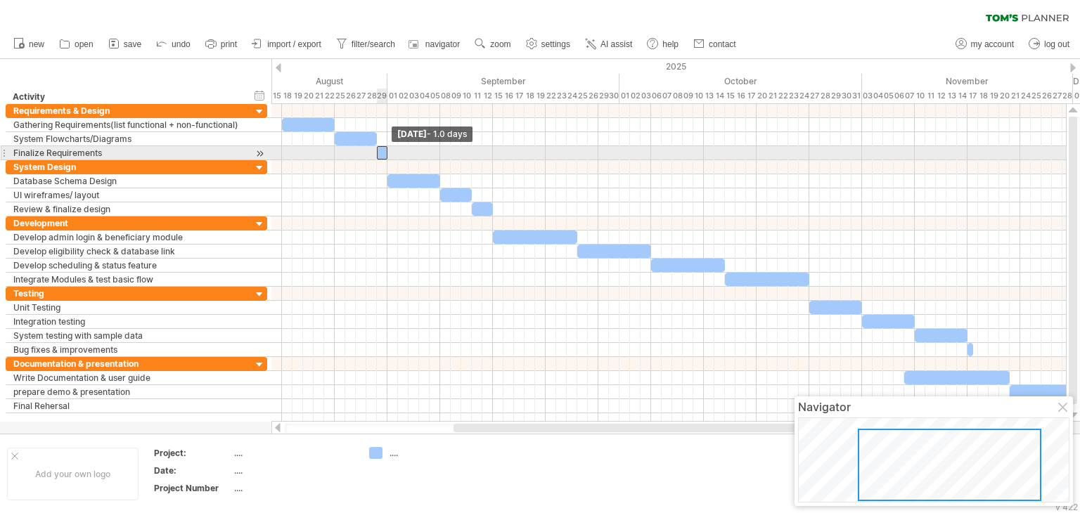
drag, startPoint x: 438, startPoint y: 150, endPoint x: 387, endPoint y: 149, distance: 50.6
click at [387, 149] on span at bounding box center [388, 152] width 6 height 13
click at [383, 153] on div at bounding box center [382, 152] width 11 height 13
click at [387, 153] on span at bounding box center [388, 152] width 6 height 13
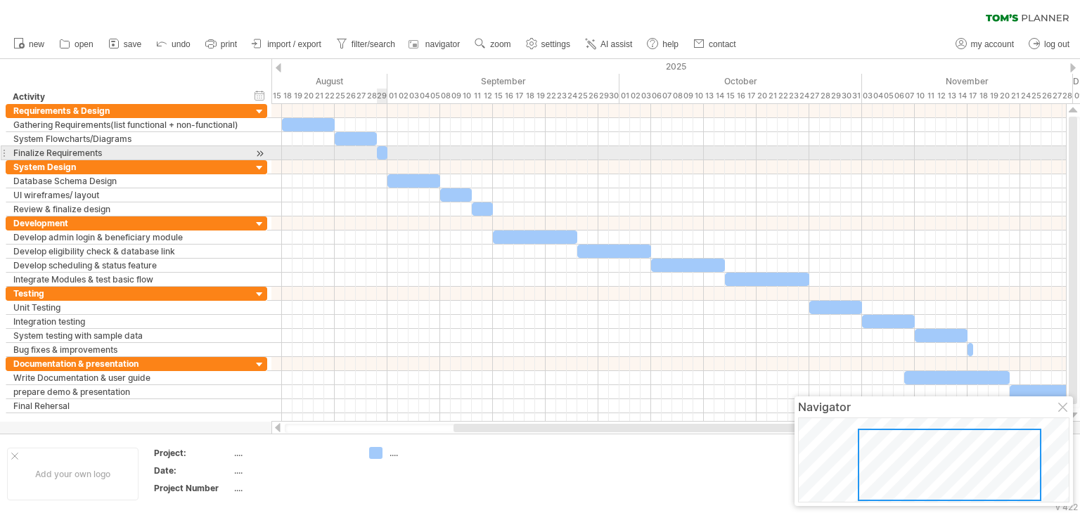
click at [387, 153] on span at bounding box center [388, 152] width 6 height 13
drag, startPoint x: 386, startPoint y: 153, endPoint x: 395, endPoint y: 153, distance: 8.4
click at [395, 153] on span at bounding box center [398, 152] width 6 height 13
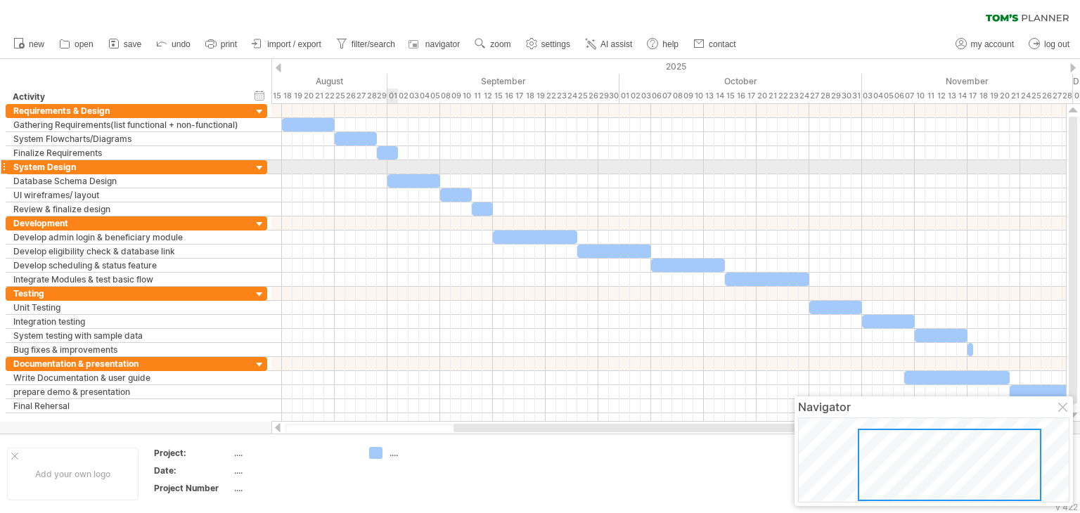
click at [400, 175] on div at bounding box center [414, 180] width 53 height 13
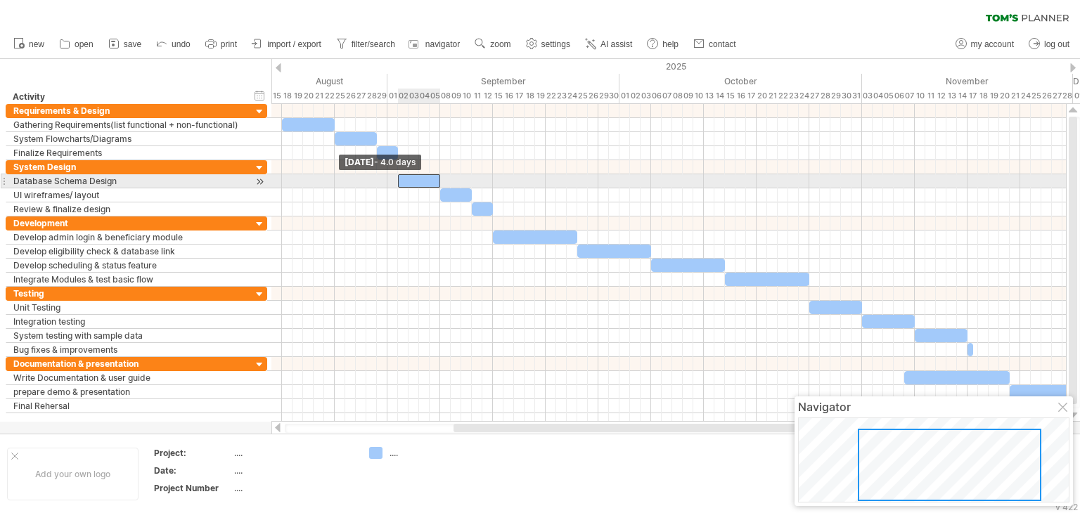
drag, startPoint x: 389, startPoint y: 178, endPoint x: 400, endPoint y: 177, distance: 10.6
click at [400, 177] on span at bounding box center [398, 180] width 6 height 13
drag, startPoint x: 440, startPoint y: 177, endPoint x: 447, endPoint y: 175, distance: 7.3
click at [447, 175] on span at bounding box center [446, 180] width 6 height 13
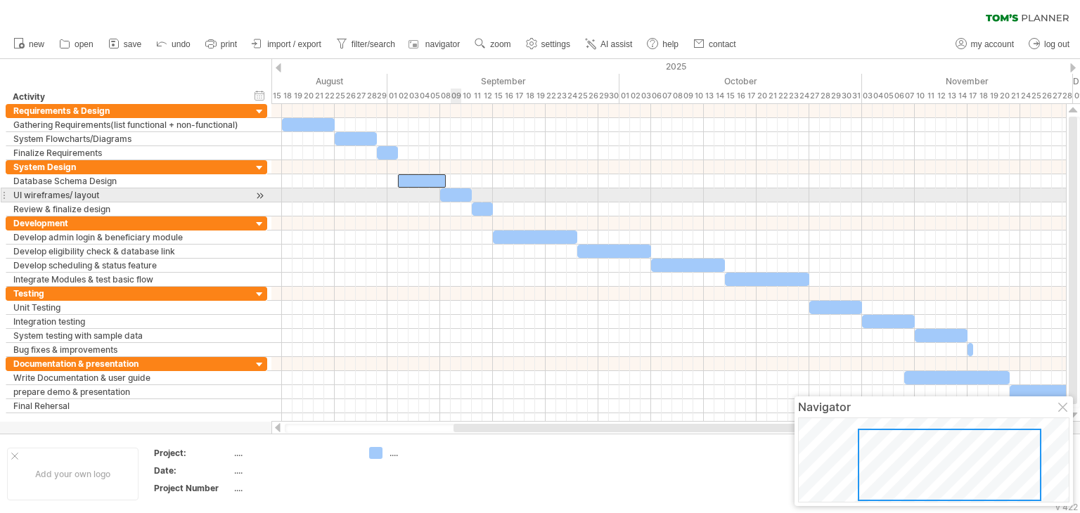
click at [455, 194] on div at bounding box center [456, 195] width 32 height 13
drag, startPoint x: 470, startPoint y: 192, endPoint x: 478, endPoint y: 192, distance: 8.4
click at [478, 192] on div at bounding box center [461, 195] width 42 height 13
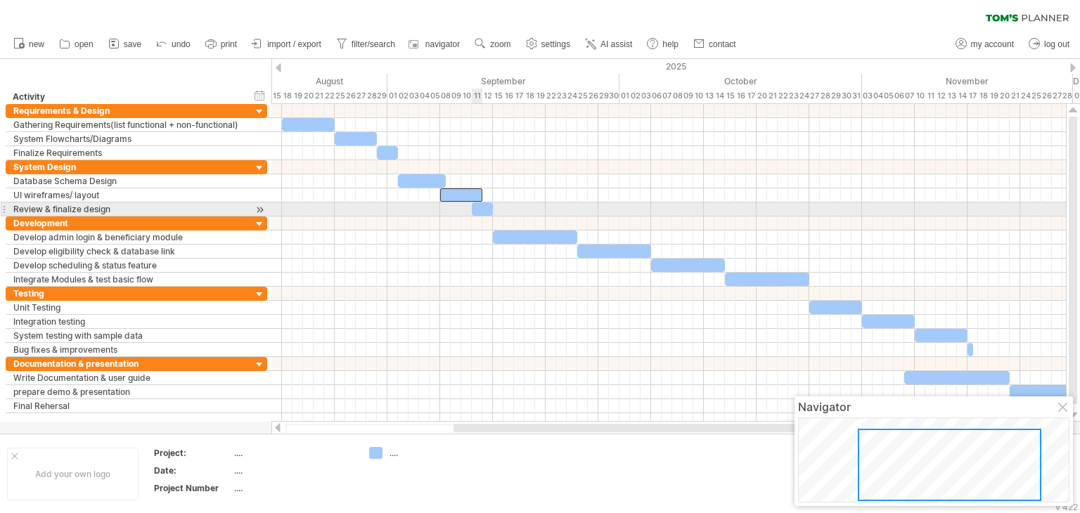
click at [479, 205] on div at bounding box center [482, 209] width 21 height 13
click at [500, 205] on span at bounding box center [499, 209] width 6 height 13
drag, startPoint x: 474, startPoint y: 205, endPoint x: 482, endPoint y: 205, distance: 7.7
click at [482, 205] on div at bounding box center [488, 209] width 21 height 13
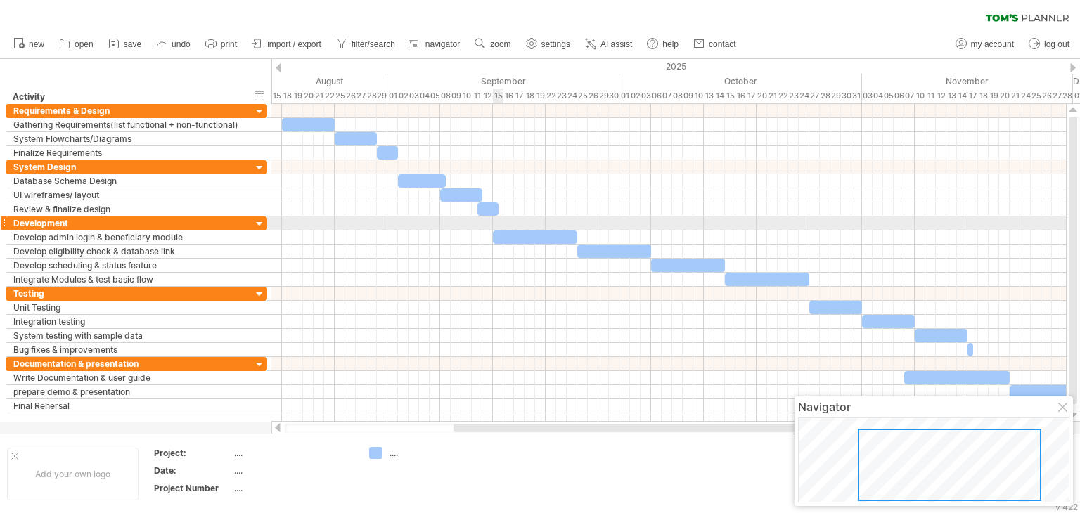
click at [502, 229] on div at bounding box center [669, 224] width 795 height 14
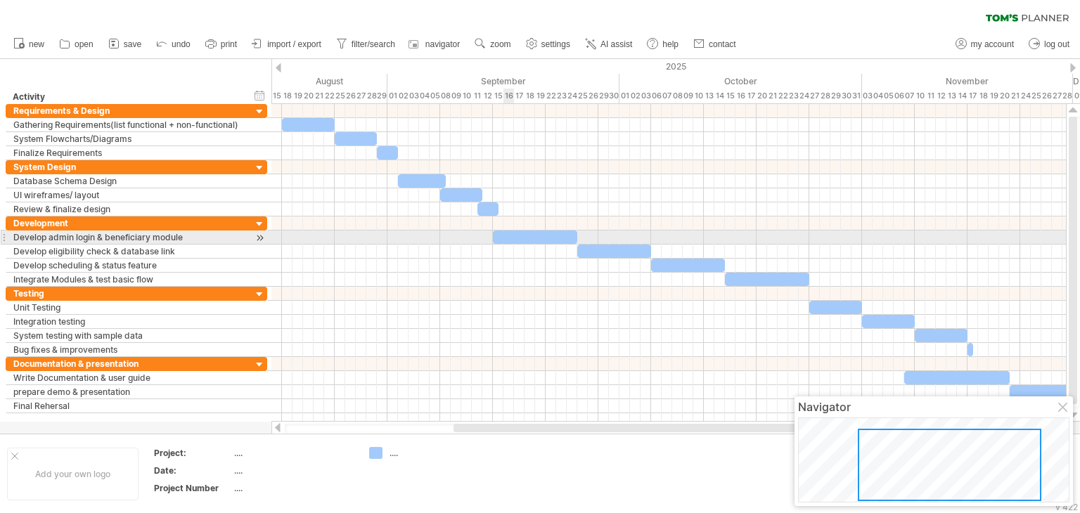
click at [508, 233] on div at bounding box center [535, 237] width 84 height 13
click at [496, 234] on div at bounding box center [535, 237] width 84 height 13
click at [581, 235] on span at bounding box center [583, 237] width 6 height 13
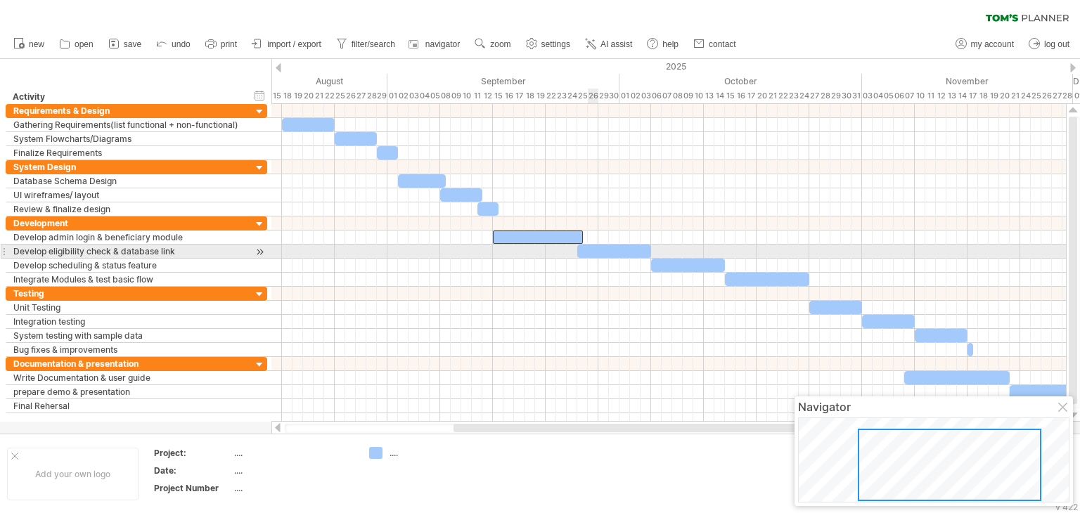
click at [602, 250] on div at bounding box center [614, 251] width 74 height 13
click at [577, 248] on span at bounding box center [578, 251] width 6 height 13
drag, startPoint x: 650, startPoint y: 248, endPoint x: 658, endPoint y: 251, distance: 8.2
click at [658, 251] on span at bounding box center [657, 251] width 6 height 13
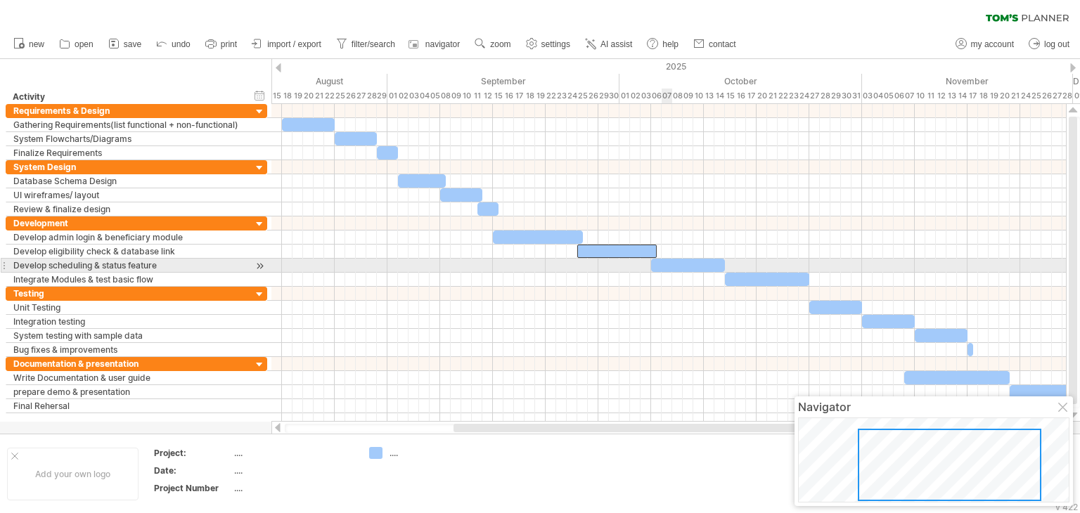
click at [666, 260] on div at bounding box center [688, 265] width 74 height 13
click at [647, 264] on span at bounding box center [647, 265] width 6 height 13
click at [649, 264] on span at bounding box center [647, 265] width 6 height 13
click at [743, 273] on div at bounding box center [767, 279] width 84 height 13
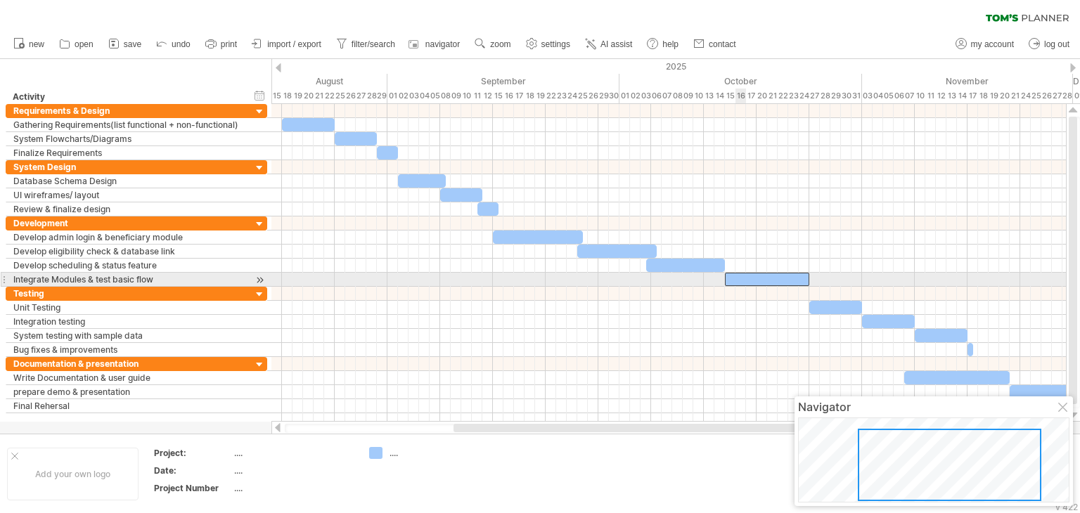
click at [744, 277] on div at bounding box center [767, 279] width 84 height 13
drag, startPoint x: 724, startPoint y: 277, endPoint x: 715, endPoint y: 278, distance: 8.5
click at [715, 278] on span at bounding box center [715, 279] width 6 height 13
click at [717, 277] on div at bounding box center [762, 279] width 95 height 13
click at [719, 278] on span at bounding box center [720, 279] width 6 height 13
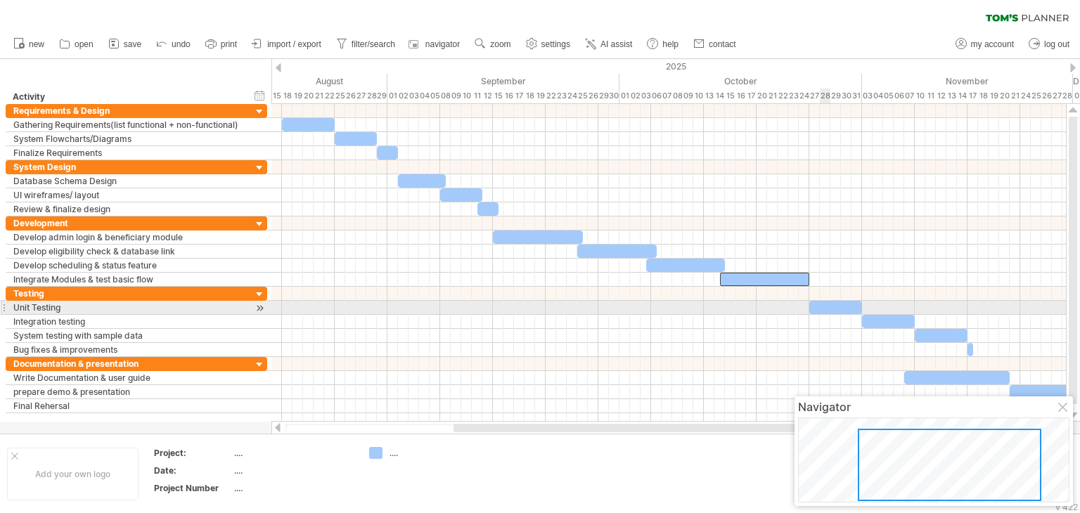
click at [843, 310] on div at bounding box center [836, 307] width 53 height 13
click at [812, 305] on span at bounding box center [810, 307] width 6 height 13
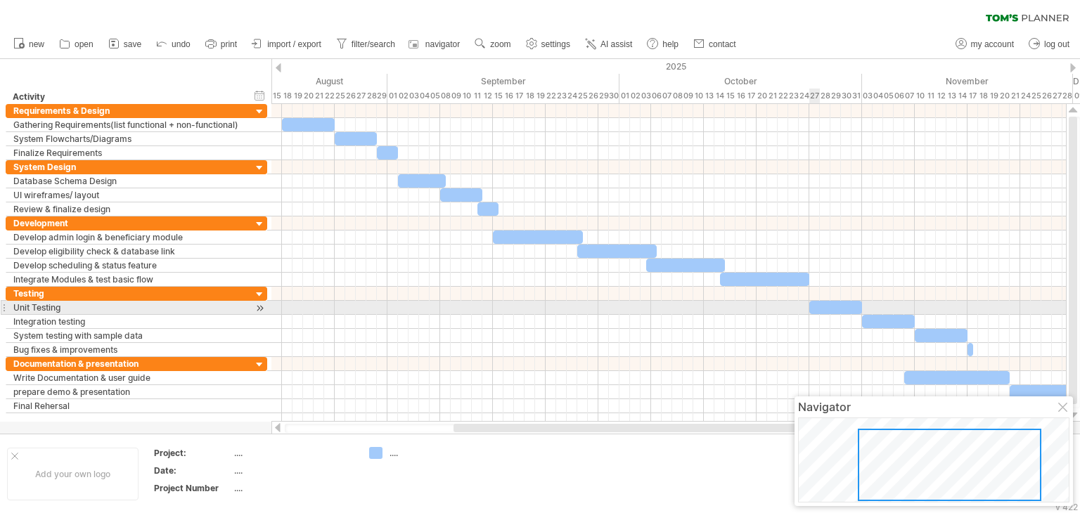
click at [812, 305] on span at bounding box center [810, 307] width 6 height 13
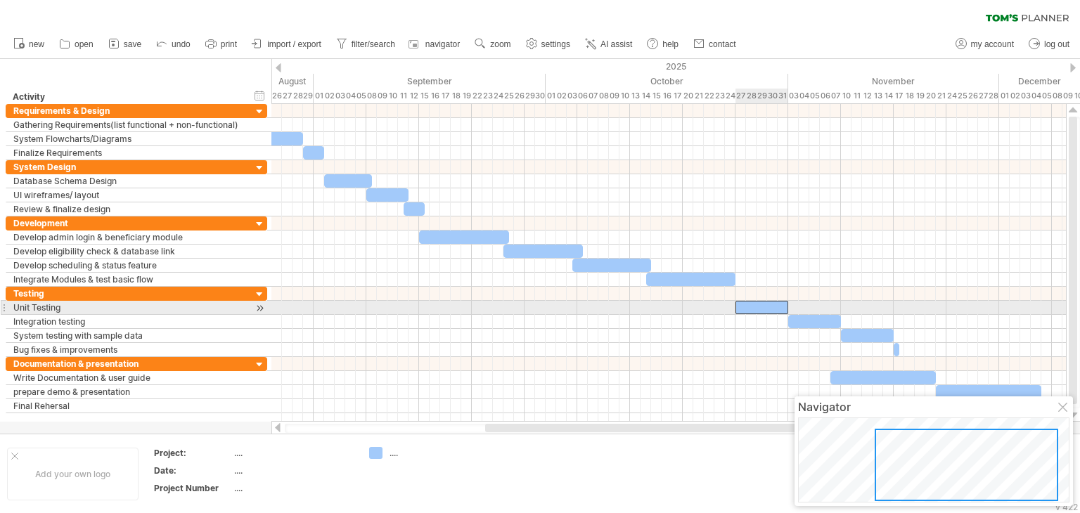
click at [781, 303] on div at bounding box center [762, 307] width 53 height 13
click at [788, 303] on span at bounding box center [789, 307] width 6 height 13
drag, startPoint x: 788, startPoint y: 303, endPoint x: 809, endPoint y: 302, distance: 21.1
click at [809, 302] on span at bounding box center [810, 307] width 6 height 13
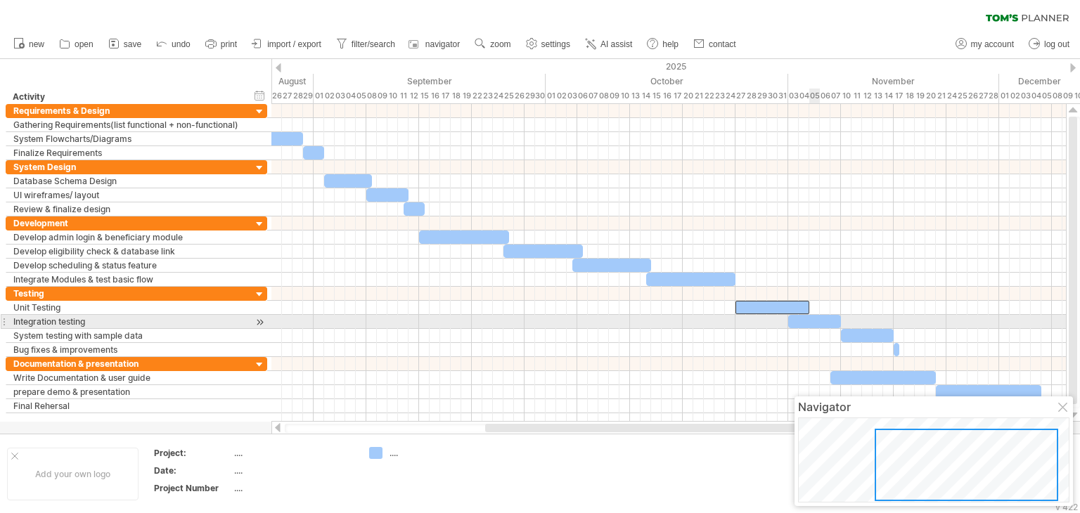
click at [820, 319] on div at bounding box center [815, 321] width 53 height 13
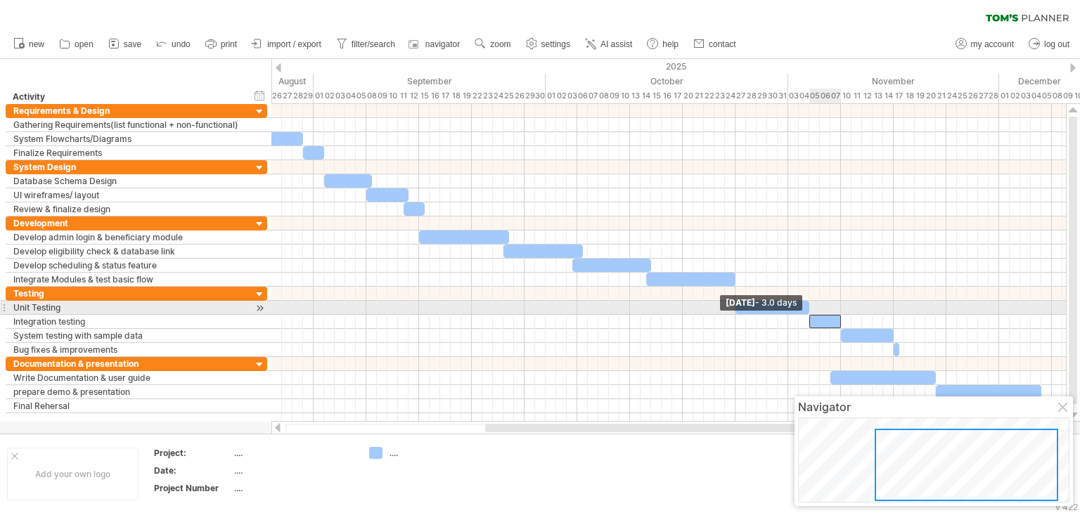
drag, startPoint x: 786, startPoint y: 319, endPoint x: 808, endPoint y: 314, distance: 22.2
click at [808, 315] on span at bounding box center [810, 321] width 6 height 13
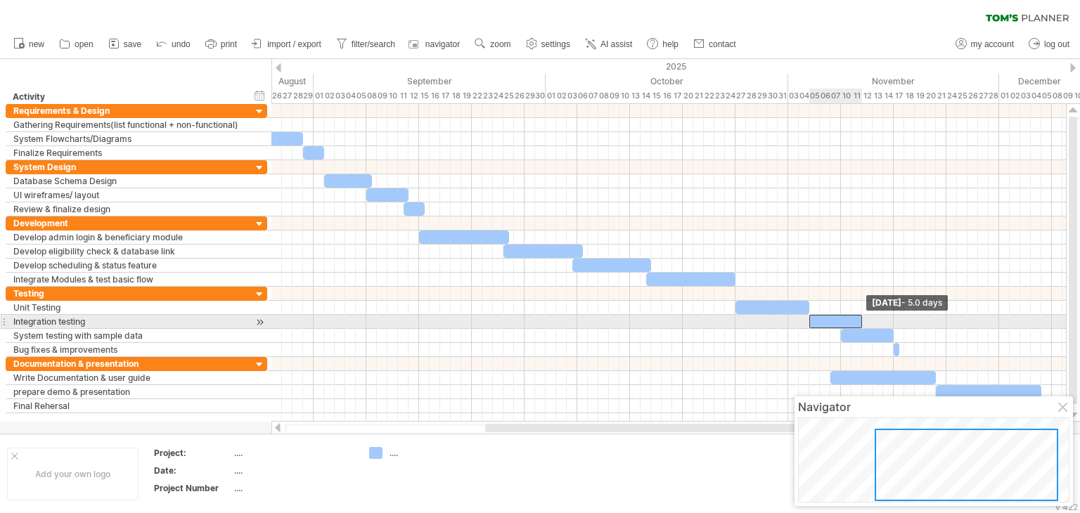
drag, startPoint x: 839, startPoint y: 315, endPoint x: 862, endPoint y: 316, distance: 22.5
click at [862, 316] on span at bounding box center [863, 321] width 6 height 13
click at [873, 334] on div at bounding box center [867, 335] width 53 height 13
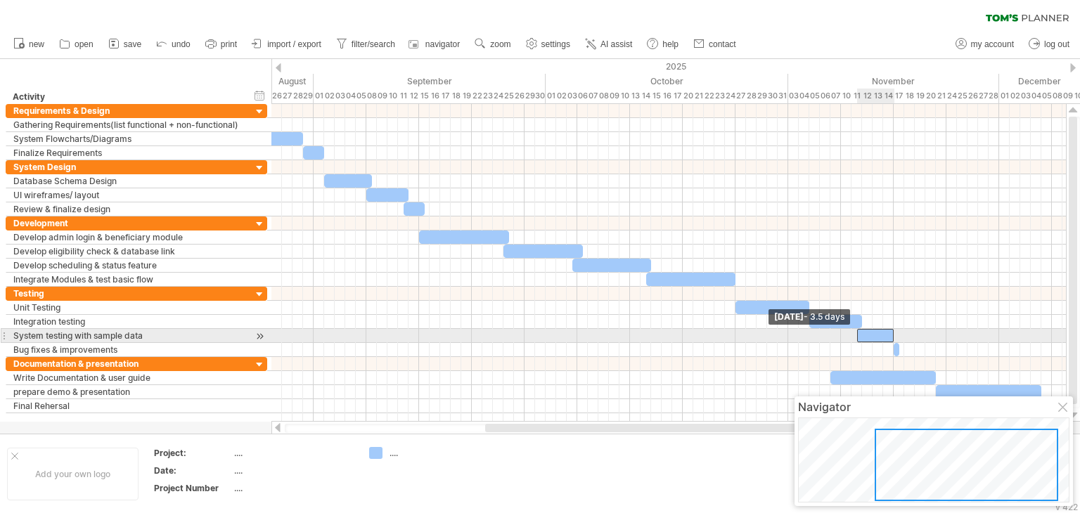
drag, startPoint x: 843, startPoint y: 333, endPoint x: 858, endPoint y: 331, distance: 15.7
click at [858, 331] on span at bounding box center [858, 335] width 6 height 13
drag, startPoint x: 890, startPoint y: 329, endPoint x: 906, endPoint y: 331, distance: 15.6
click at [907, 331] on span at bounding box center [910, 335] width 6 height 13
click at [899, 343] on span at bounding box center [900, 349] width 6 height 13
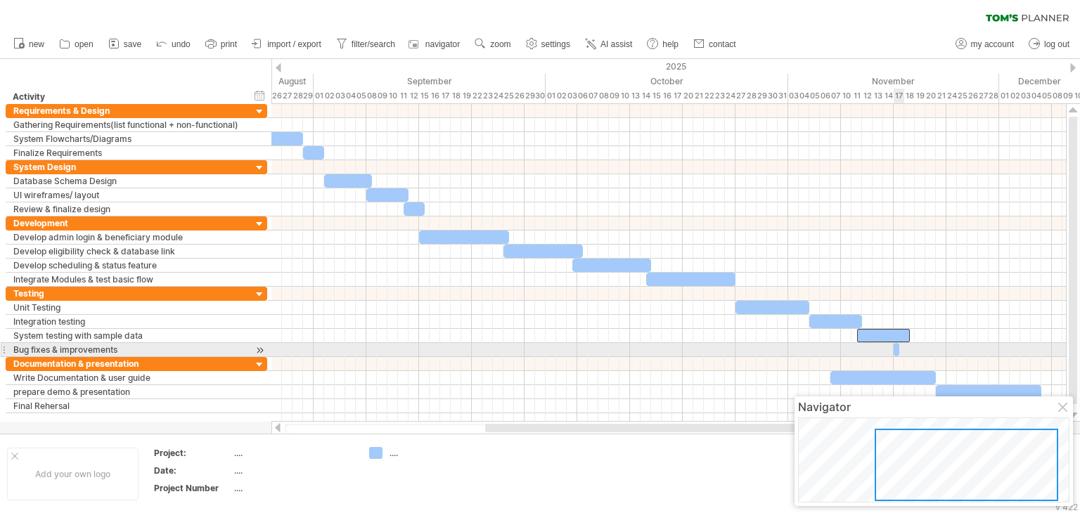
click at [898, 345] on span at bounding box center [900, 349] width 6 height 13
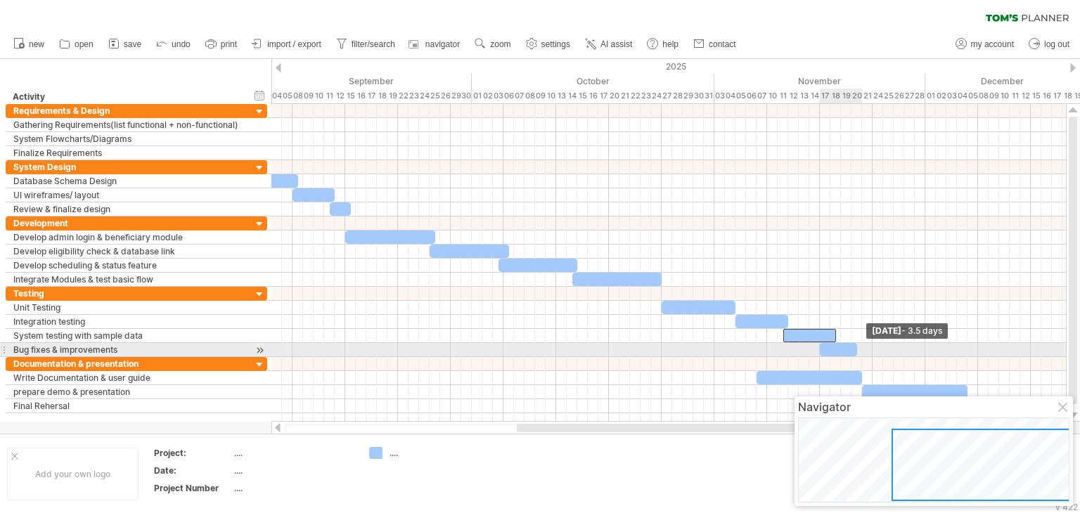
drag, startPoint x: 824, startPoint y: 349, endPoint x: 857, endPoint y: 347, distance: 33.8
click at [857, 347] on span at bounding box center [858, 349] width 6 height 13
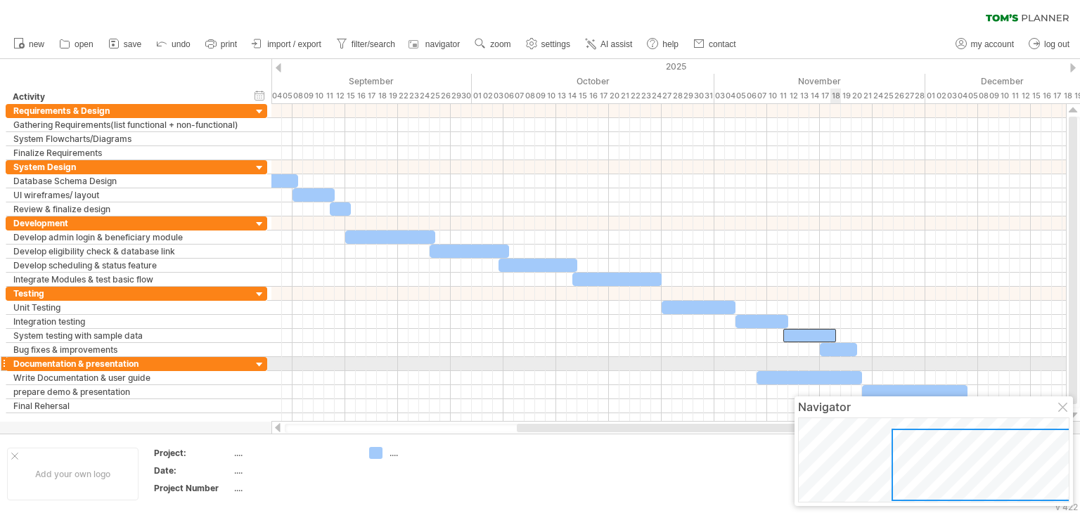
click at [838, 371] on div at bounding box center [810, 377] width 106 height 13
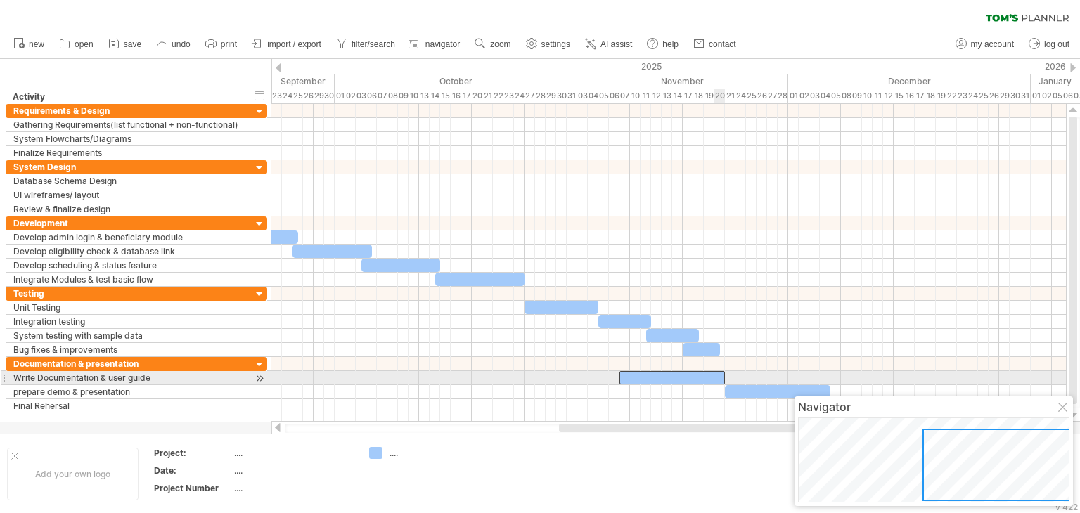
click at [717, 377] on div at bounding box center [673, 377] width 106 height 13
click at [643, 375] on div at bounding box center [673, 377] width 106 height 13
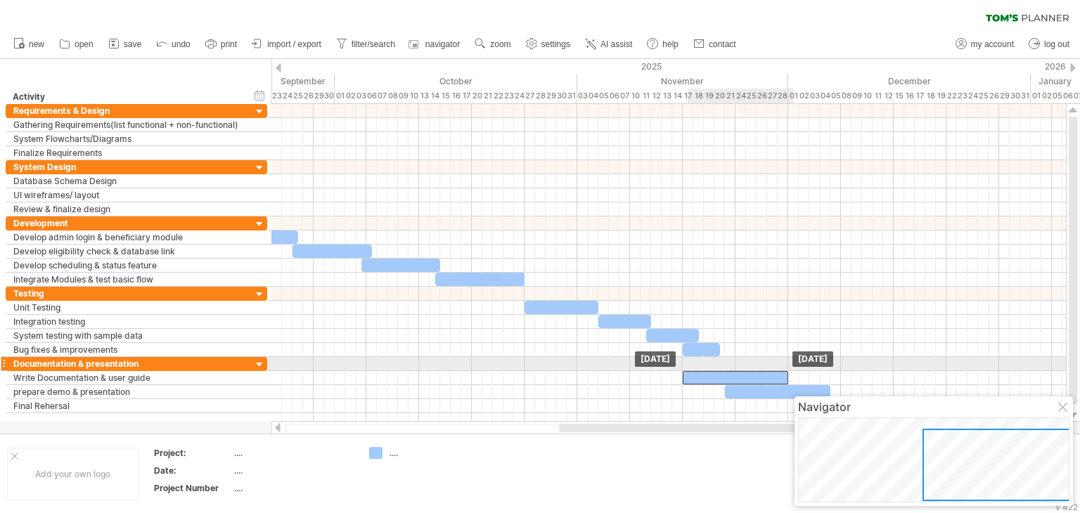
drag, startPoint x: 696, startPoint y: 375, endPoint x: 762, endPoint y: 369, distance: 65.7
click at [762, 371] on div at bounding box center [736, 377] width 106 height 13
click at [684, 371] on span at bounding box center [683, 377] width 6 height 13
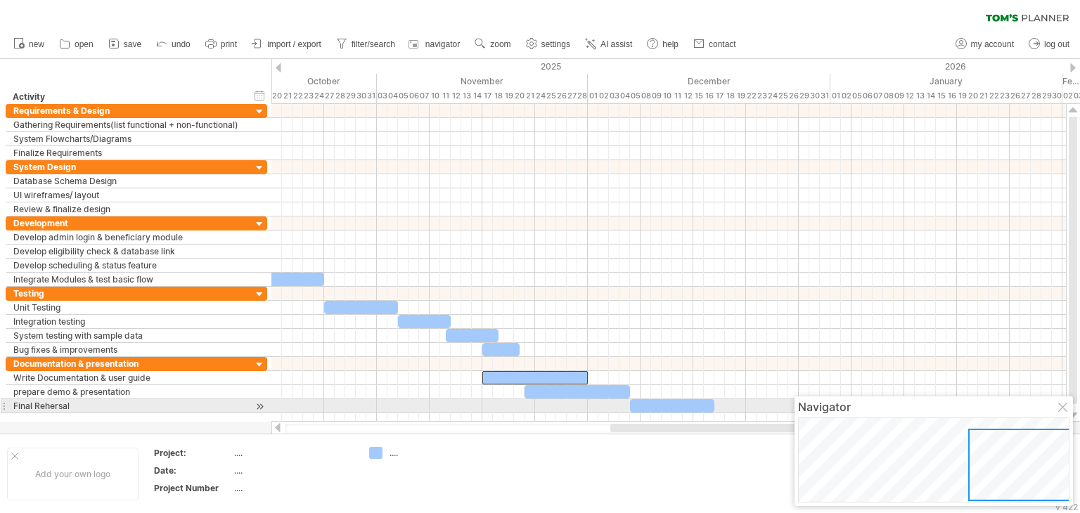
click at [1059, 411] on div at bounding box center [1064, 408] width 11 height 11
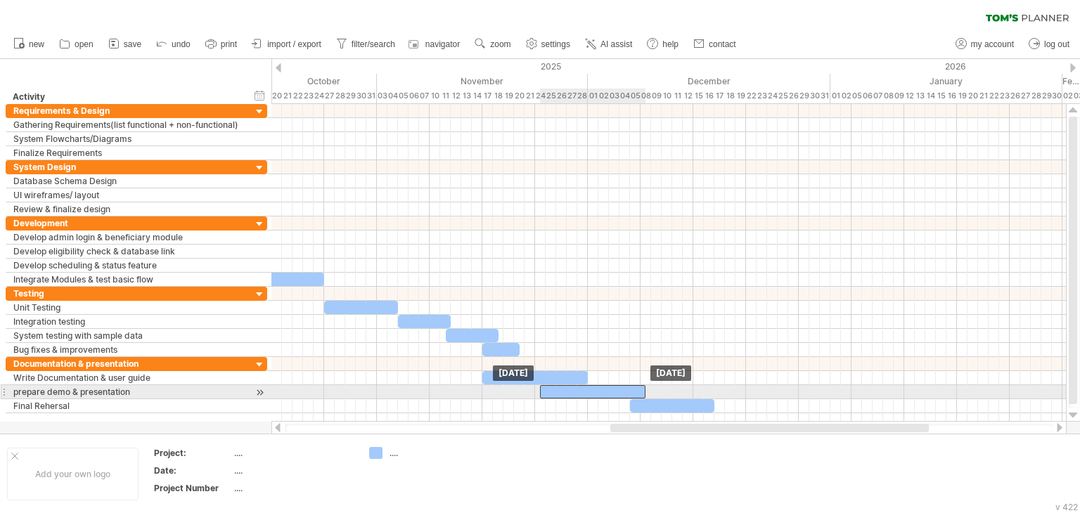
drag, startPoint x: 583, startPoint y: 390, endPoint x: 596, endPoint y: 388, distance: 13.5
click at [596, 388] on div at bounding box center [593, 391] width 106 height 13
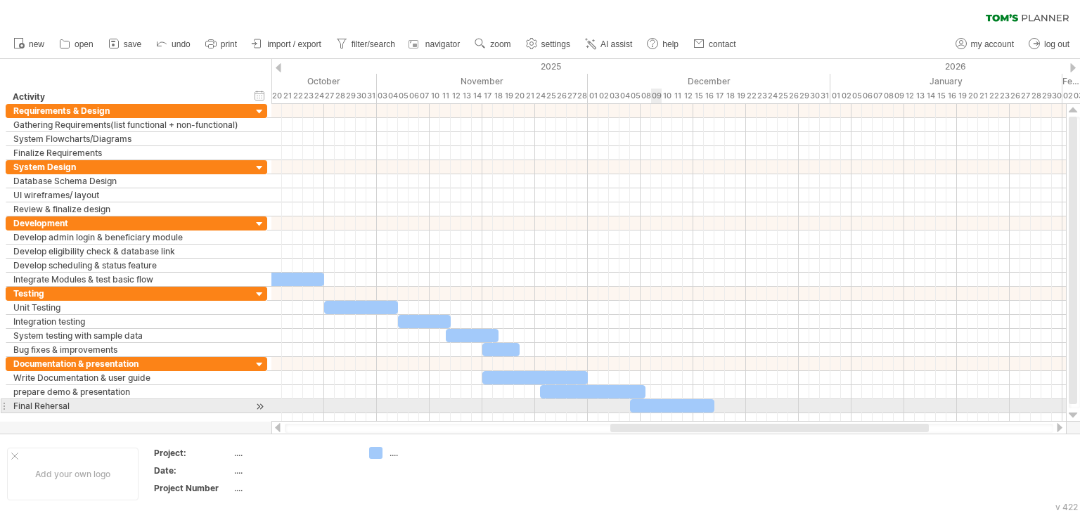
click at [656, 401] on div at bounding box center [672, 406] width 84 height 13
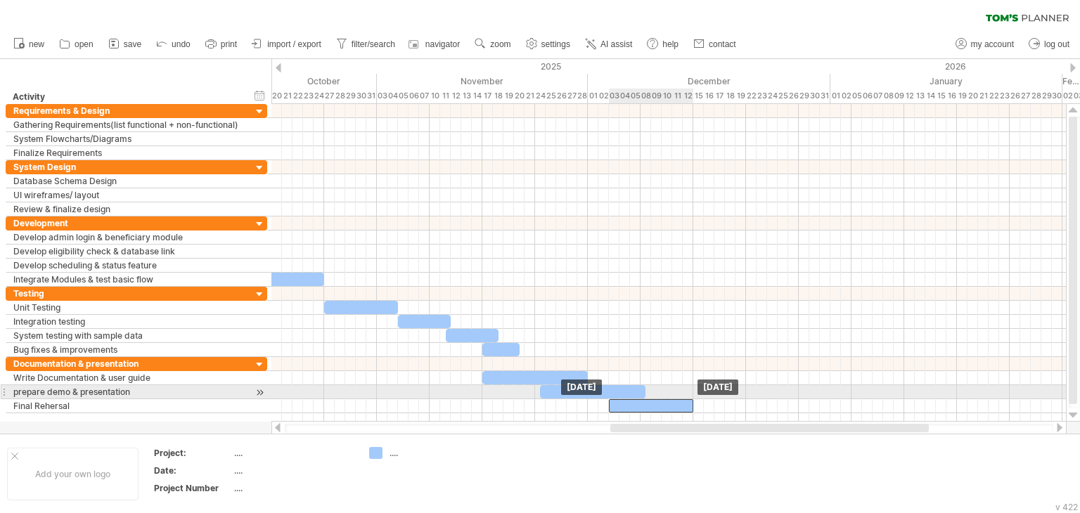
drag, startPoint x: 670, startPoint y: 402, endPoint x: 647, endPoint y: 397, distance: 22.9
click at [647, 400] on div at bounding box center [651, 406] width 84 height 13
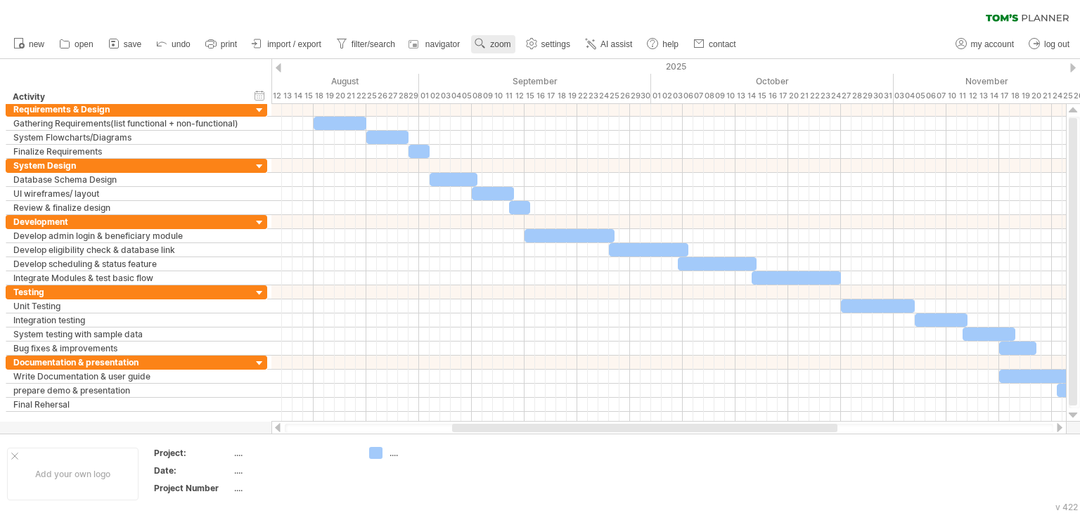
click at [482, 49] on use at bounding box center [480, 44] width 14 height 14
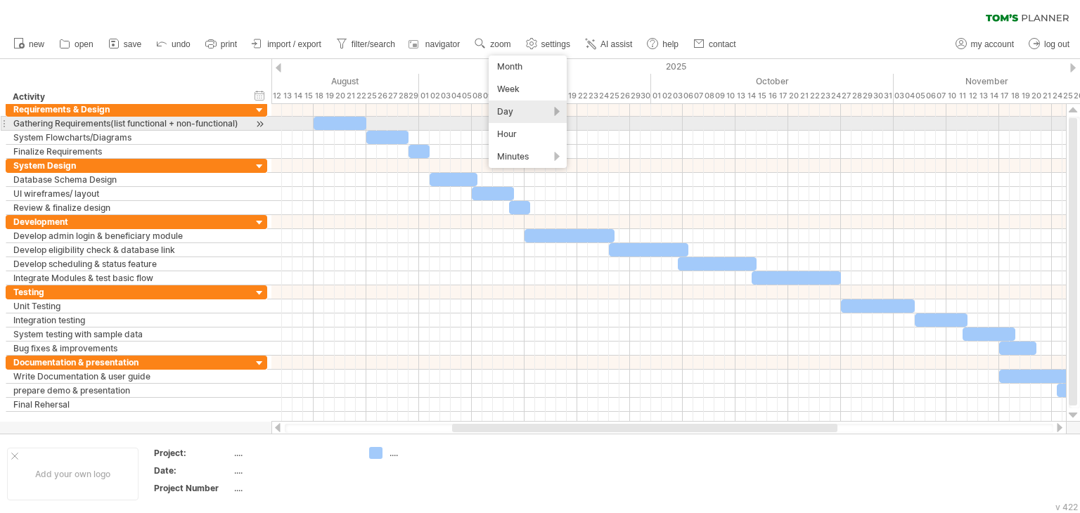
click at [519, 110] on div "Day" at bounding box center [528, 112] width 78 height 23
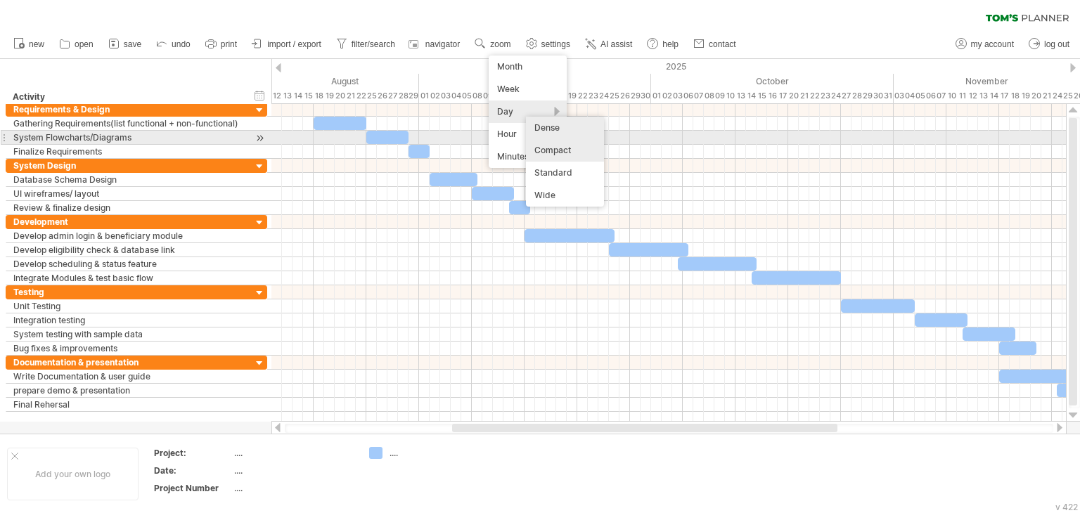
click at [564, 133] on div "Dense" at bounding box center [565, 128] width 78 height 23
